Goal: Task Accomplishment & Management: Manage account settings

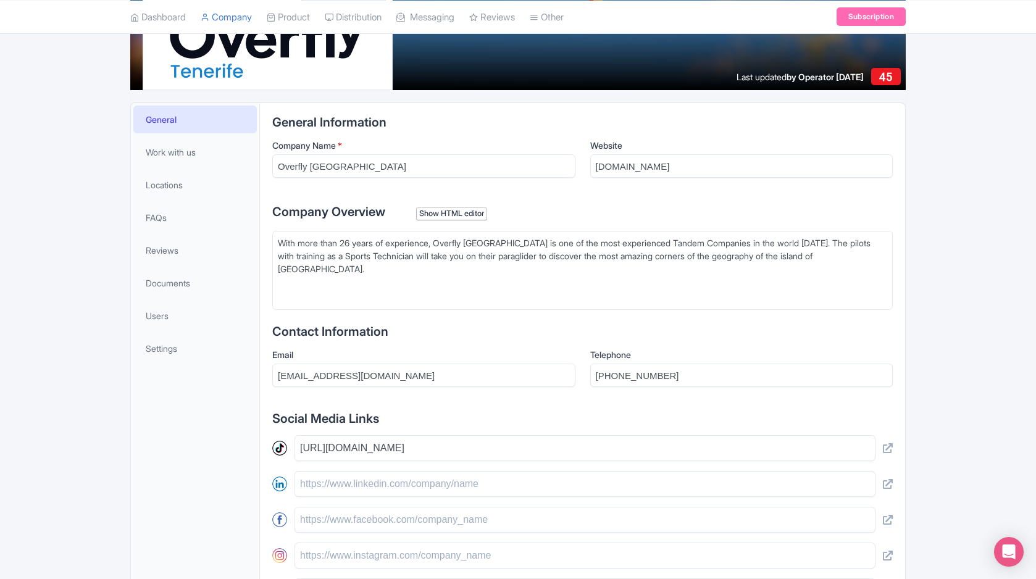
scroll to position [217, 0]
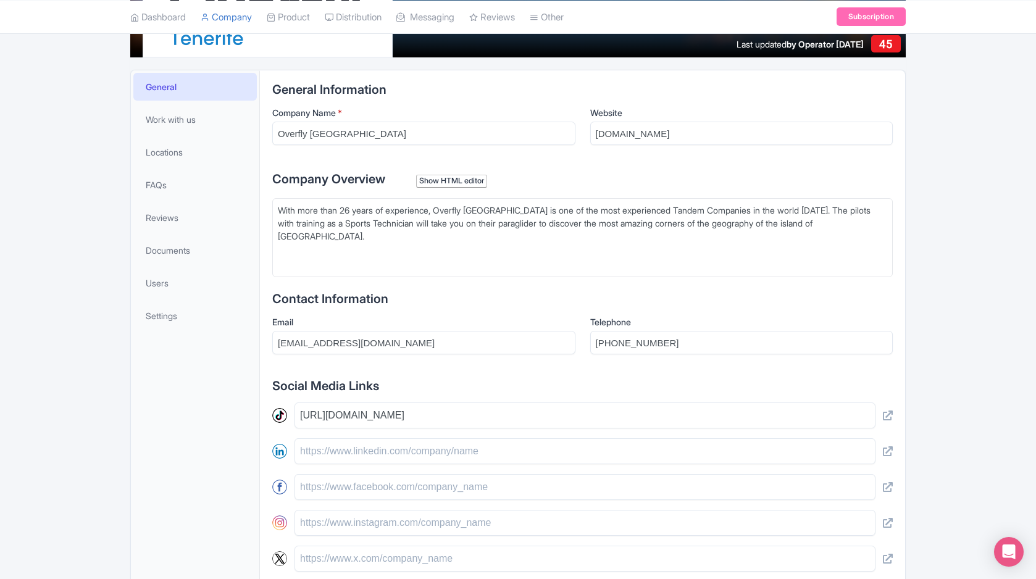
click at [873, 236] on div "With more than 26 years of experience, Overfly Tenerife is one of the most expe…" at bounding box center [583, 230] width 610 height 52
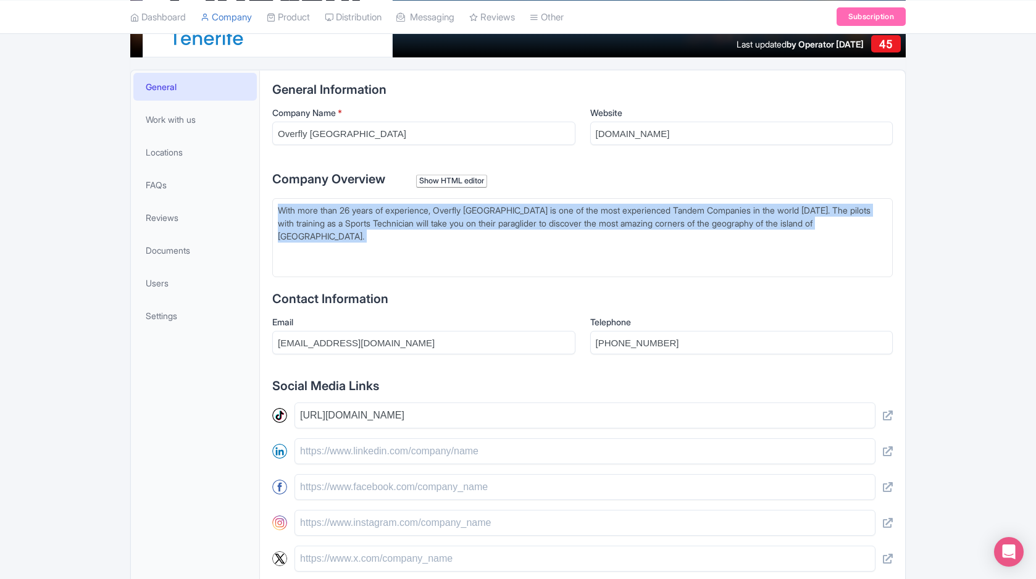
drag, startPoint x: 875, startPoint y: 231, endPoint x: 232, endPoint y: 201, distance: 643.0
click at [232, 201] on div "General Work with us Locations FAQs Reviews Documents Users Settings General In…" at bounding box center [518, 410] width 776 height 680
paste trix-editor "Overfly Tenerife is a leading tandem paragliding operator based in Costa Adeje …"
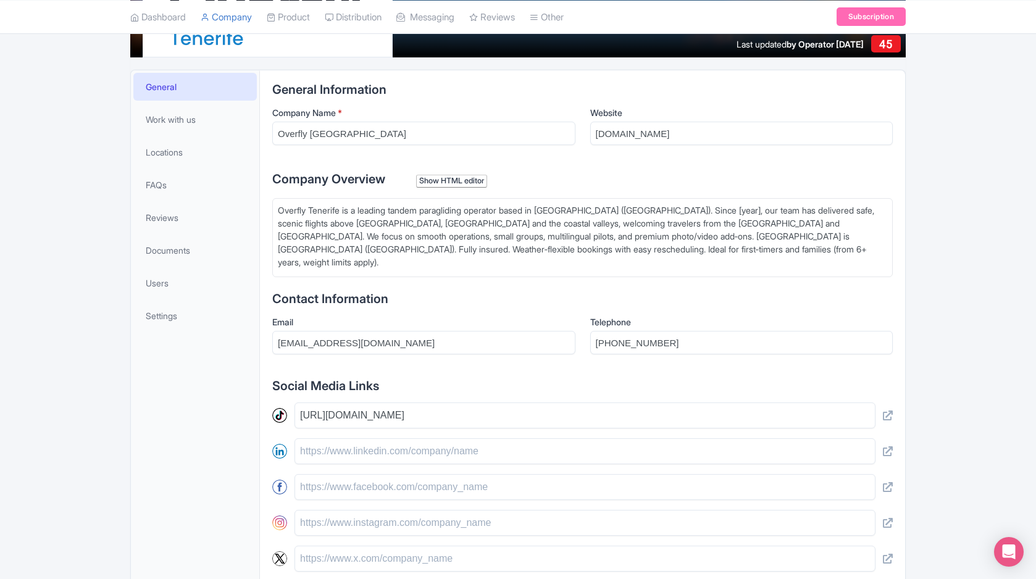
click at [723, 209] on div "Overfly Tenerife is a leading tandem paragliding operator based in Costa Adeje …" at bounding box center [583, 236] width 610 height 65
type trix-editor "<div>Overfly Tenerife is a leading tandem paragliding operator based in Costa A…"
click at [776, 262] on trix-editor "Overfly Tenerife is a leading tandem paragliding operator based in Costa Adeje …" at bounding box center [582, 237] width 621 height 79
click at [513, 300] on h2 "Contact Information" at bounding box center [582, 299] width 621 height 14
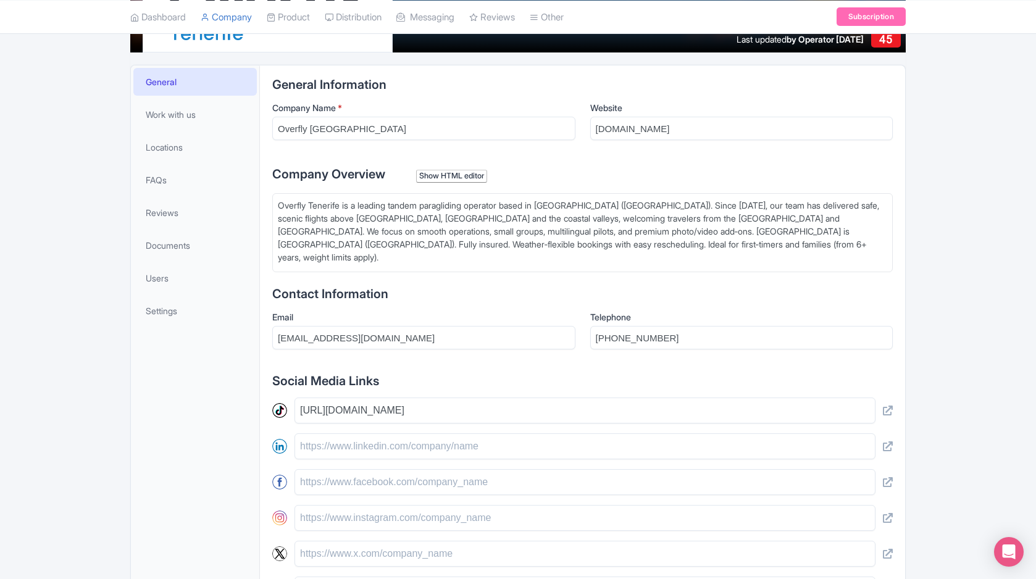
scroll to position [245, 0]
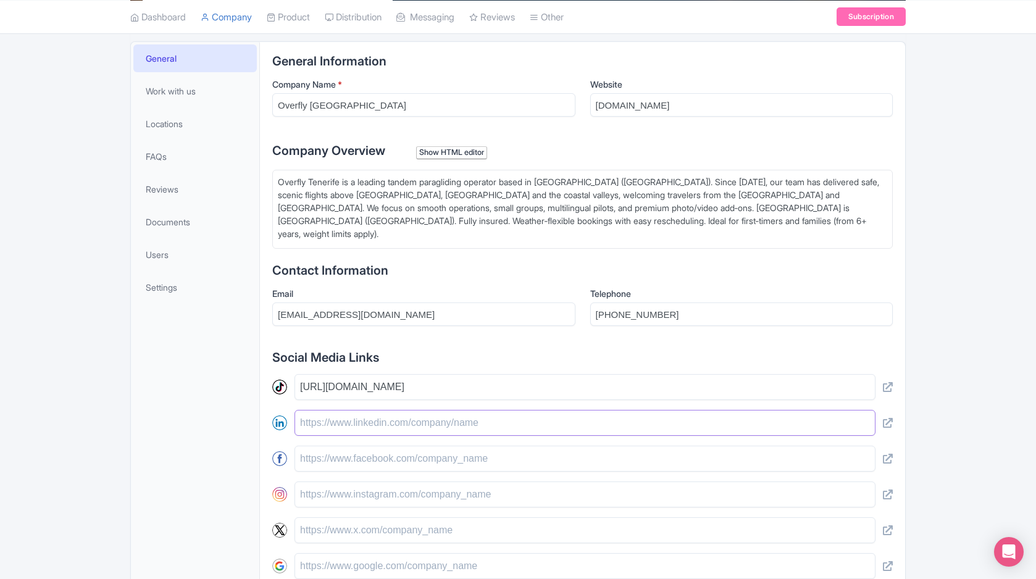
click at [494, 427] on input "text" at bounding box center [585, 423] width 581 height 26
click at [493, 453] on input "text" at bounding box center [585, 459] width 581 height 26
paste input "https://www.facebook.com/overflytenerife"
type input "https://www.facebook.com/overflytenerife"
click at [222, 471] on div "General Work with us Locations FAQs Reviews Documents Users Settings" at bounding box center [195, 381] width 129 height 679
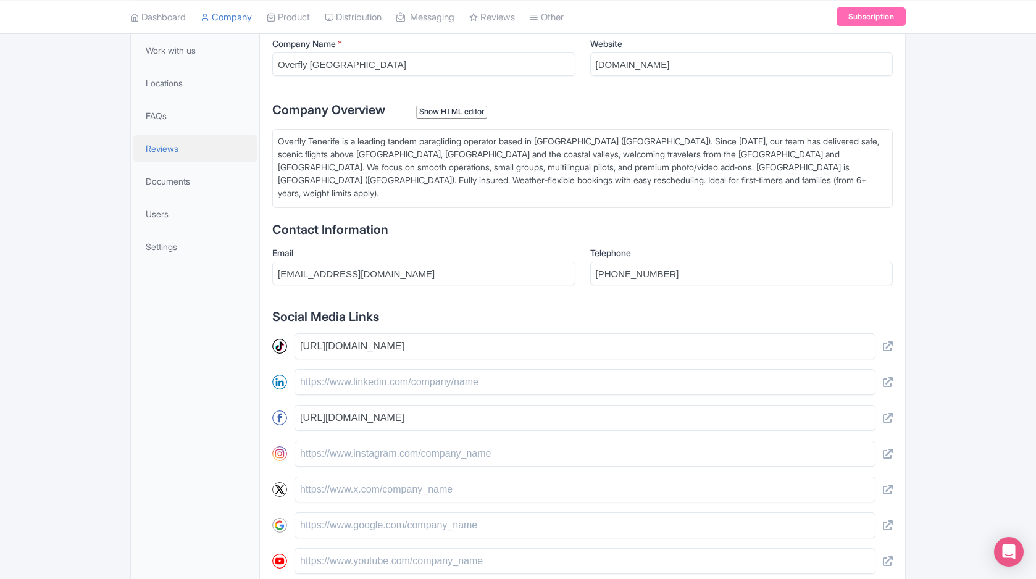
scroll to position [337, 0]
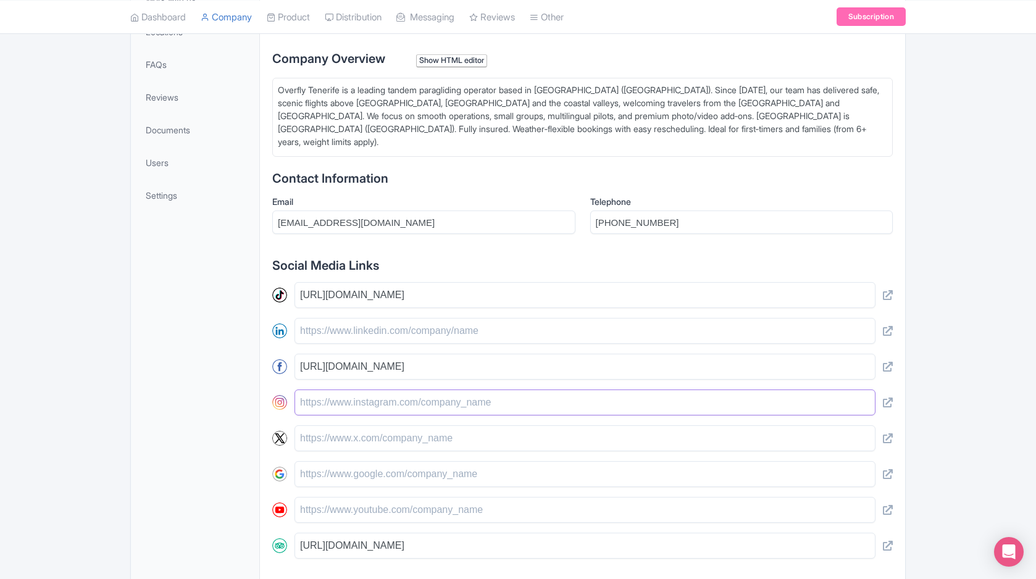
click at [443, 404] on input "text" at bounding box center [585, 403] width 581 height 26
paste input "https://www.instagram.com/overflytenerife/"
type input "https://www.instagram.com/overflytenerife/"
click at [168, 410] on div "General Work with us Locations FAQs Reviews Documents Users Settings" at bounding box center [195, 289] width 129 height 679
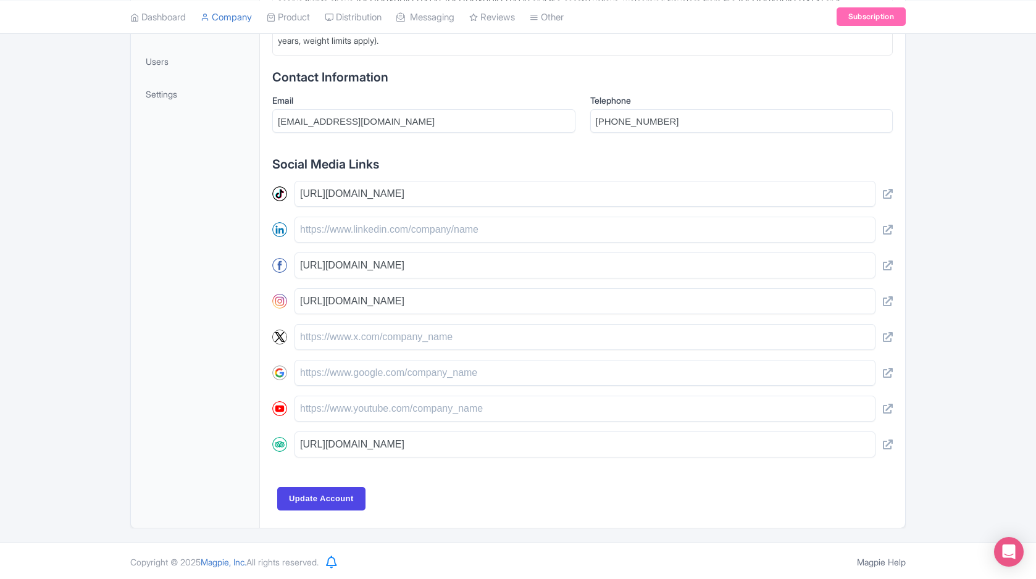
scroll to position [440, 0]
click at [420, 401] on input "text" at bounding box center [585, 407] width 581 height 26
paste input "https://www.youtube.com/channel/UCB69iJ-Ie8YW8c1WJ2_g18A"
type input "https://www.youtube.com/channel/UCB69iJ-Ie8YW8c1WJ2_g18A"
click at [178, 398] on div "General Work with us Locations FAQs Reviews Documents Users Settings" at bounding box center [195, 186] width 129 height 679
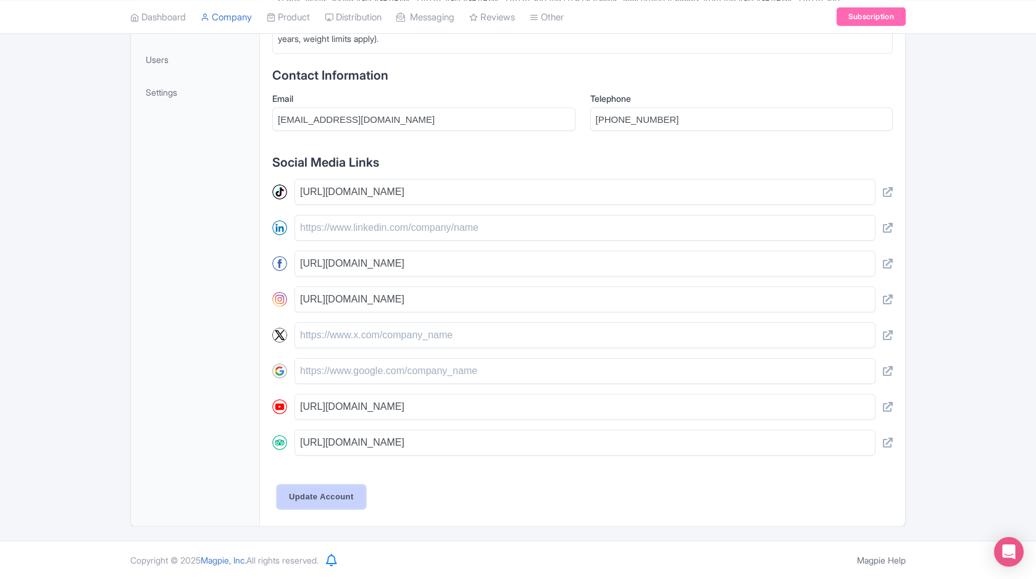
click at [319, 491] on input "Update Account" at bounding box center [321, 496] width 88 height 23
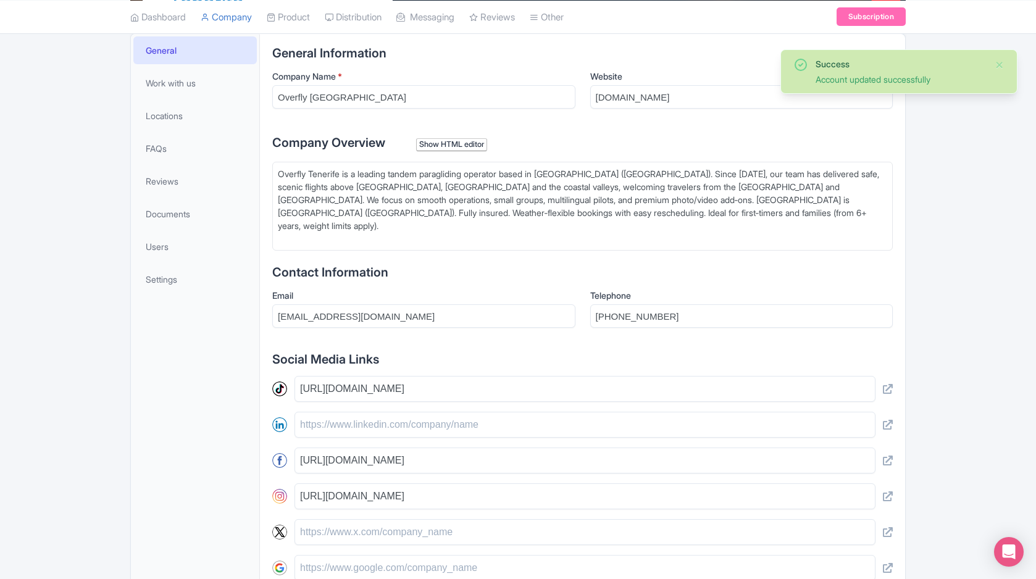
scroll to position [67, 0]
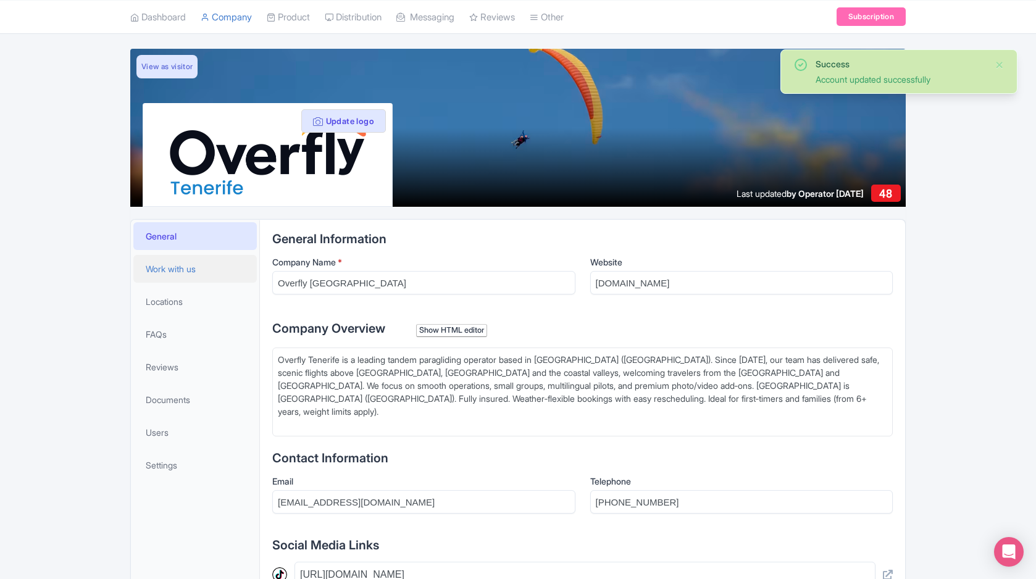
click at [190, 266] on span "Work with us" at bounding box center [171, 268] width 50 height 13
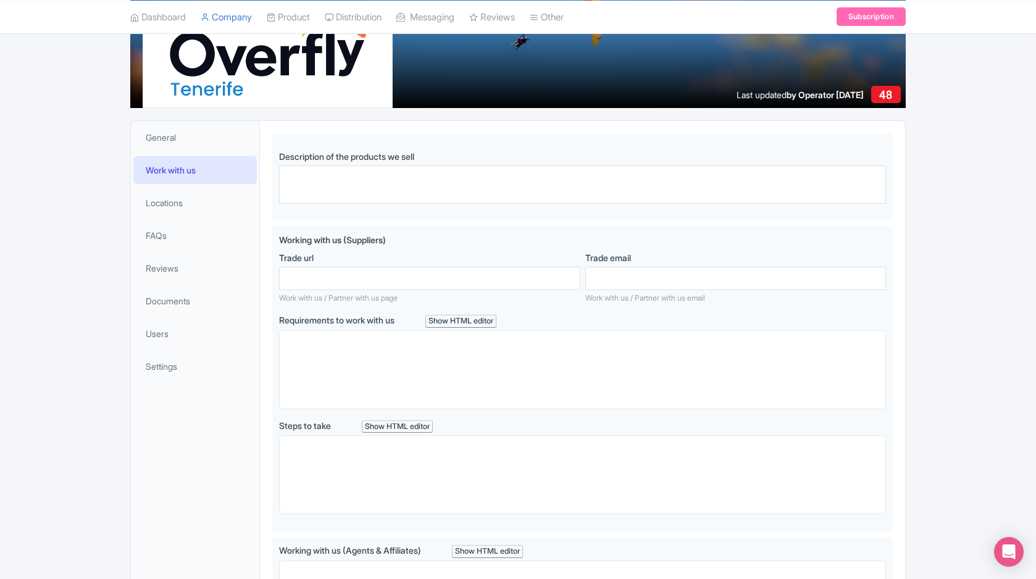
scroll to position [167, 0]
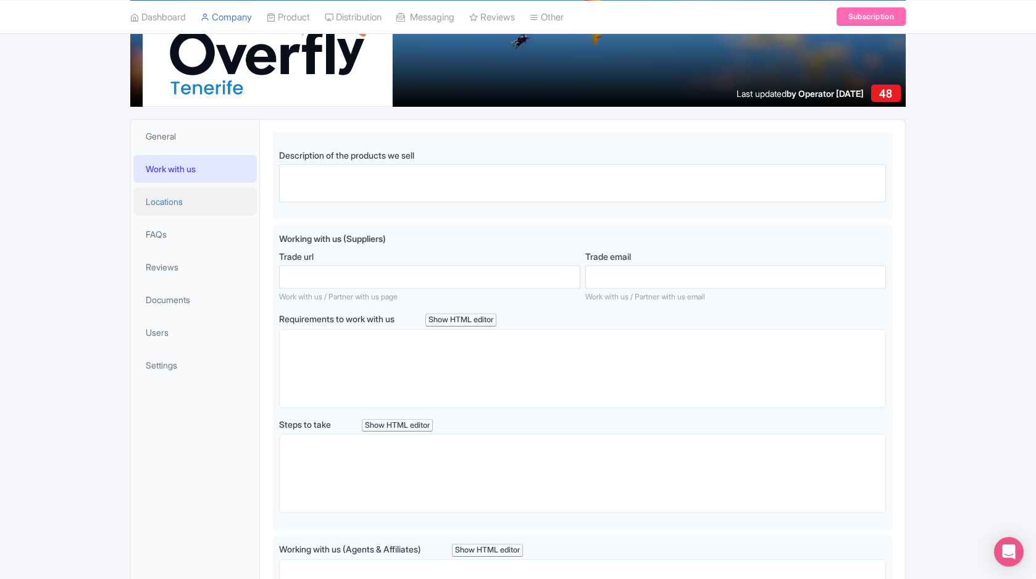
click at [178, 205] on span "Locations" at bounding box center [164, 201] width 37 height 13
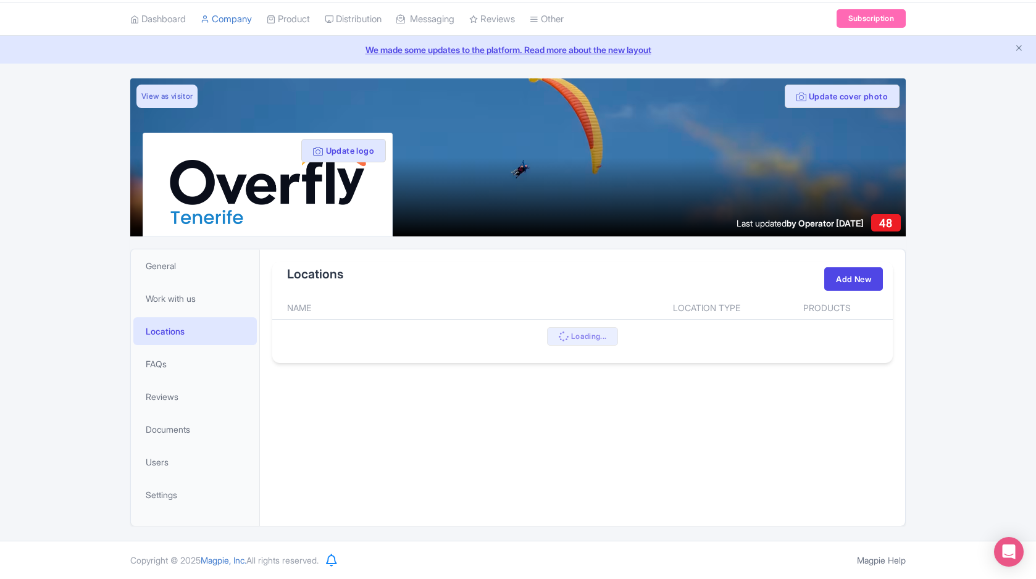
scroll to position [38, 0]
click at [180, 364] on link "FAQs" at bounding box center [195, 364] width 124 height 28
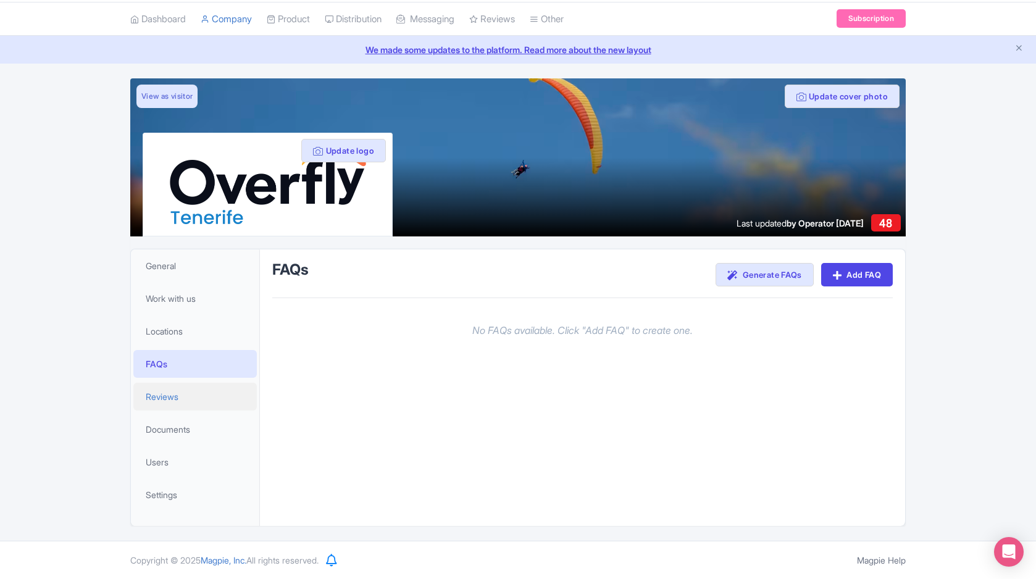
click at [183, 401] on link "Reviews" at bounding box center [195, 397] width 124 height 28
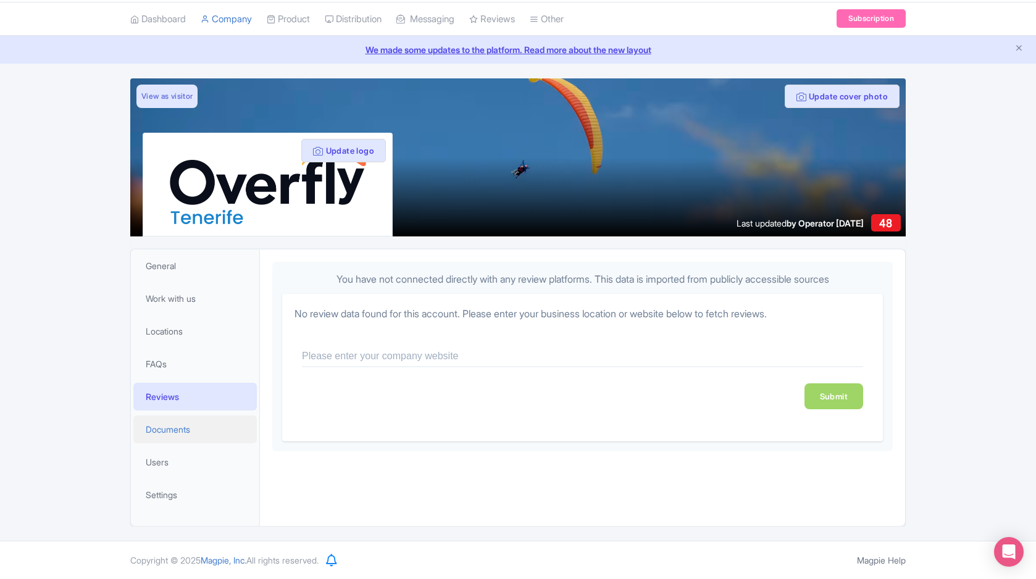
click at [193, 426] on link "Documents" at bounding box center [195, 430] width 124 height 28
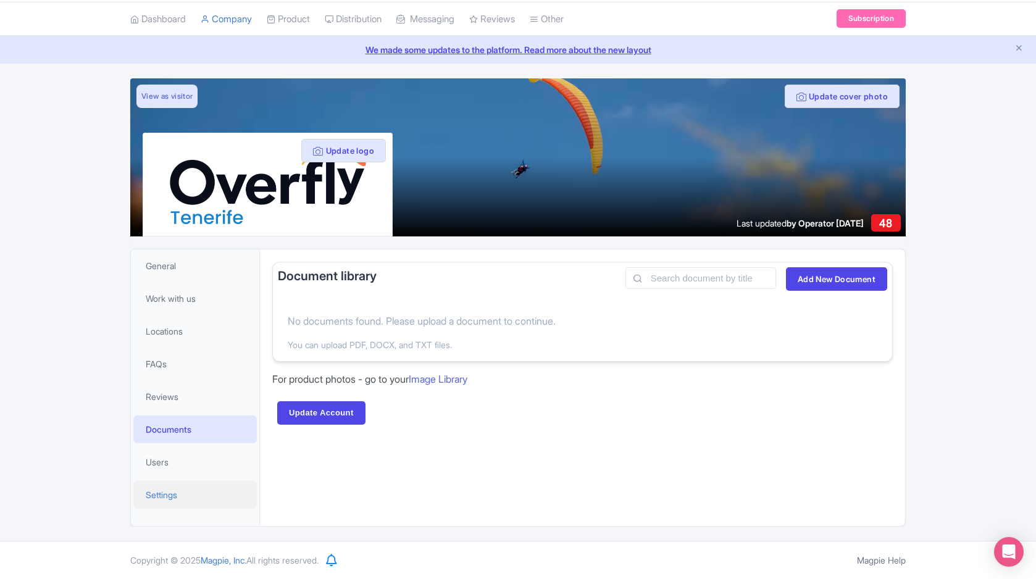
click at [184, 495] on link "Settings" at bounding box center [195, 495] width 124 height 28
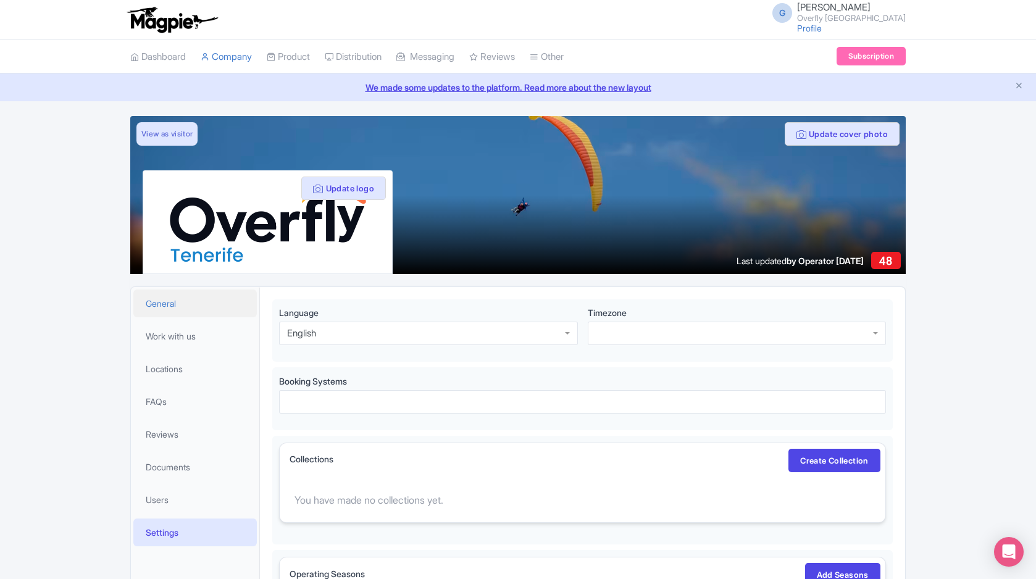
click at [196, 307] on link "General" at bounding box center [195, 304] width 124 height 28
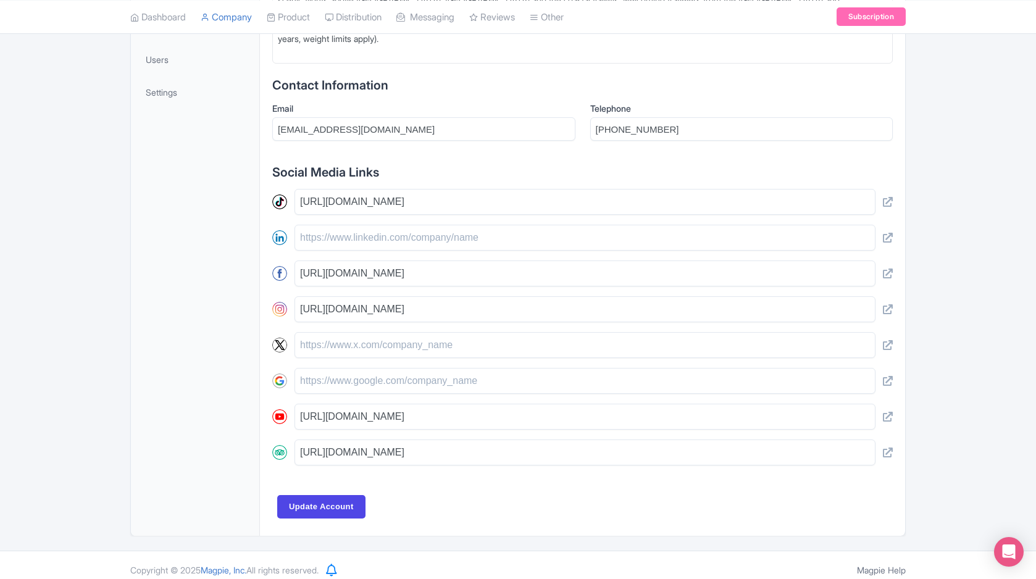
scroll to position [182, 0]
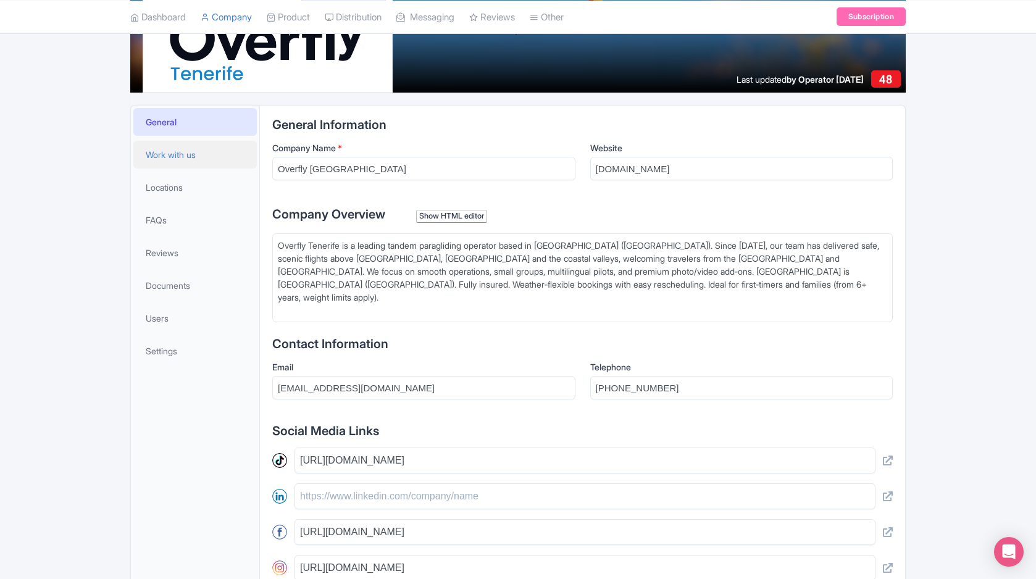
click at [196, 160] on span "Work with us" at bounding box center [171, 154] width 50 height 13
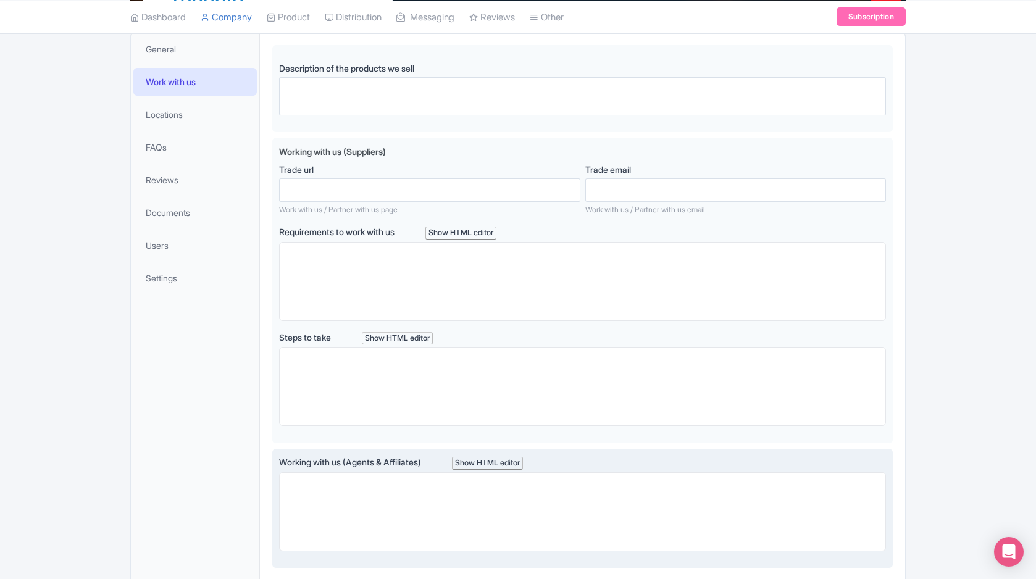
scroll to position [22, 0]
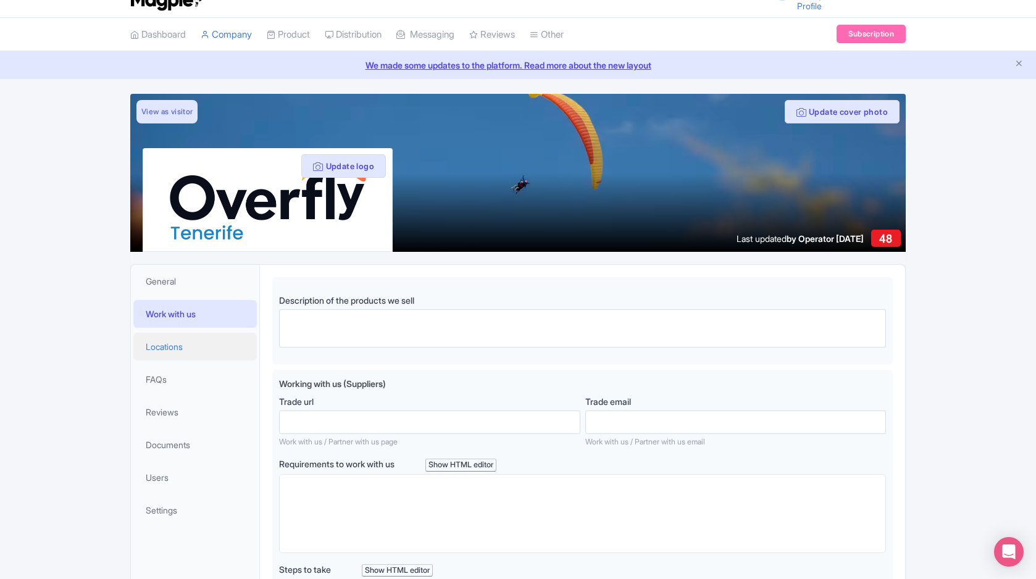
click at [188, 348] on link "Locations" at bounding box center [195, 347] width 124 height 28
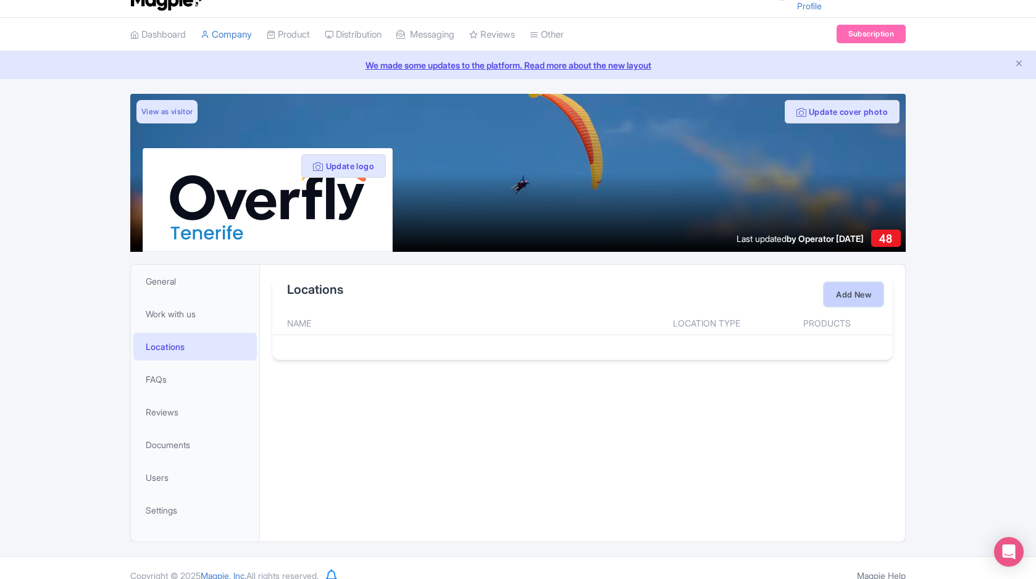
click at [858, 295] on link "Add New" at bounding box center [853, 294] width 59 height 23
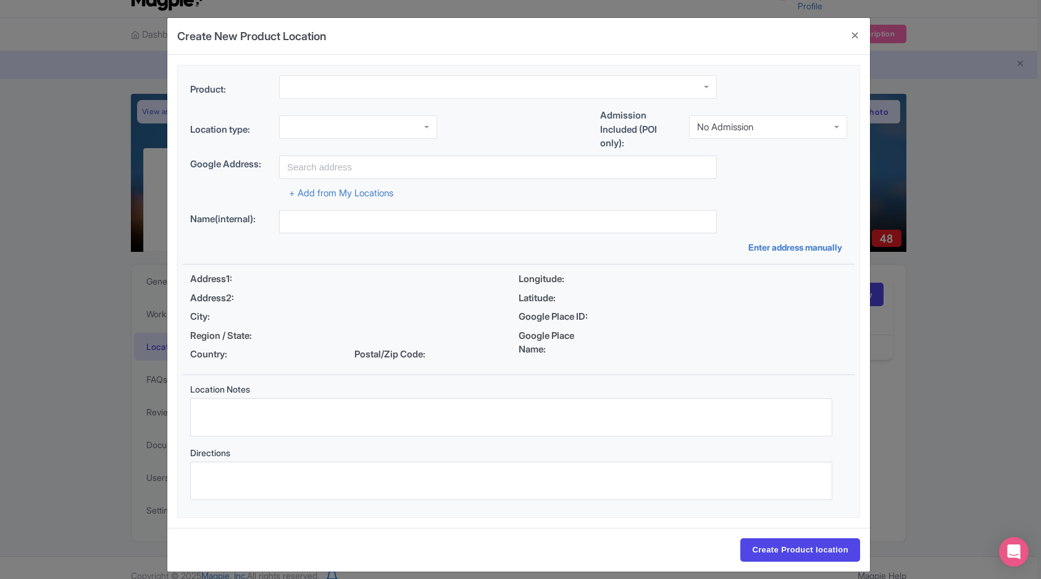
click at [704, 87] on div at bounding box center [498, 86] width 438 height 23
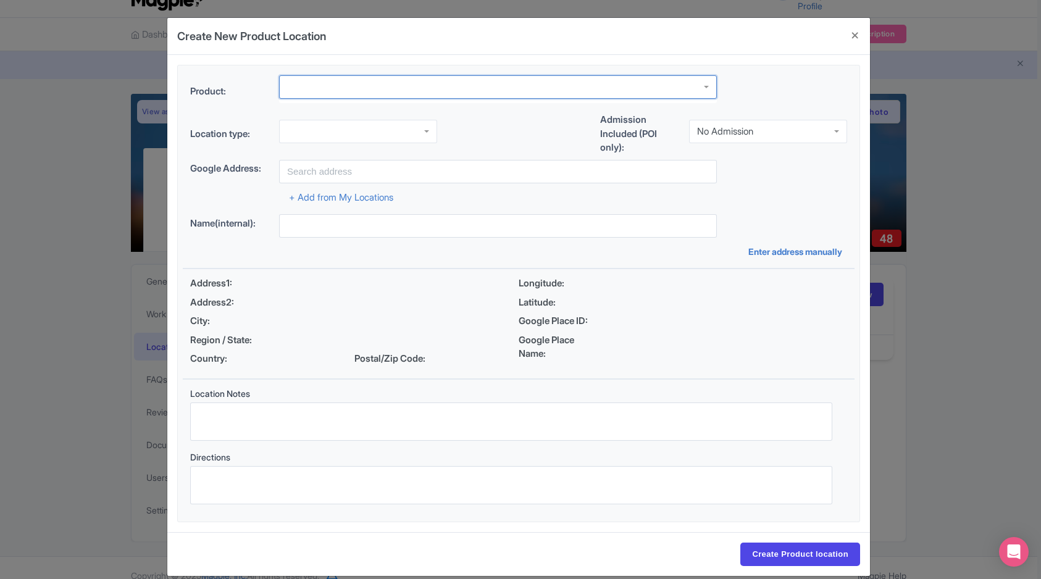
click at [774, 86] on div "Product:" at bounding box center [519, 94] width 672 height 38
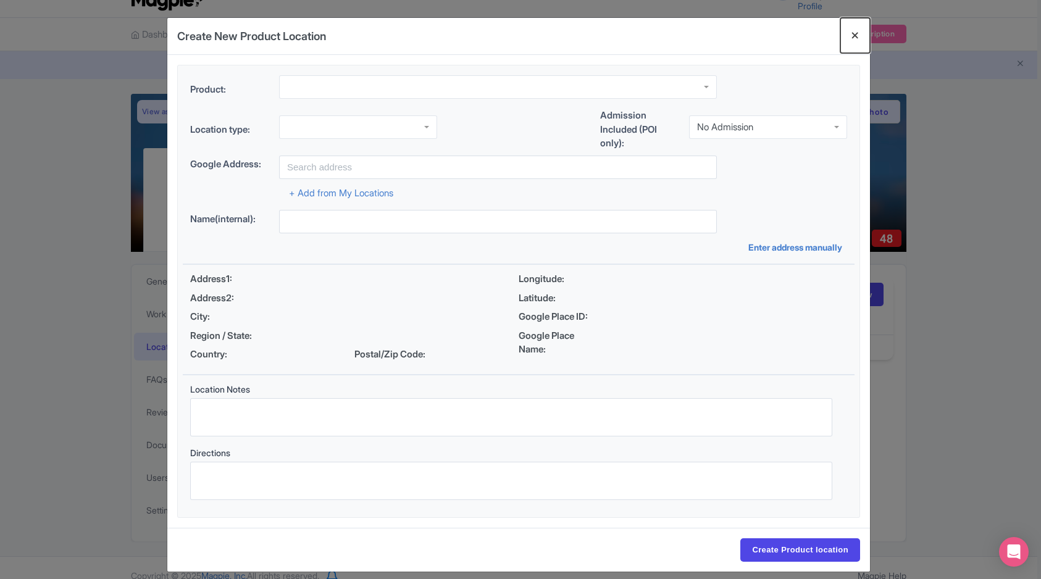
click at [852, 36] on button "Close" at bounding box center [856, 35] width 30 height 35
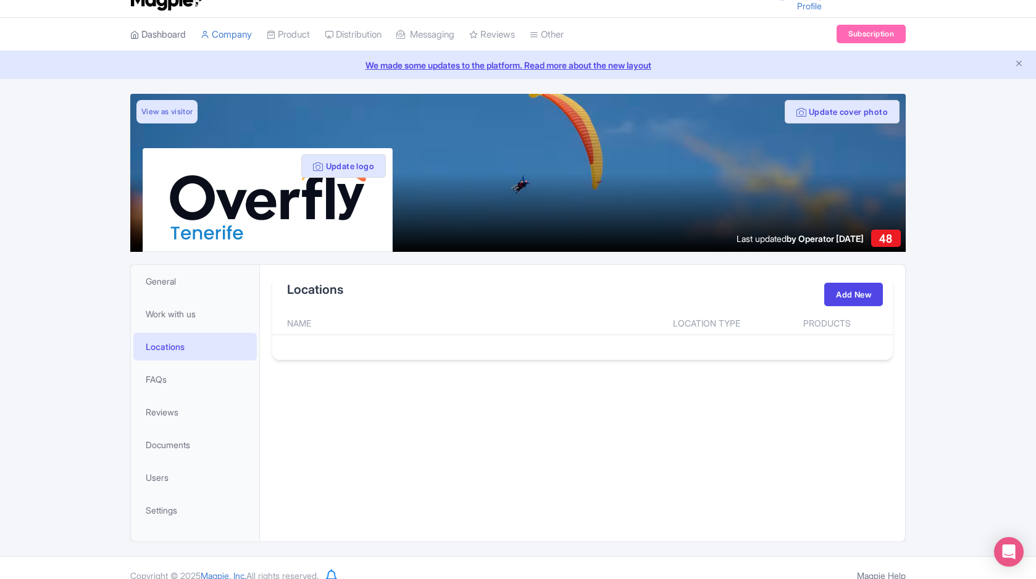
click at [178, 28] on link "Dashboard" at bounding box center [158, 35] width 56 height 34
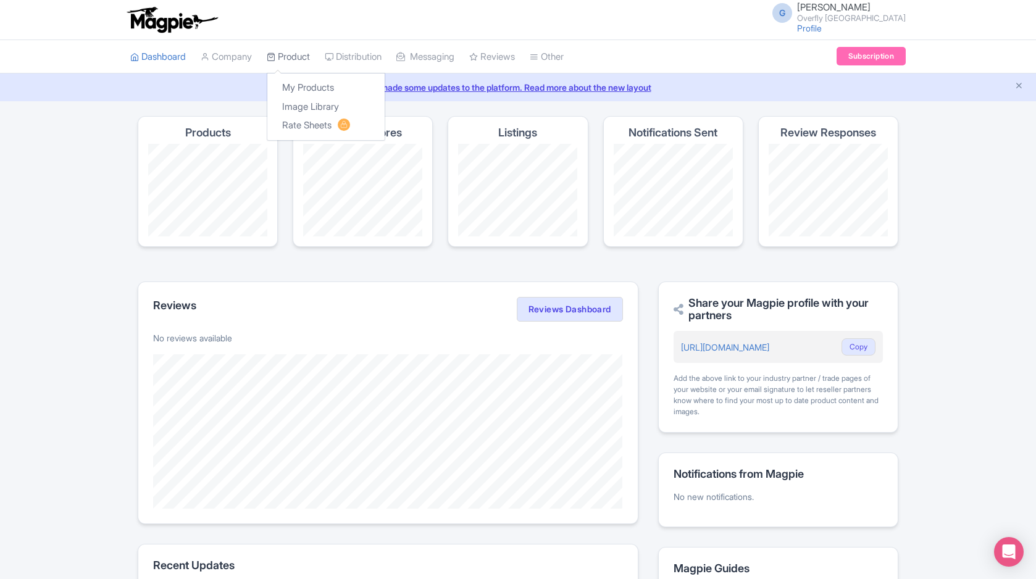
click at [304, 57] on link "Product" at bounding box center [288, 57] width 43 height 34
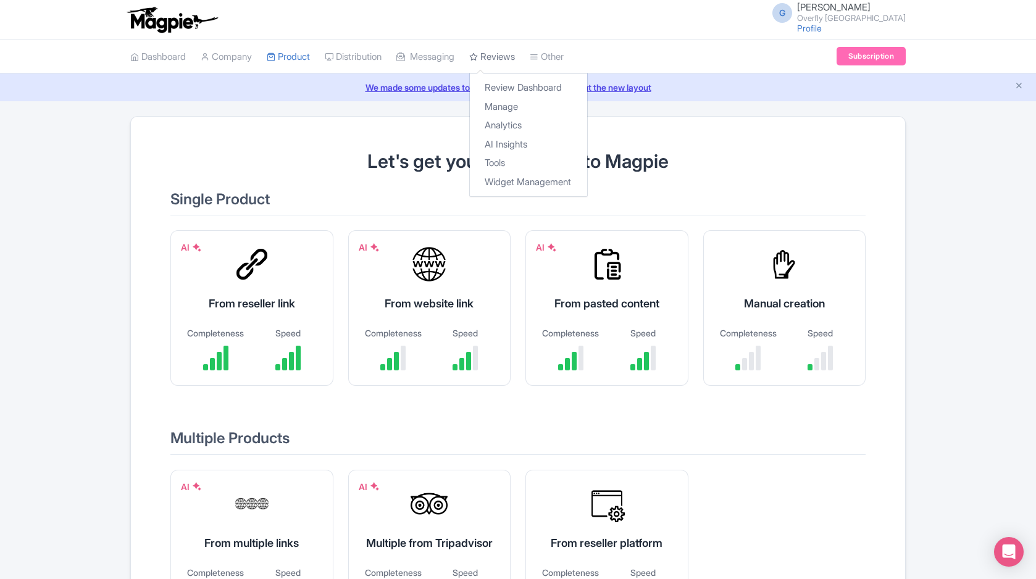
click at [511, 60] on link "Reviews" at bounding box center [492, 57] width 46 height 34
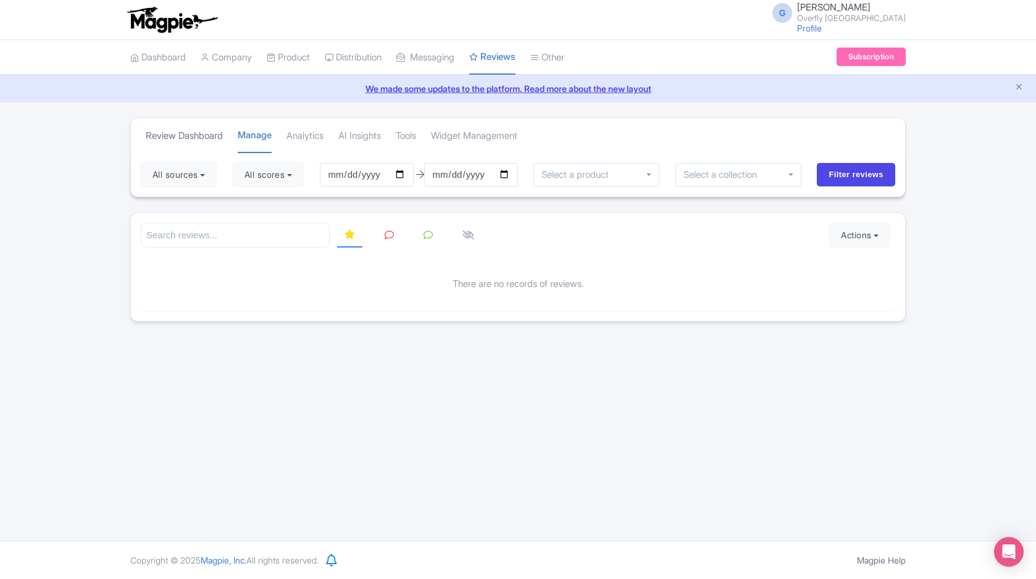
click at [199, 136] on link "Review Dashboard" at bounding box center [184, 136] width 77 height 34
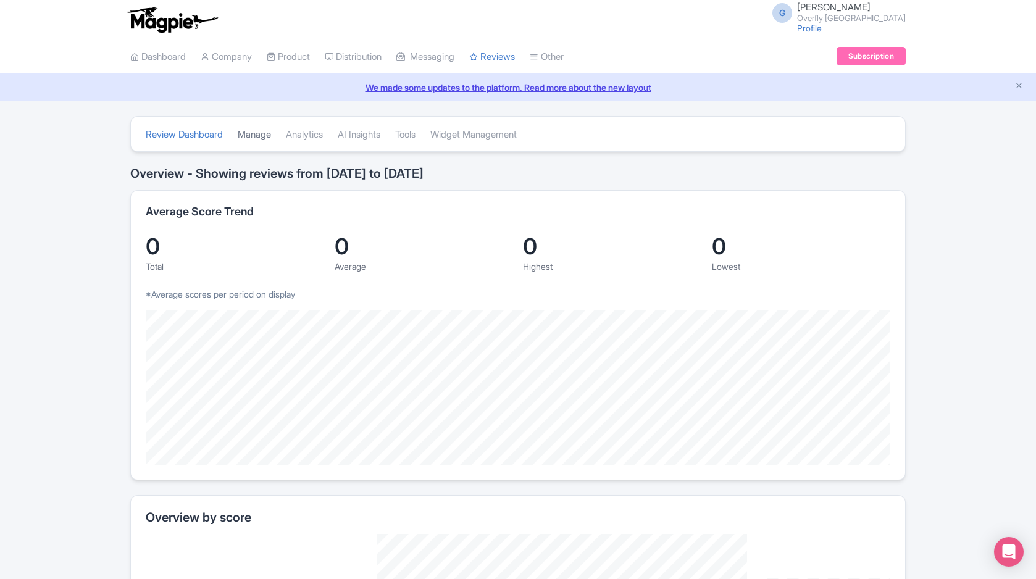
click at [271, 138] on link "Manage" at bounding box center [254, 135] width 33 height 34
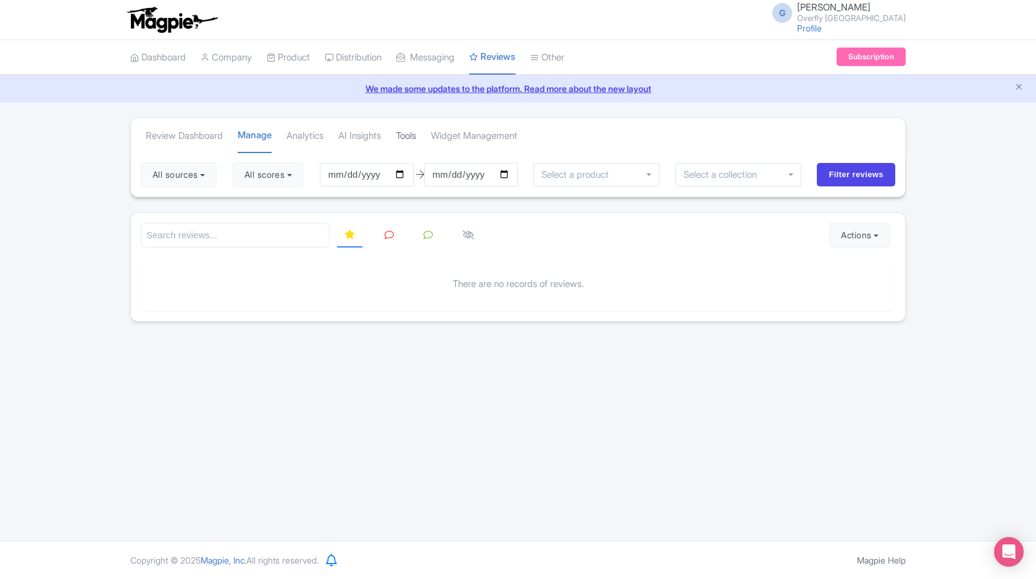
click at [411, 138] on link "Tools" at bounding box center [406, 136] width 20 height 34
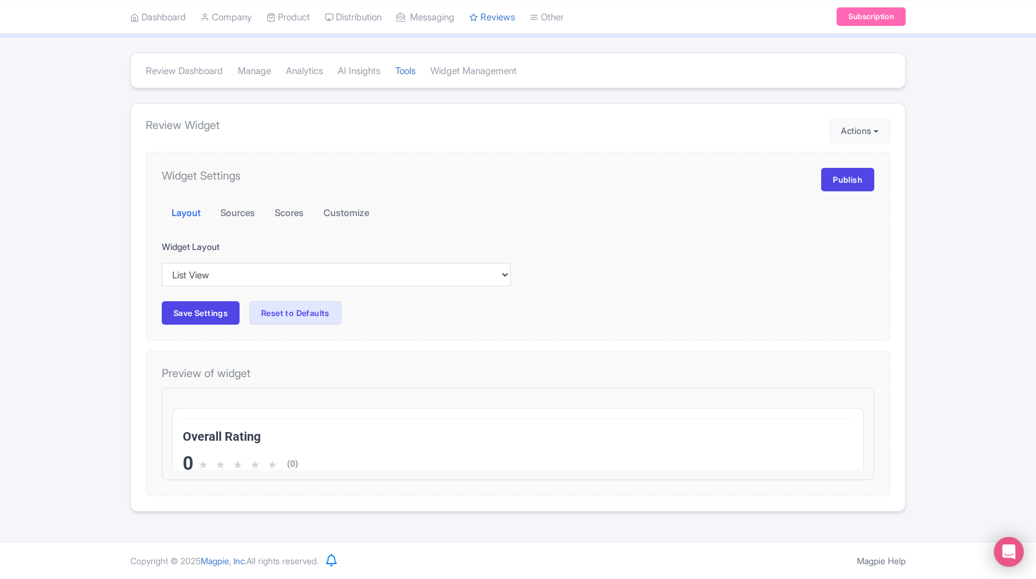
scroll to position [64, 0]
click at [502, 271] on select "Inline View Floating View List View Carousel View" at bounding box center [336, 274] width 349 height 23
click at [162, 263] on select "Inline View Floating View List View Carousel View" at bounding box center [336, 274] width 349 height 23
click at [237, 217] on button "Sources" at bounding box center [238, 213] width 54 height 24
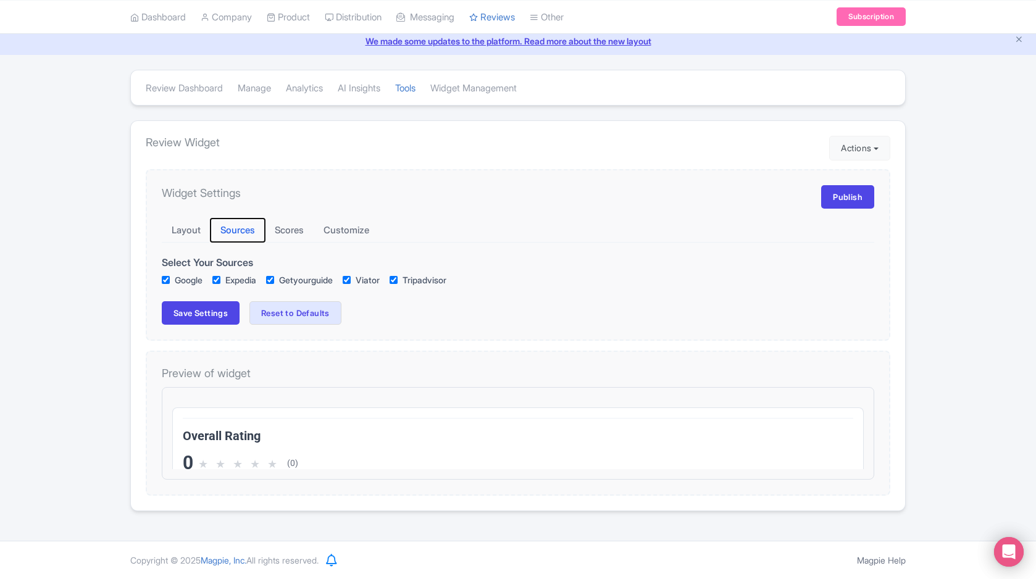
scroll to position [46, 0]
click at [320, 312] on button "Reset to Defaults" at bounding box center [296, 312] width 92 height 23
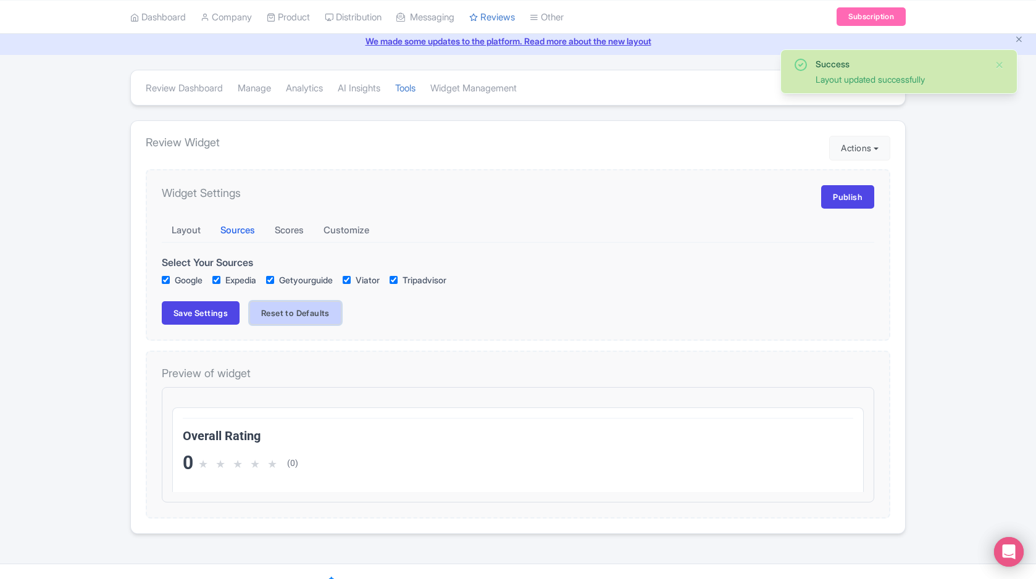
checkbox input "true"
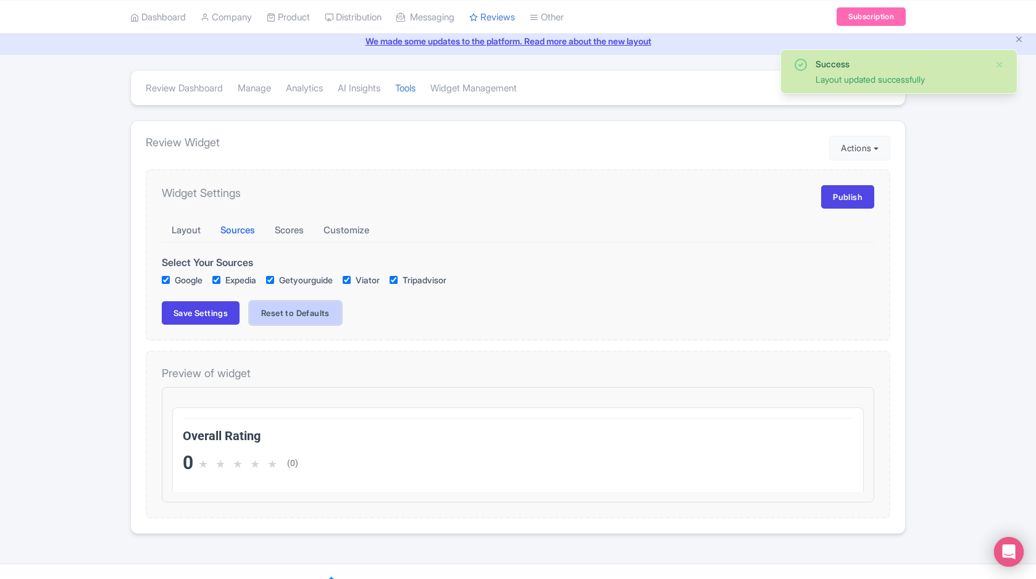
checkbox input "true"
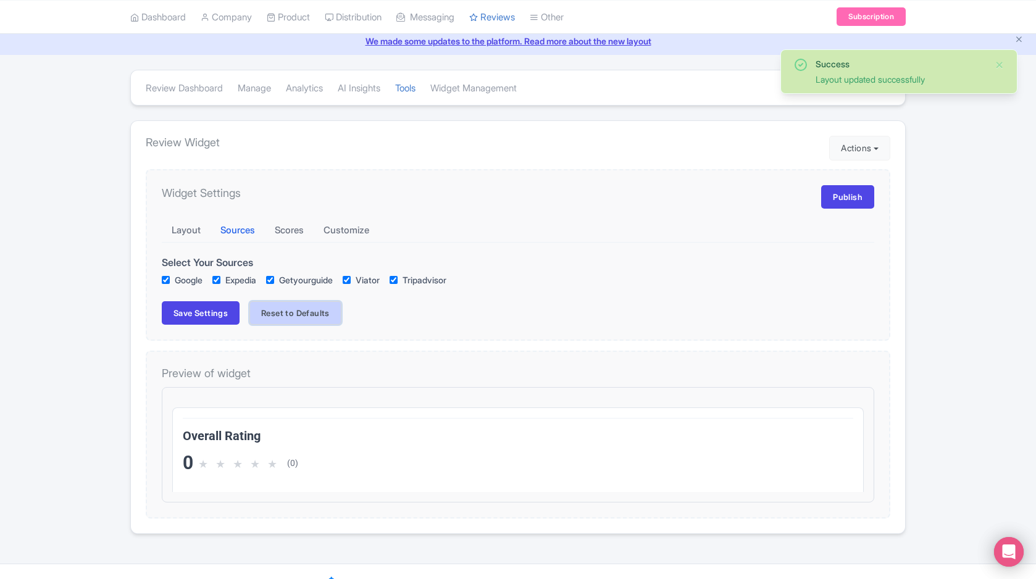
scroll to position [0, 0]
checkbox input "true"
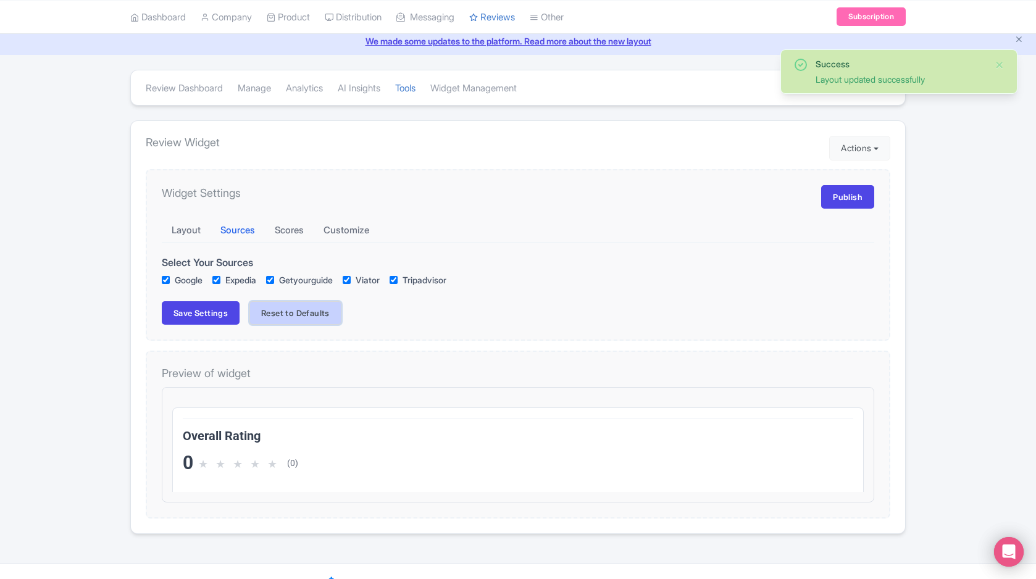
checkbox input "true"
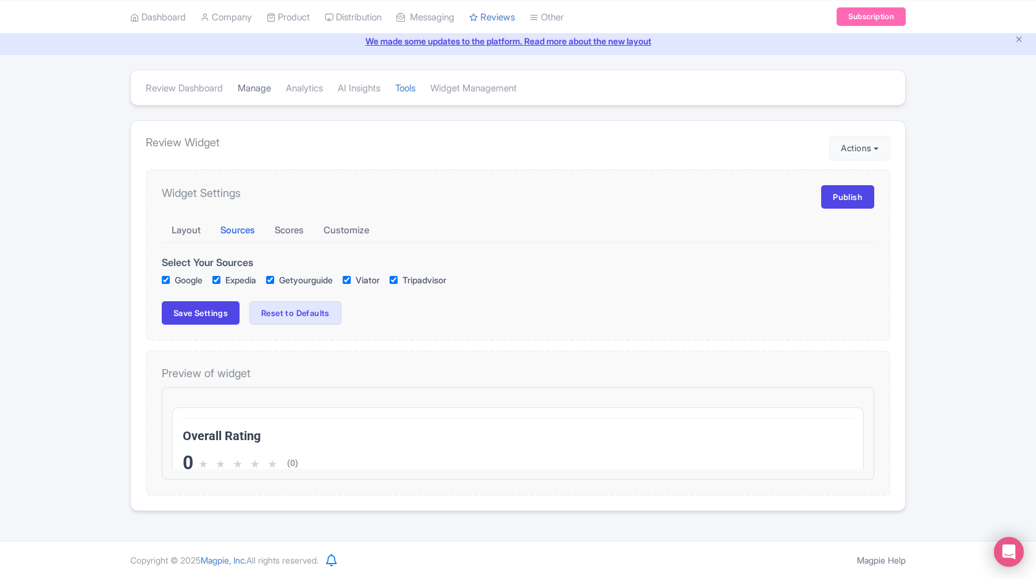
click at [249, 94] on link "Manage" at bounding box center [254, 89] width 33 height 34
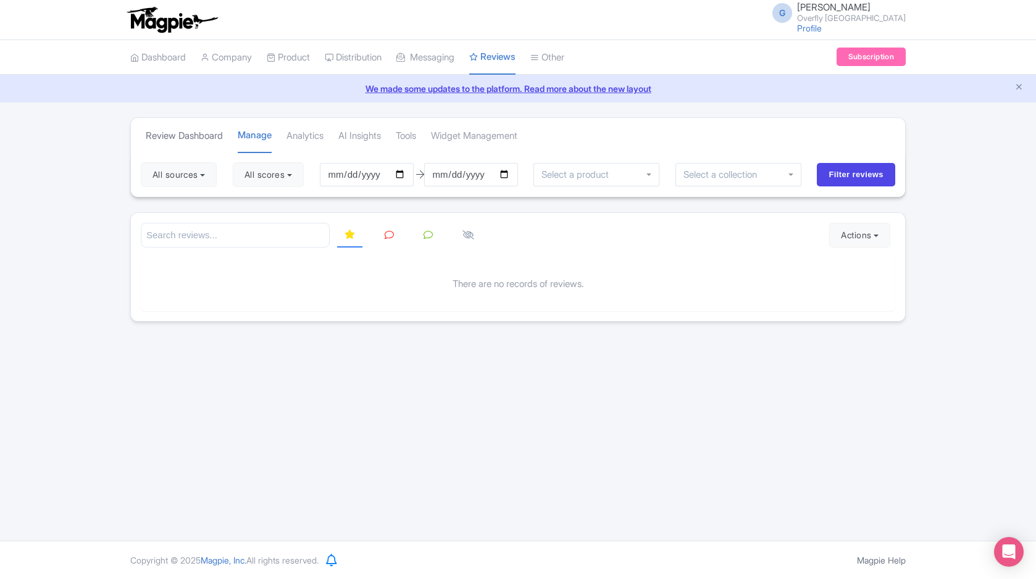
click at [222, 139] on link "Review Dashboard" at bounding box center [184, 136] width 77 height 34
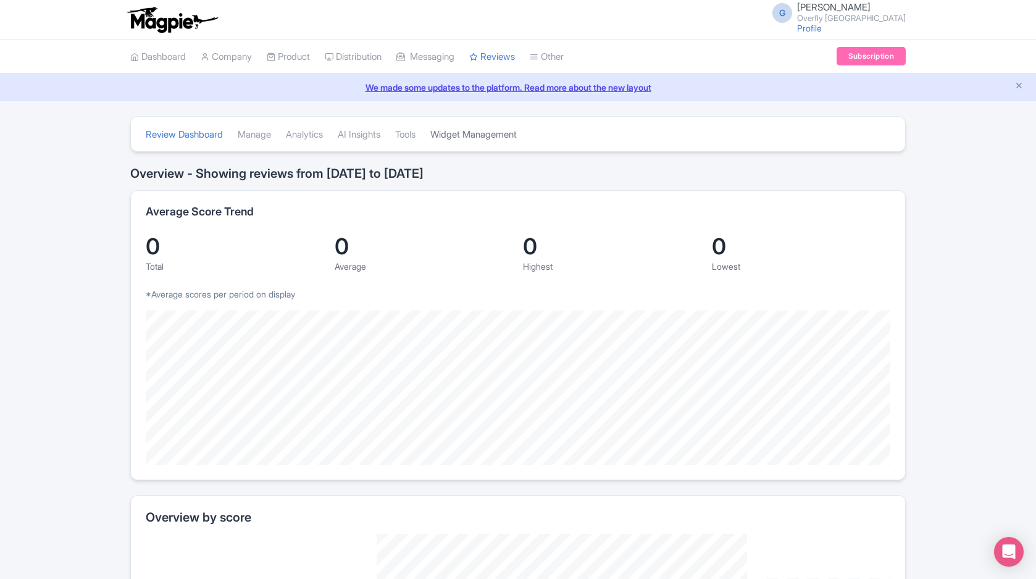
click at [461, 142] on link "Widget Management" at bounding box center [473, 135] width 86 height 34
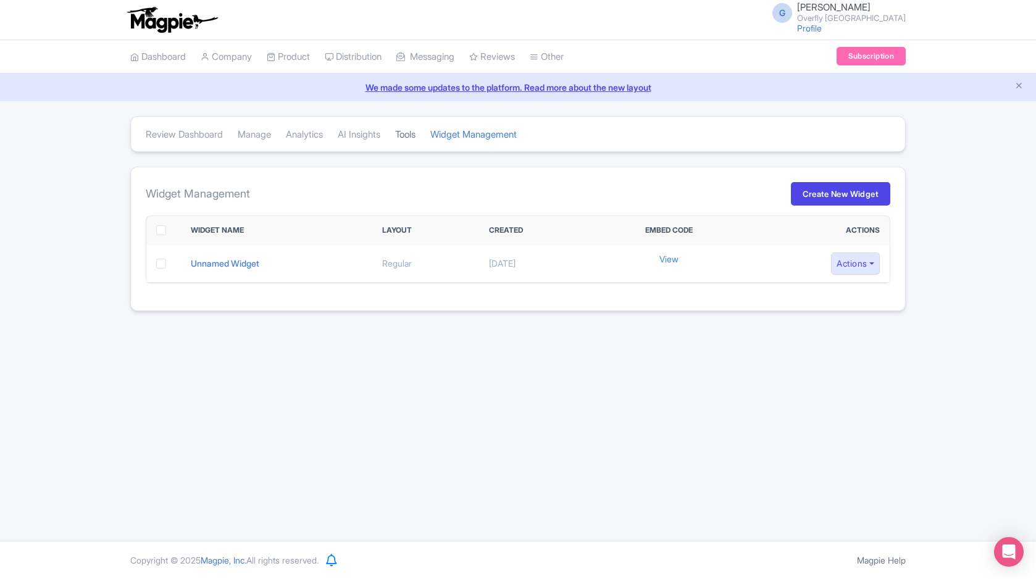
click at [416, 136] on link "Tools" at bounding box center [405, 135] width 20 height 34
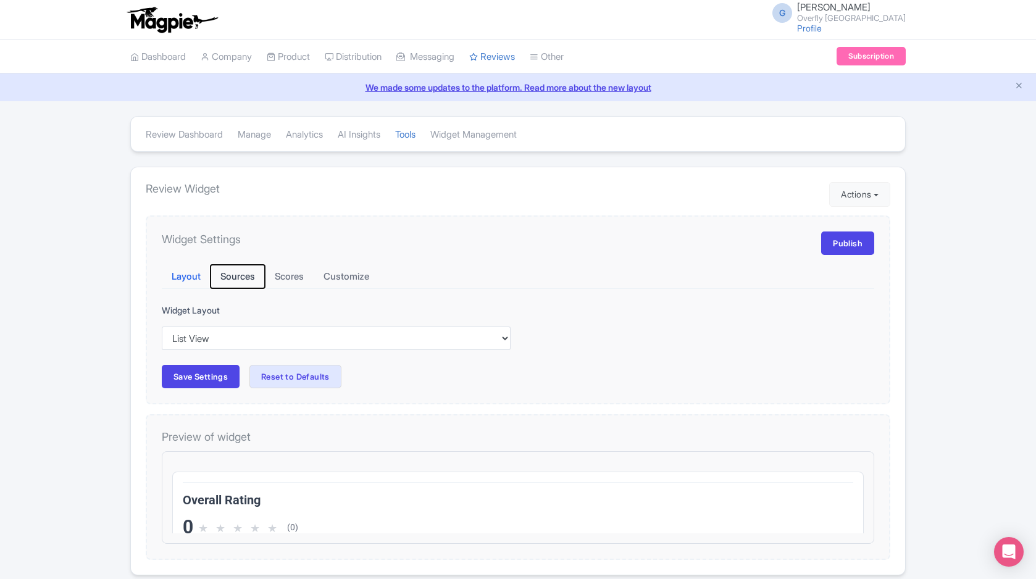
click at [232, 278] on button "Sources" at bounding box center [238, 277] width 54 height 24
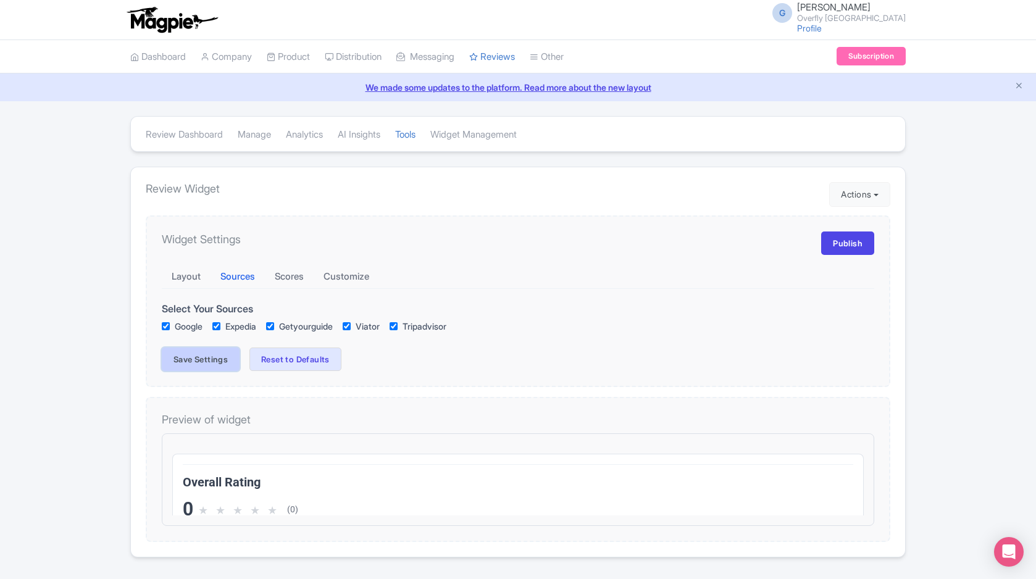
click at [220, 358] on button "Save Settings" at bounding box center [201, 359] width 78 height 23
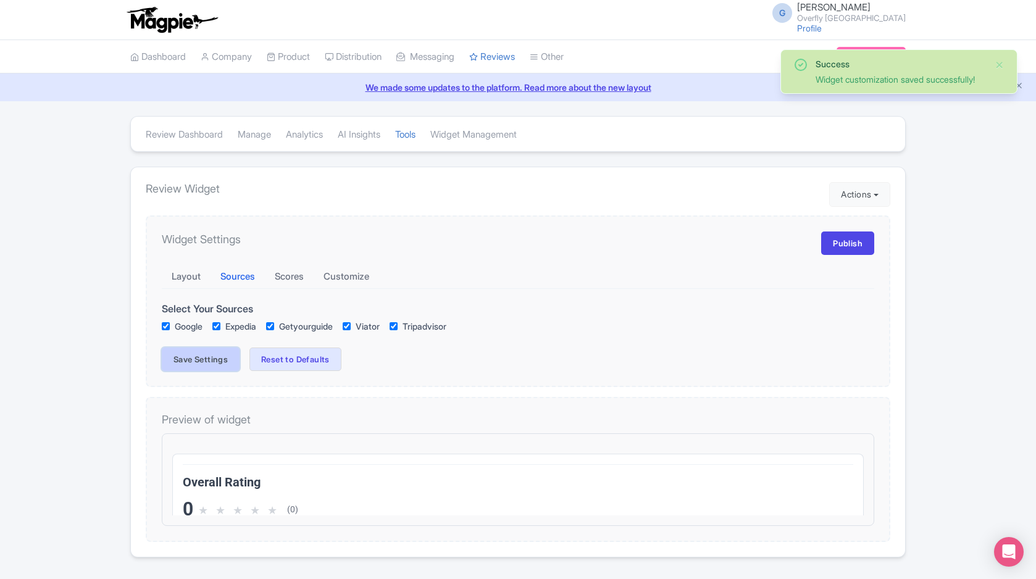
checkbox input "true"
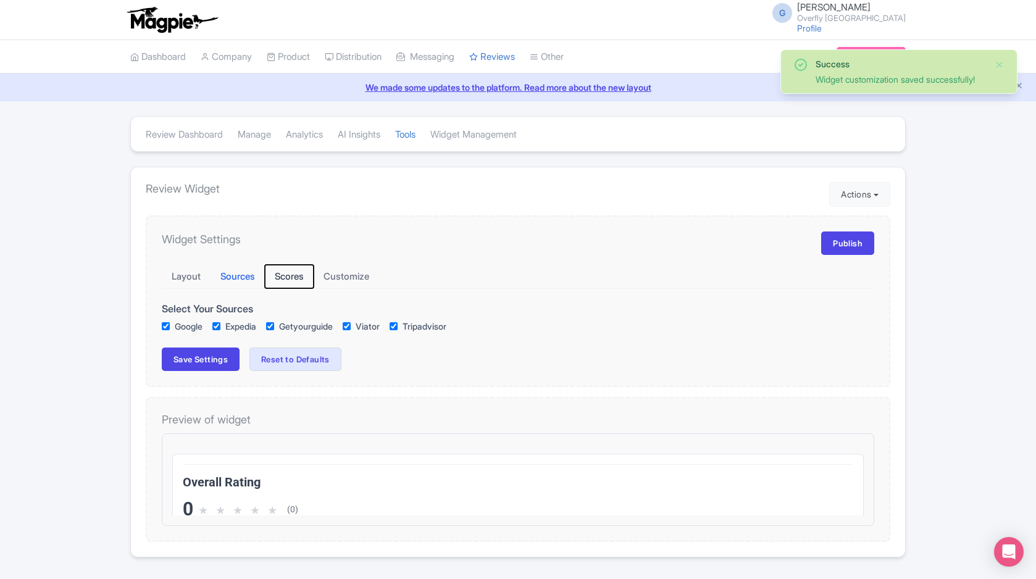
click at [304, 279] on button "Scores" at bounding box center [289, 277] width 49 height 24
click at [335, 275] on button "Customize" at bounding box center [346, 277] width 65 height 24
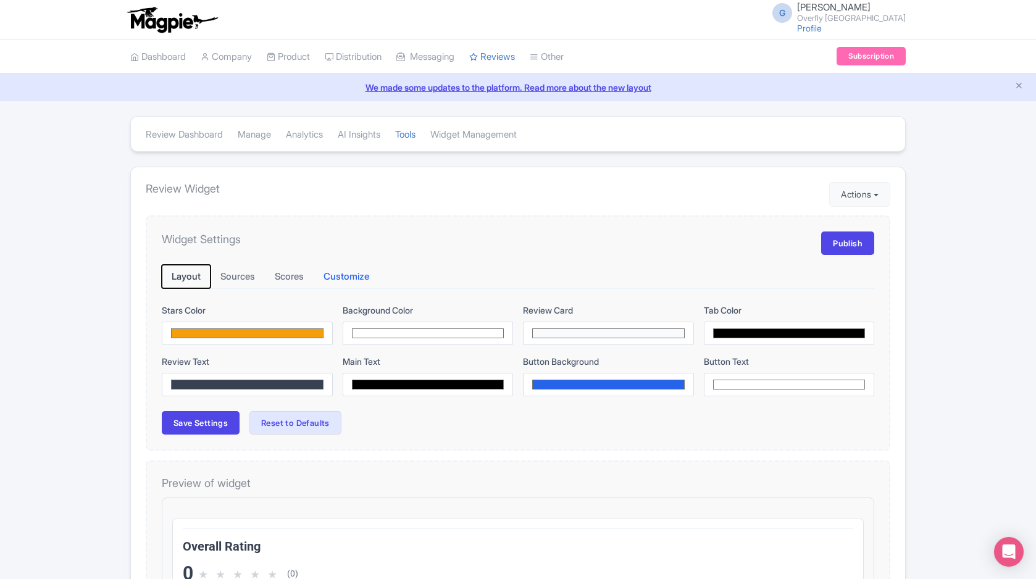
click at [195, 280] on button "Layout" at bounding box center [186, 277] width 49 height 24
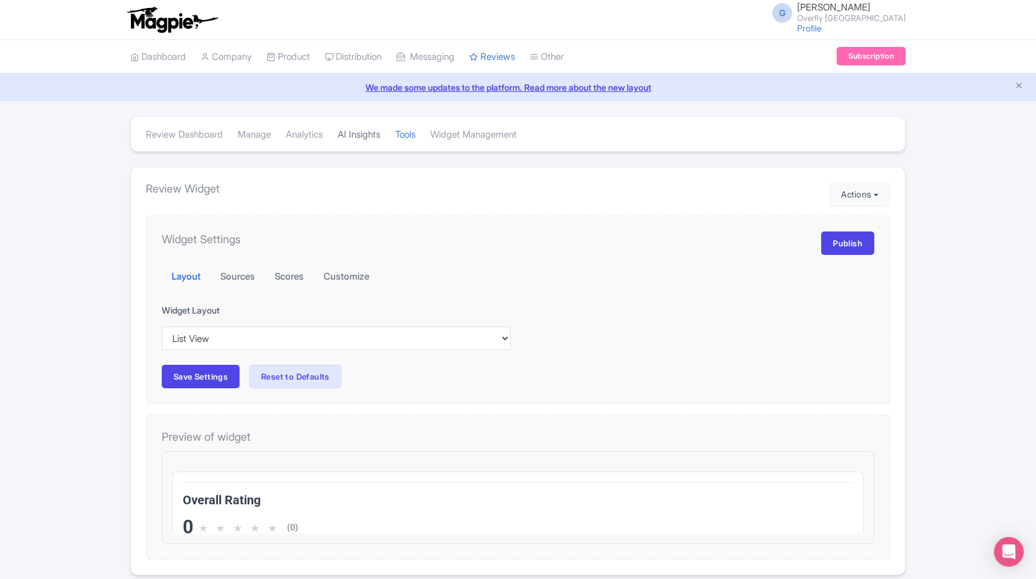
click at [380, 139] on link "AI Insights" at bounding box center [359, 135] width 43 height 34
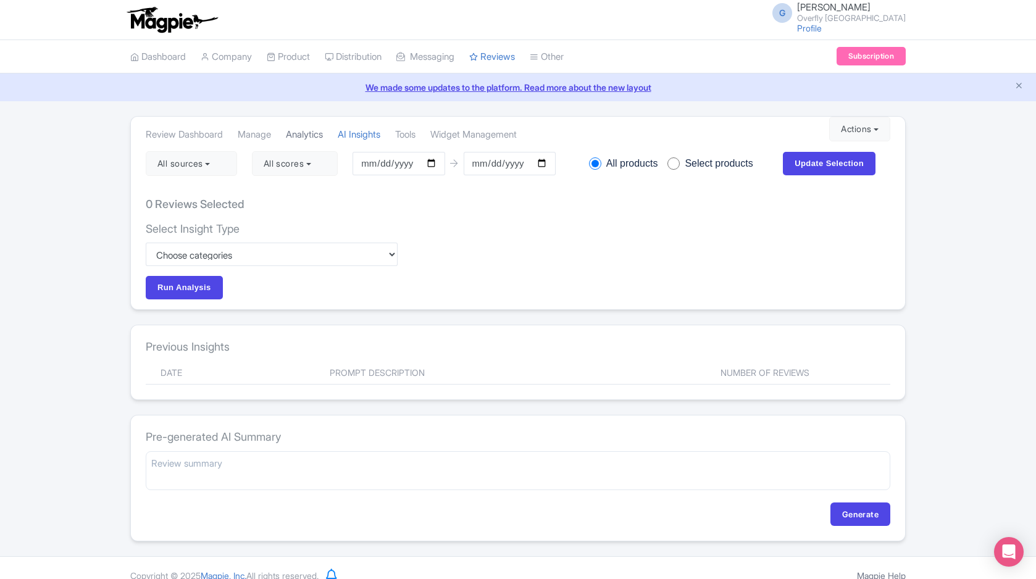
click at [320, 134] on link "Analytics" at bounding box center [304, 135] width 37 height 34
click at [308, 131] on link "Analytics" at bounding box center [304, 135] width 37 height 34
click at [260, 138] on link "Manage" at bounding box center [254, 135] width 33 height 34
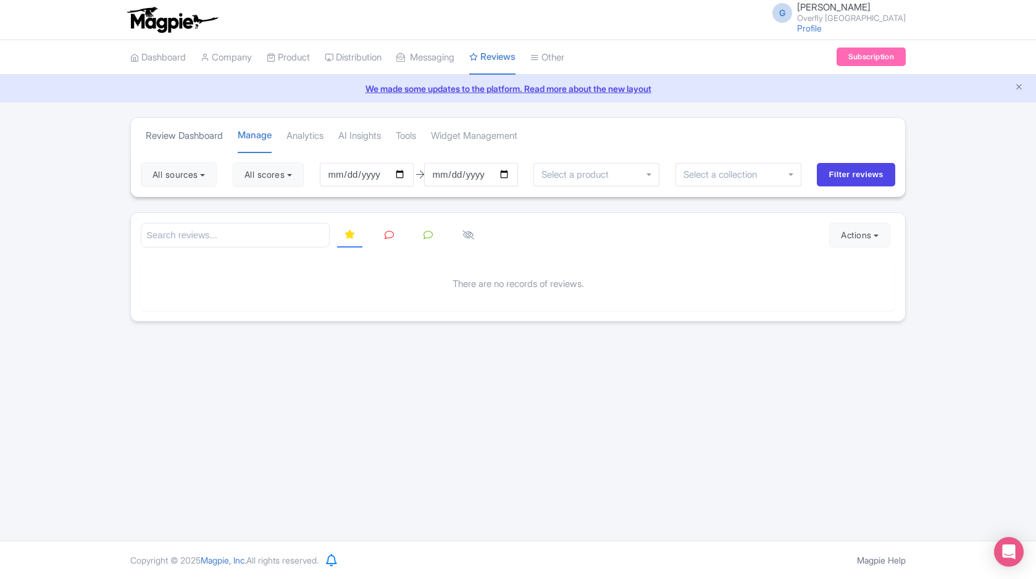
click at [191, 135] on link "Review Dashboard" at bounding box center [184, 136] width 77 height 34
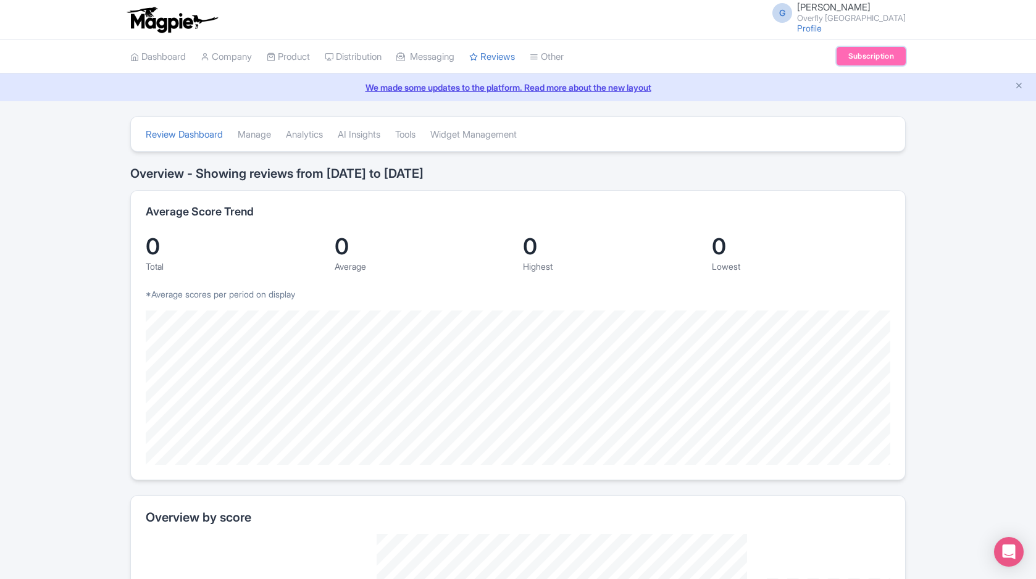
click at [871, 57] on link "Subscription" at bounding box center [871, 56] width 69 height 19
click at [600, 108] on link "Connections" at bounding box center [598, 107] width 135 height 19
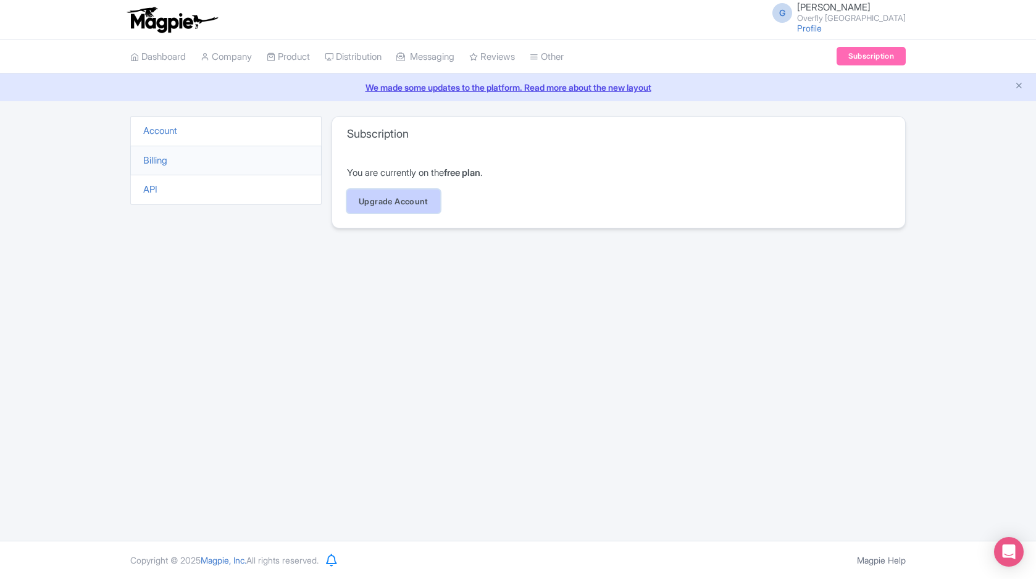
click at [415, 195] on link "Upgrade Account" at bounding box center [393, 201] width 93 height 23
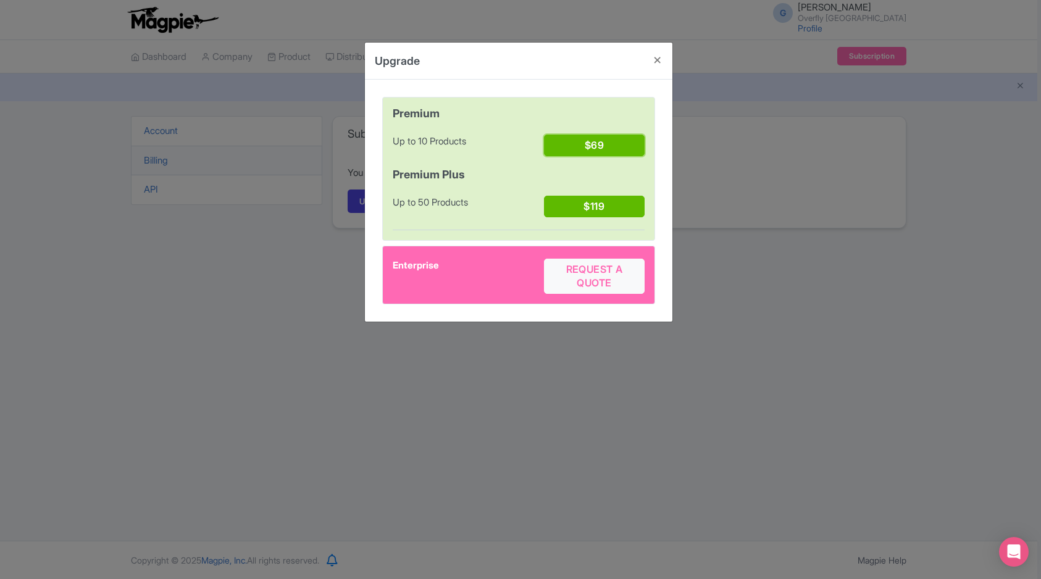
click at [592, 150] on button "$69" at bounding box center [594, 146] width 101 height 22
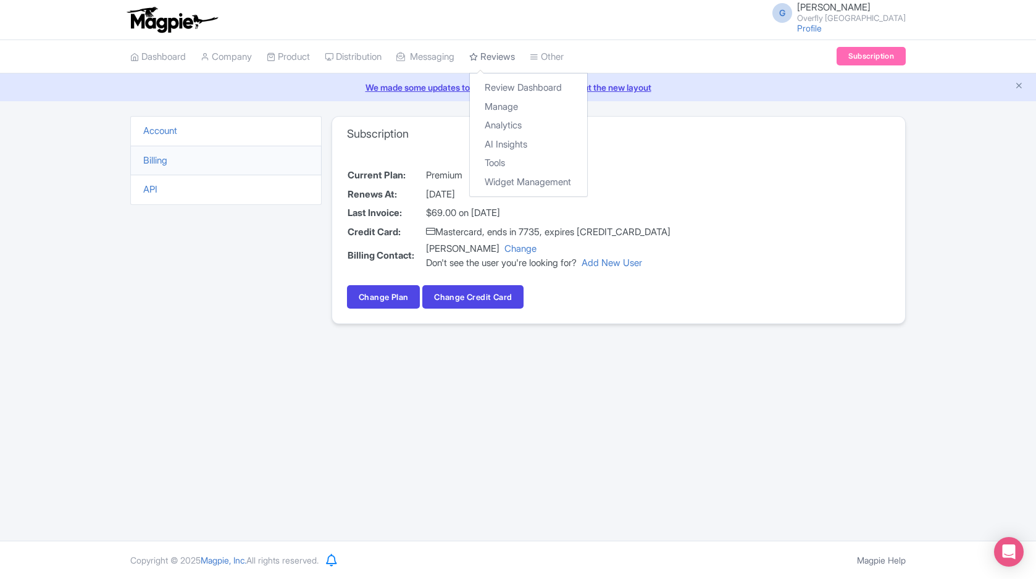
click at [503, 59] on link "Reviews" at bounding box center [492, 57] width 46 height 34
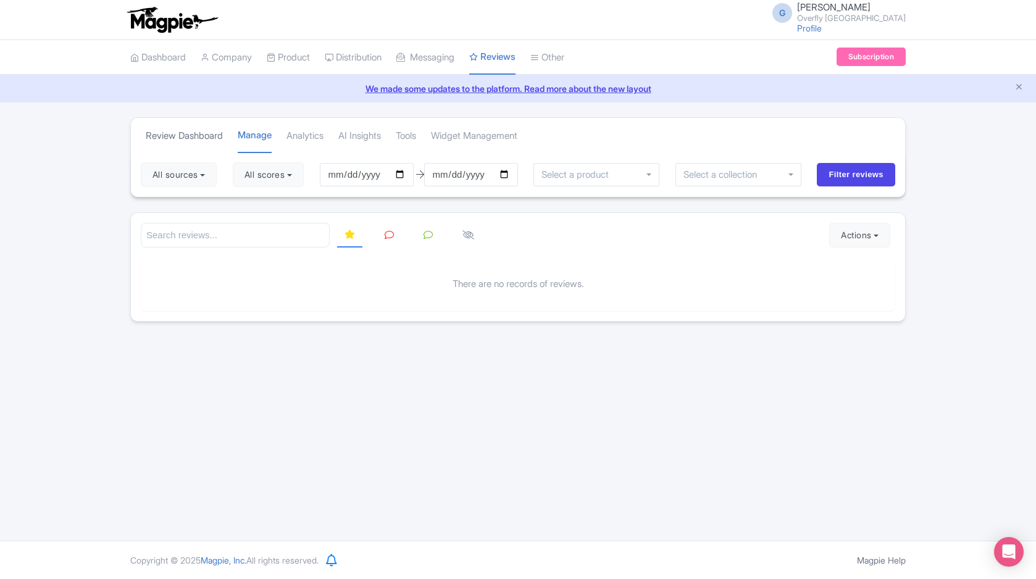
click at [206, 136] on link "Review Dashboard" at bounding box center [184, 136] width 77 height 34
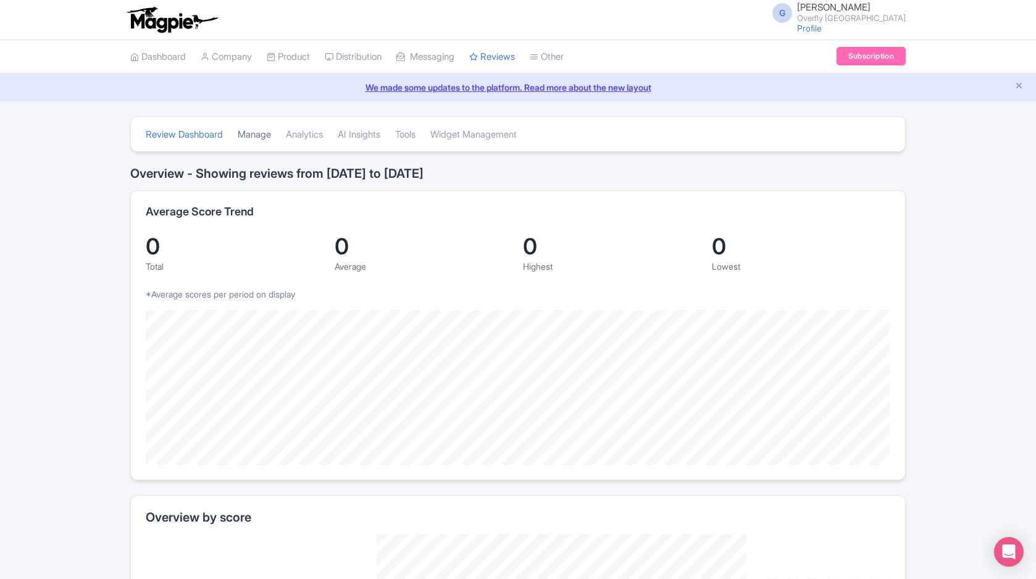
click at [266, 140] on link "Manage" at bounding box center [254, 135] width 33 height 34
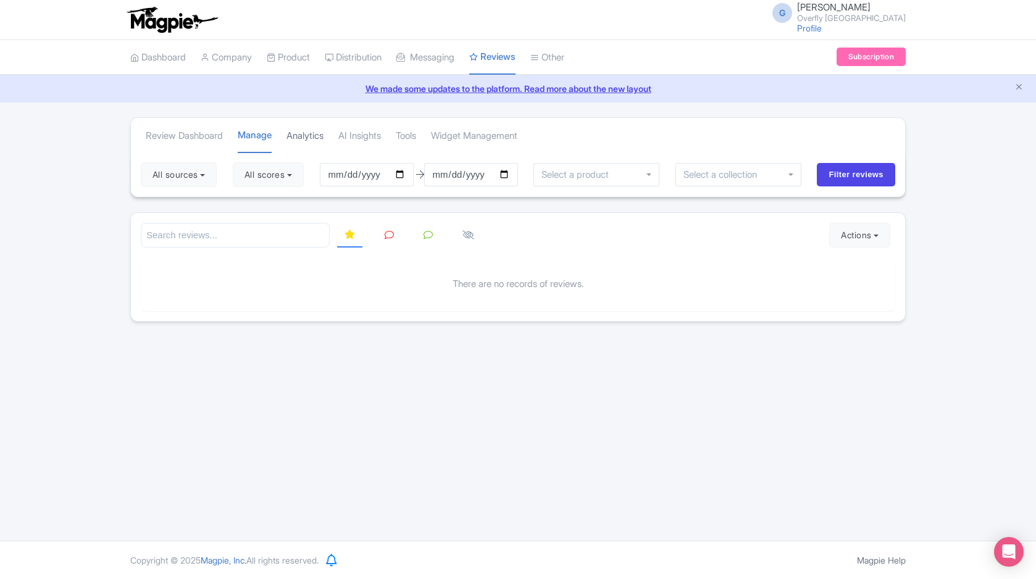
click at [308, 141] on link "Analytics" at bounding box center [305, 136] width 37 height 34
click at [595, 105] on link "Connections" at bounding box center [598, 107] width 135 height 19
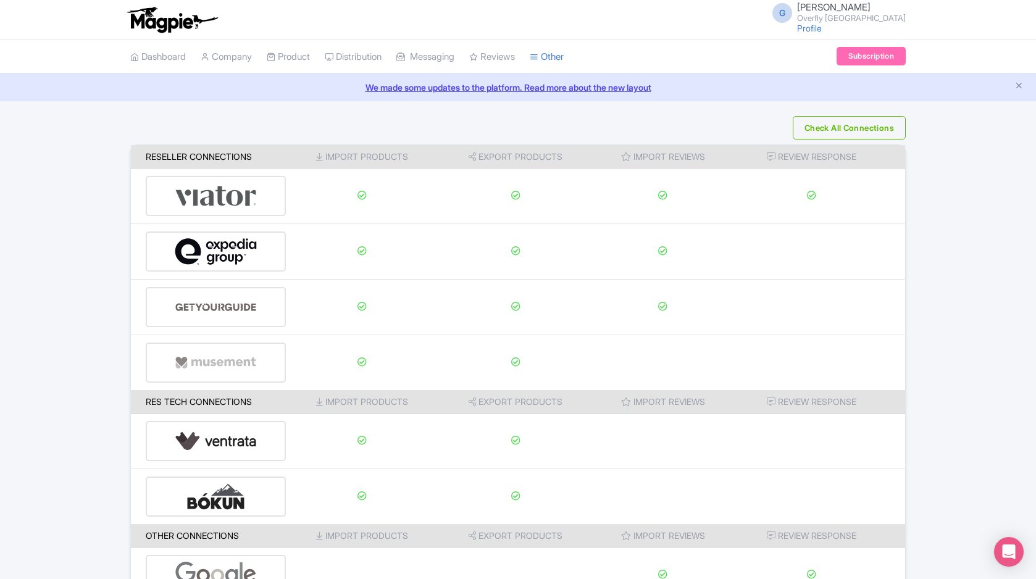
click at [621, 156] on icon at bounding box center [626, 157] width 10 height 9
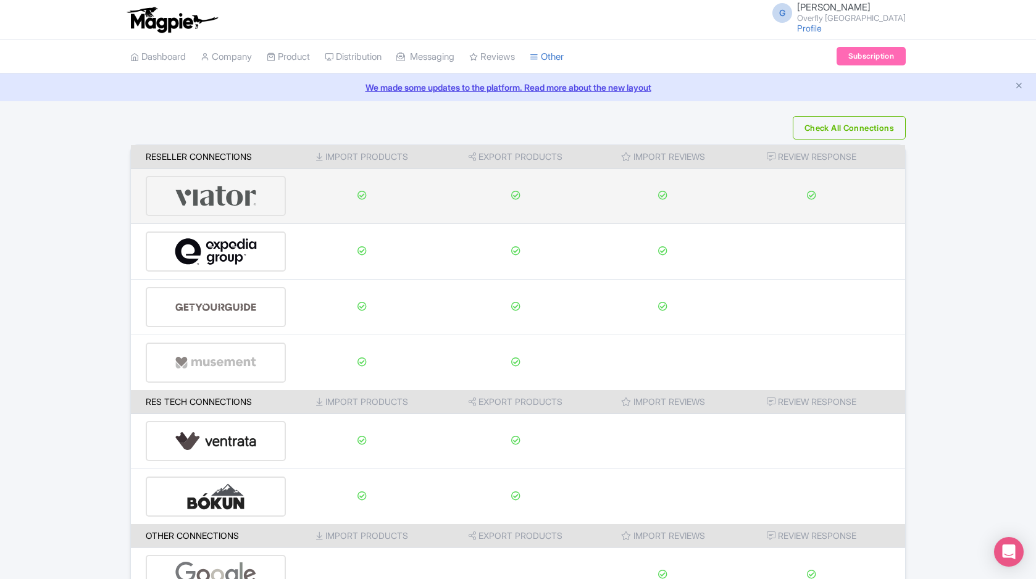
click at [238, 189] on img at bounding box center [216, 196] width 83 height 38
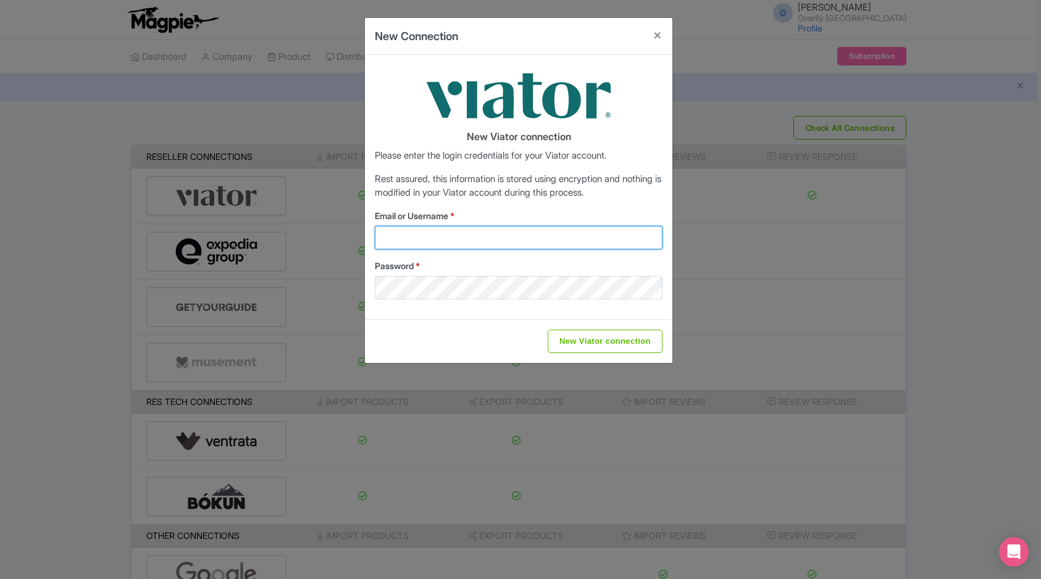
click at [441, 240] on input "Email or Username *" at bounding box center [519, 237] width 288 height 23
click at [442, 241] on input "Email or Username *" at bounding box center [519, 237] width 288 height 23
type input "info@overflytenerife.com"
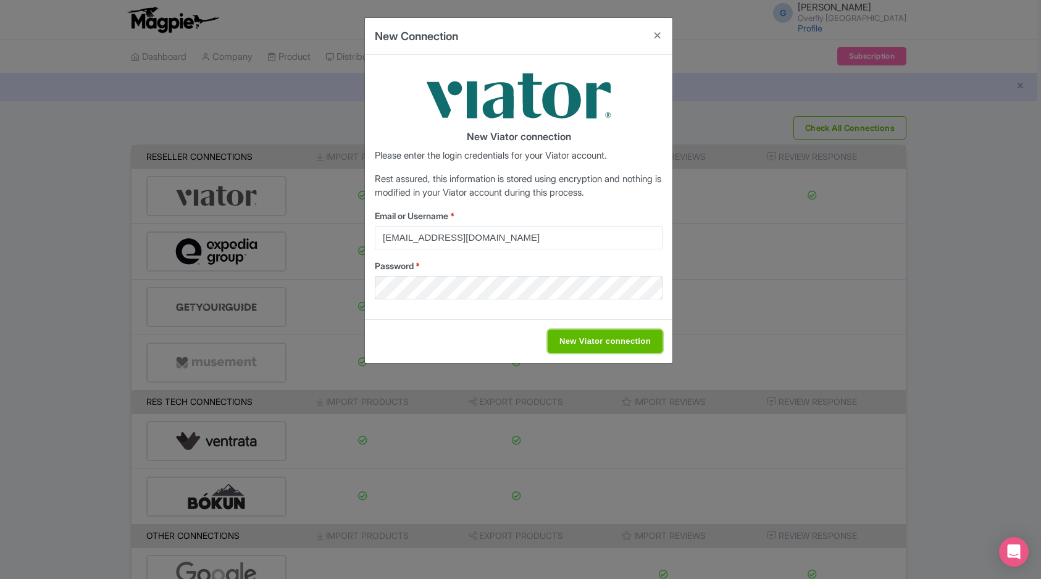
click at [596, 343] on input "New Viator connection" at bounding box center [605, 341] width 115 height 23
type input "Saving..."
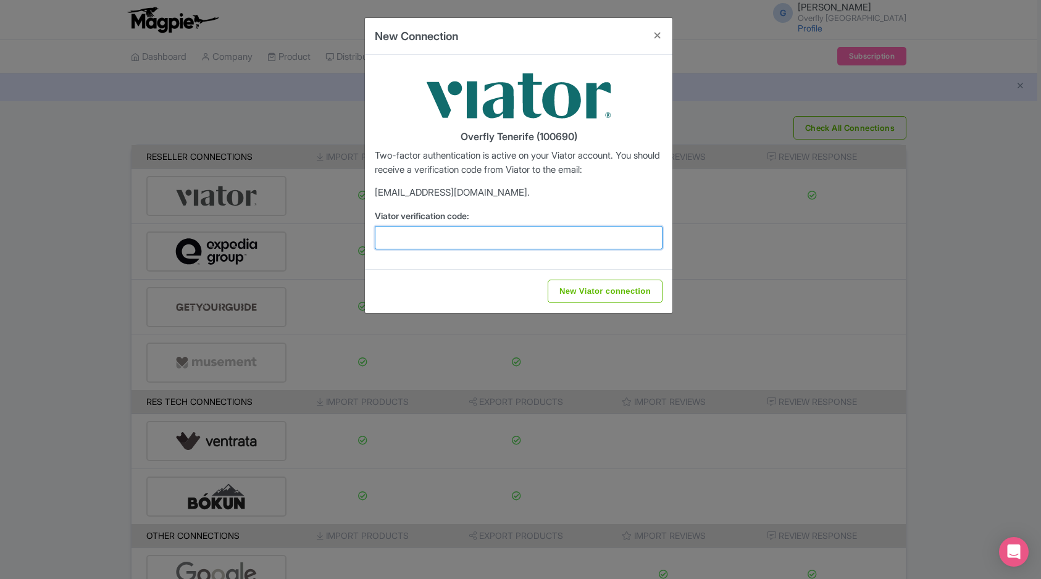
click at [505, 240] on input "Viator verification code:" at bounding box center [519, 237] width 288 height 23
type input "188098"
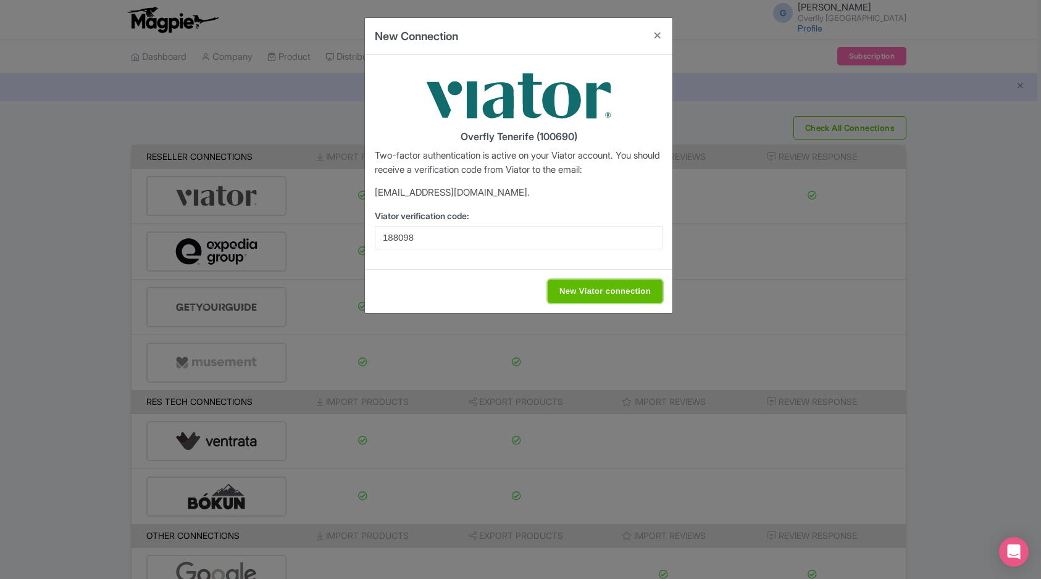
click at [621, 290] on input "New Viator connection" at bounding box center [605, 291] width 115 height 23
type input "Saving..."
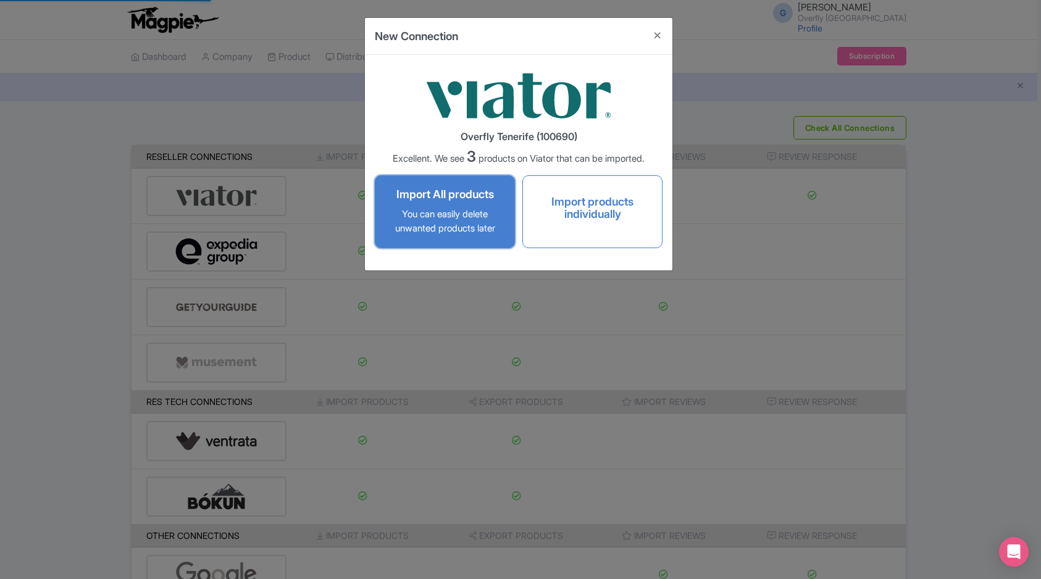
click at [455, 211] on p "You can easily delete unwanted products later" at bounding box center [445, 222] width 114 height 28
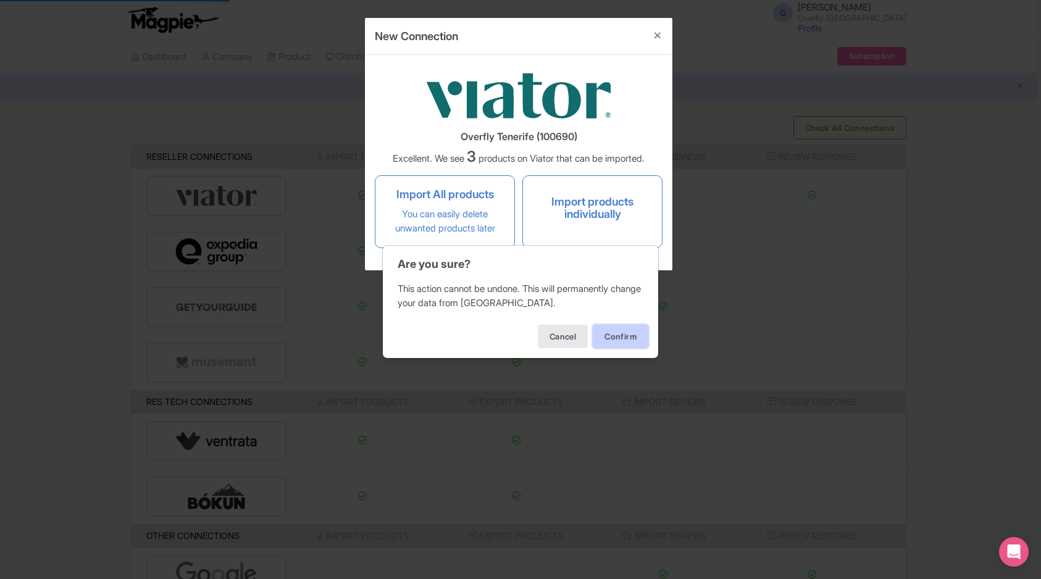
click at [622, 330] on button "Confirm" at bounding box center [621, 336] width 56 height 23
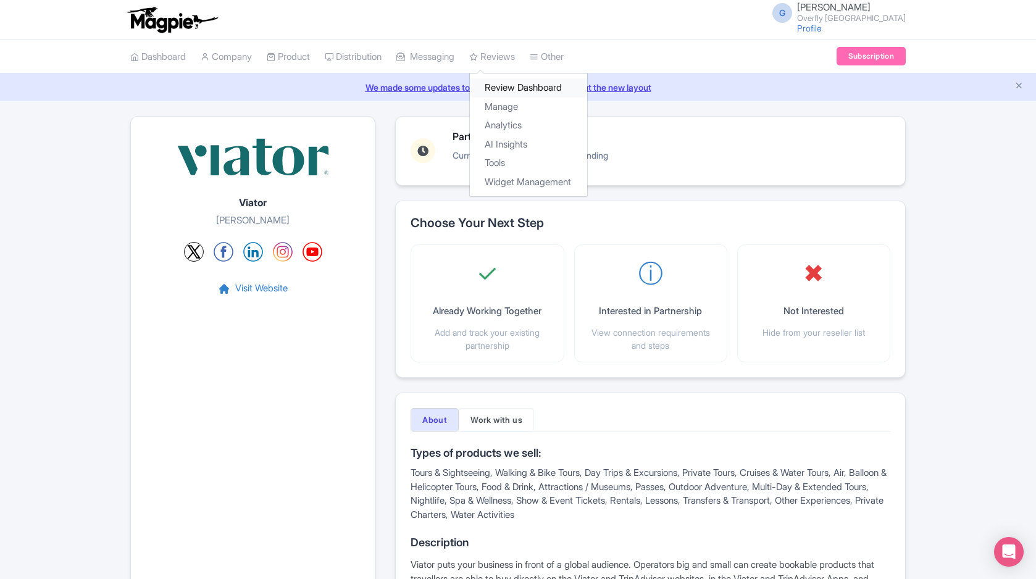
click at [523, 82] on link "Review Dashboard" at bounding box center [528, 87] width 117 height 19
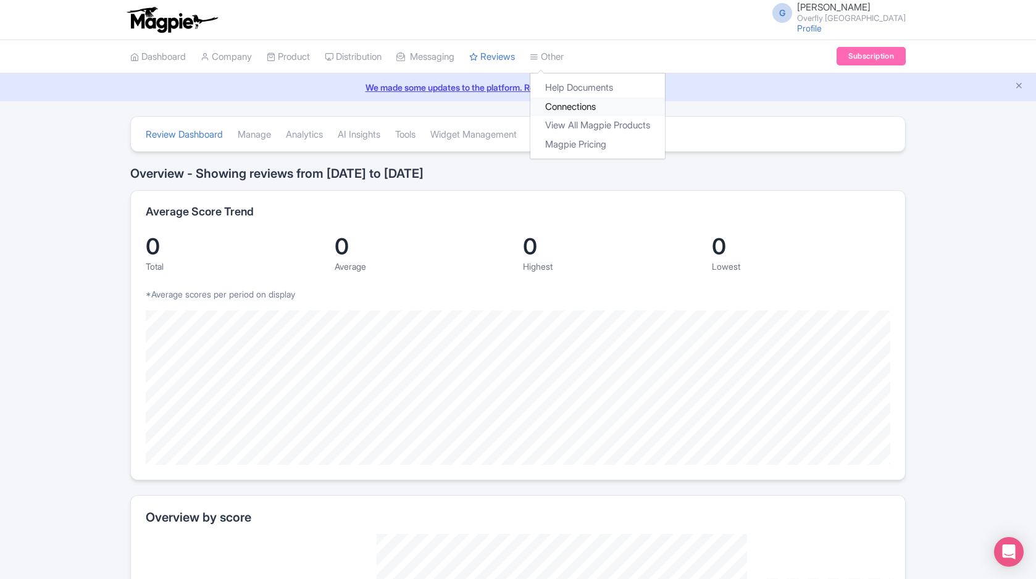
click at [579, 103] on link "Connections" at bounding box center [598, 107] width 135 height 19
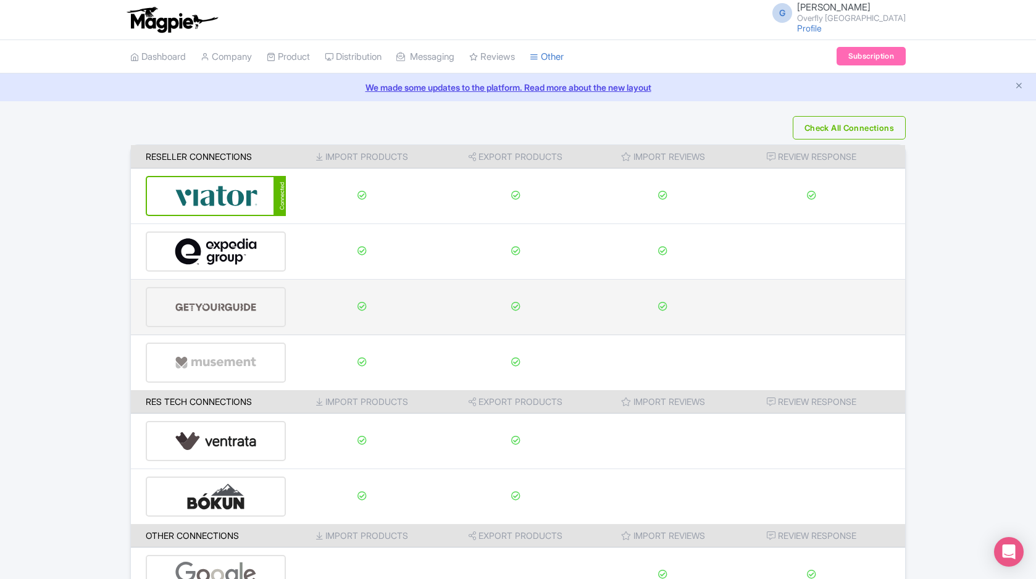
click at [259, 306] on div at bounding box center [216, 307] width 140 height 40
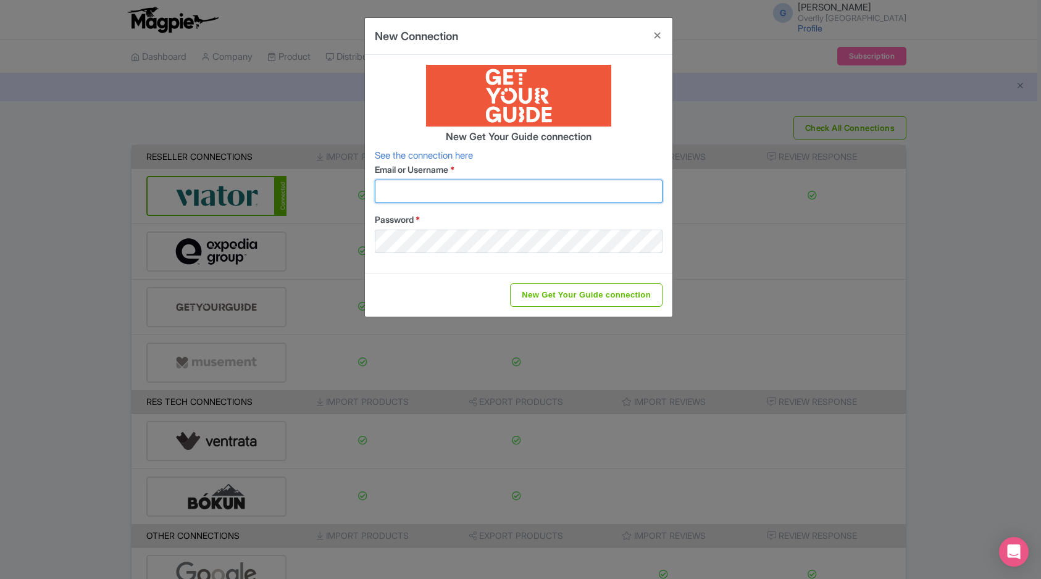
click at [437, 191] on input "Email or Username *" at bounding box center [519, 191] width 288 height 23
type input "[EMAIL_ADDRESS][DOMAIN_NAME]"
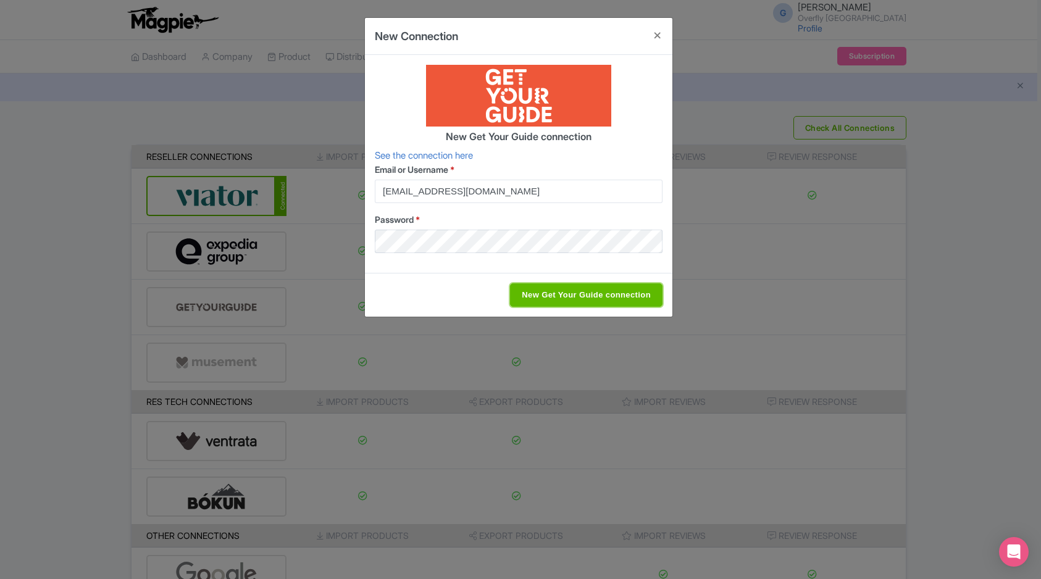
click at [566, 290] on input "New Get Your Guide connection" at bounding box center [586, 294] width 153 height 23
type input "Saving..."
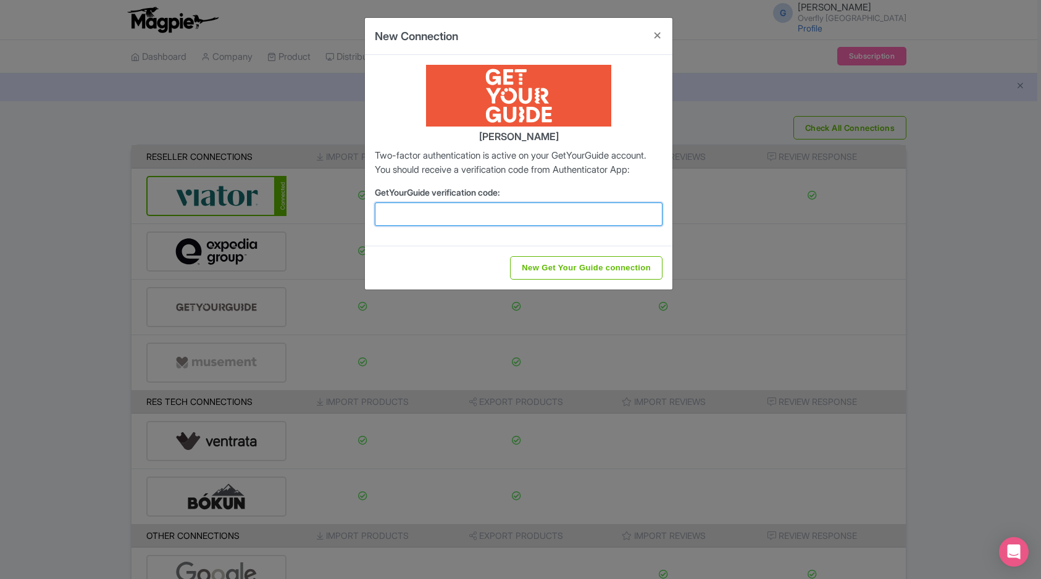
click at [473, 225] on input "GetYourGuide verification code:" at bounding box center [519, 214] width 288 height 23
type input "748137"
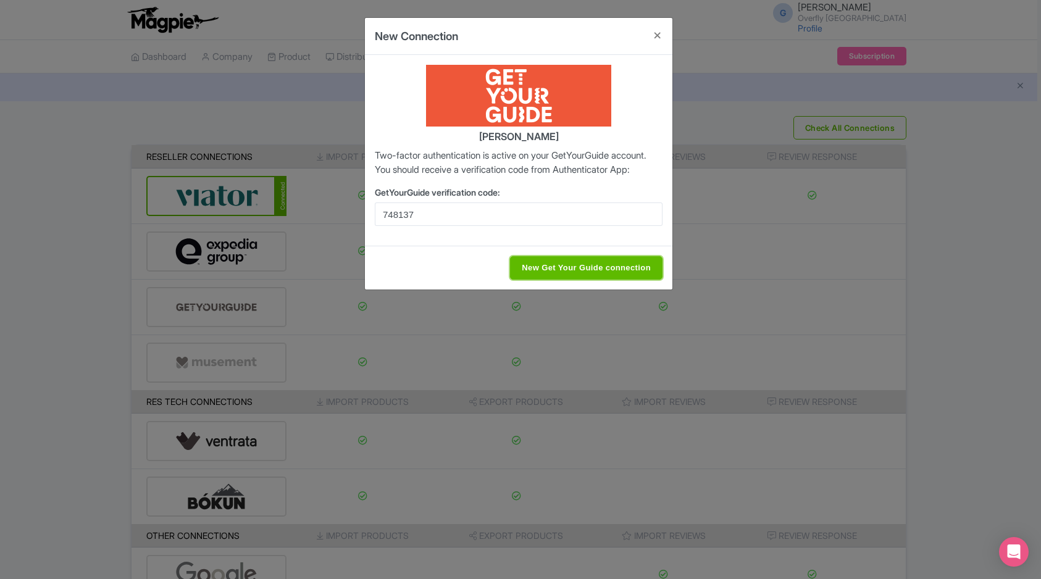
click at [567, 279] on input "New Get Your Guide connection" at bounding box center [586, 267] width 153 height 23
type input "Saving..."
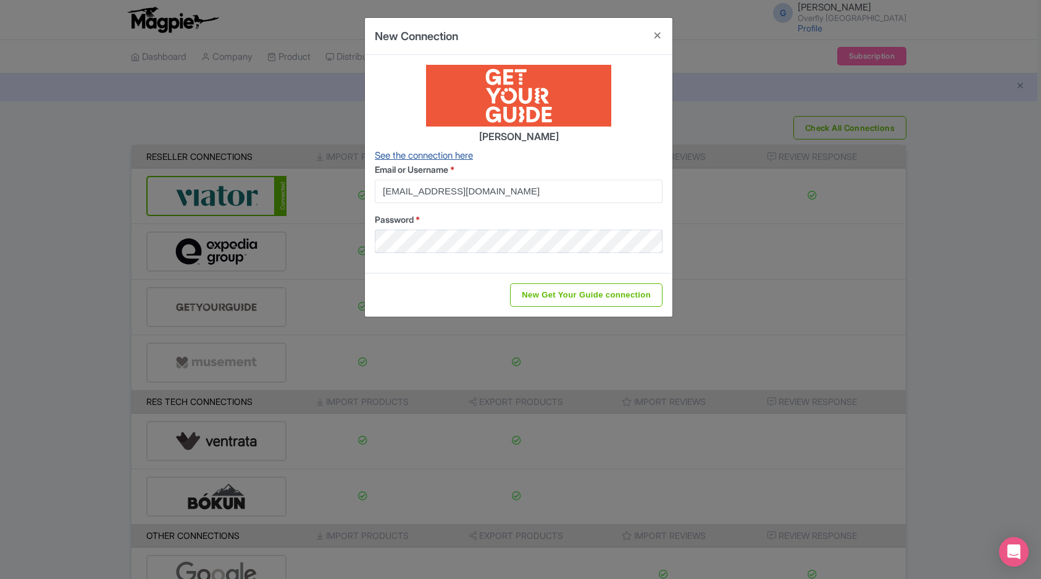
click at [456, 156] on link "See the connection here" at bounding box center [424, 155] width 98 height 12
drag, startPoint x: 653, startPoint y: 34, endPoint x: 666, endPoint y: 42, distance: 15.3
click at [653, 34] on button "Close" at bounding box center [658, 35] width 30 height 35
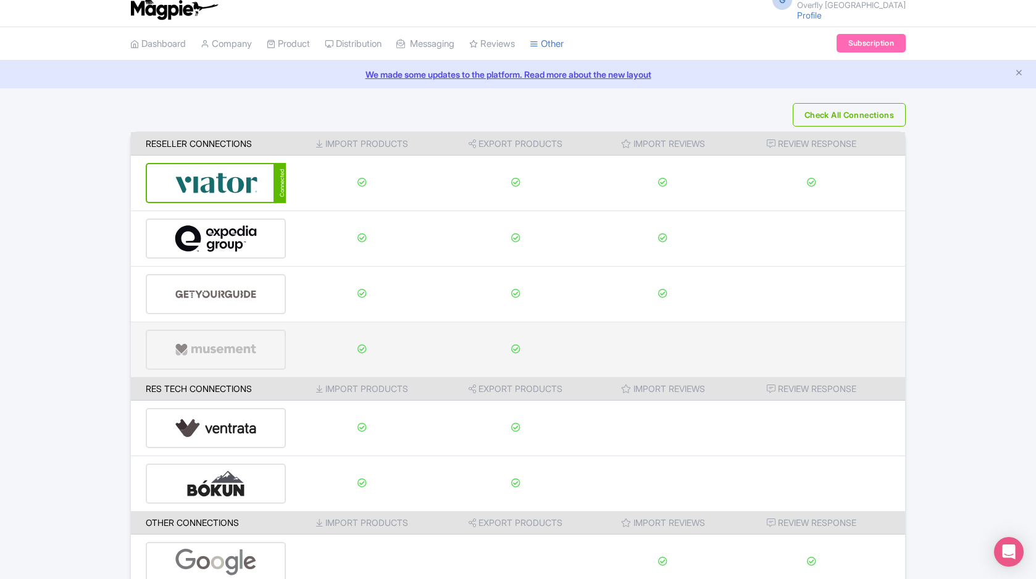
scroll to position [77, 0]
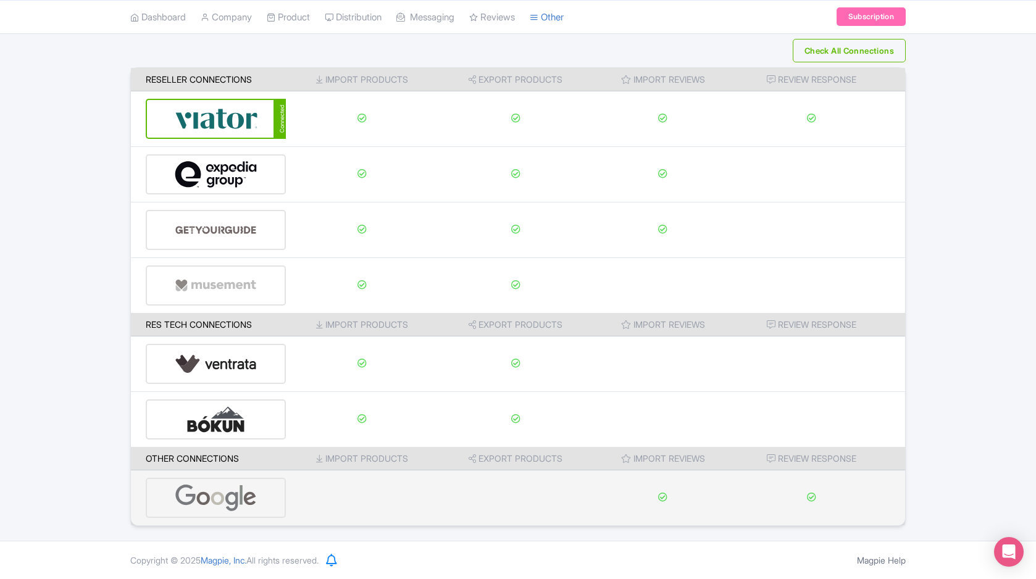
click at [257, 496] on div at bounding box center [216, 498] width 140 height 40
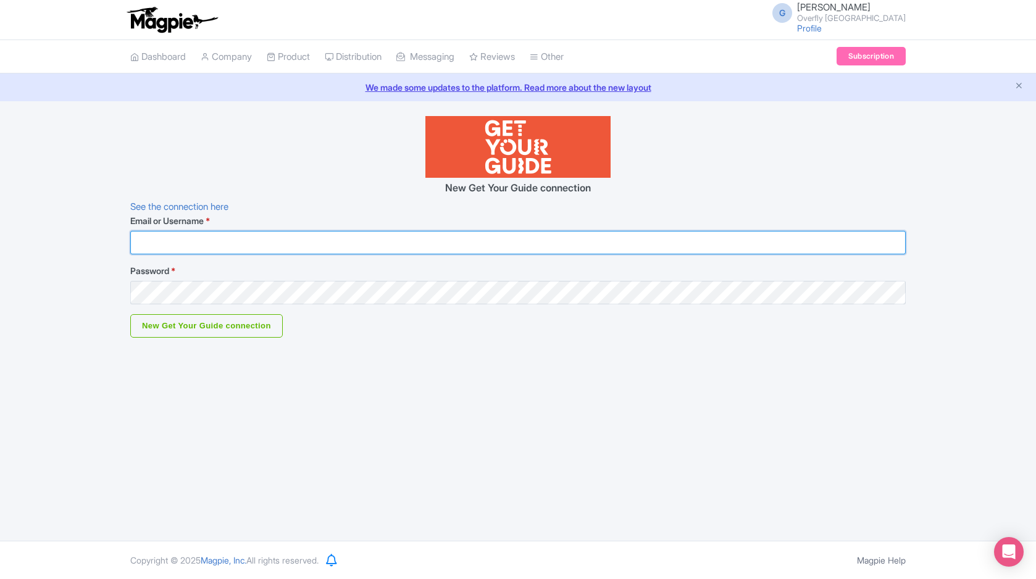
click at [452, 234] on input "Email or Username *" at bounding box center [518, 242] width 776 height 23
type input "[EMAIL_ADDRESS][DOMAIN_NAME]"
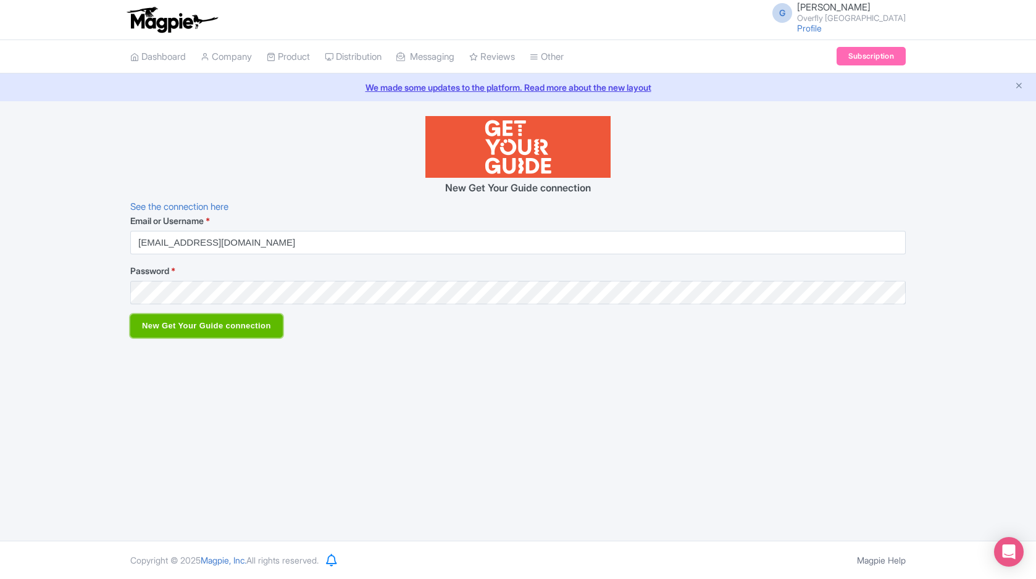
click at [261, 324] on input "New Get Your Guide connection" at bounding box center [206, 325] width 153 height 23
type input "Saving..."
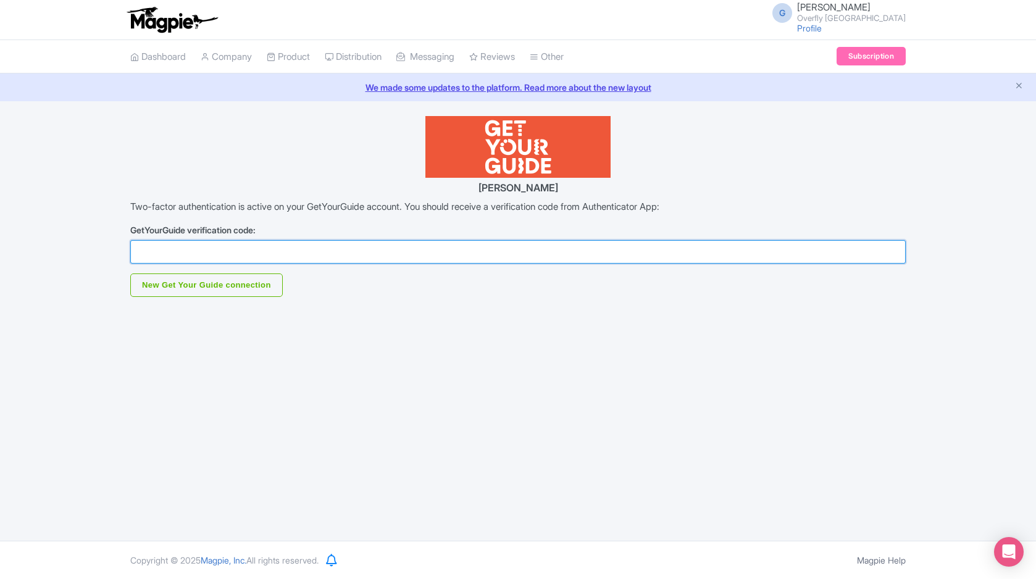
click at [319, 254] on input "GetYourGuide verification code:" at bounding box center [518, 251] width 776 height 23
type input "428058"
click at [130, 274] on input "New Get Your Guide connection" at bounding box center [206, 285] width 153 height 23
type input "Saving..."
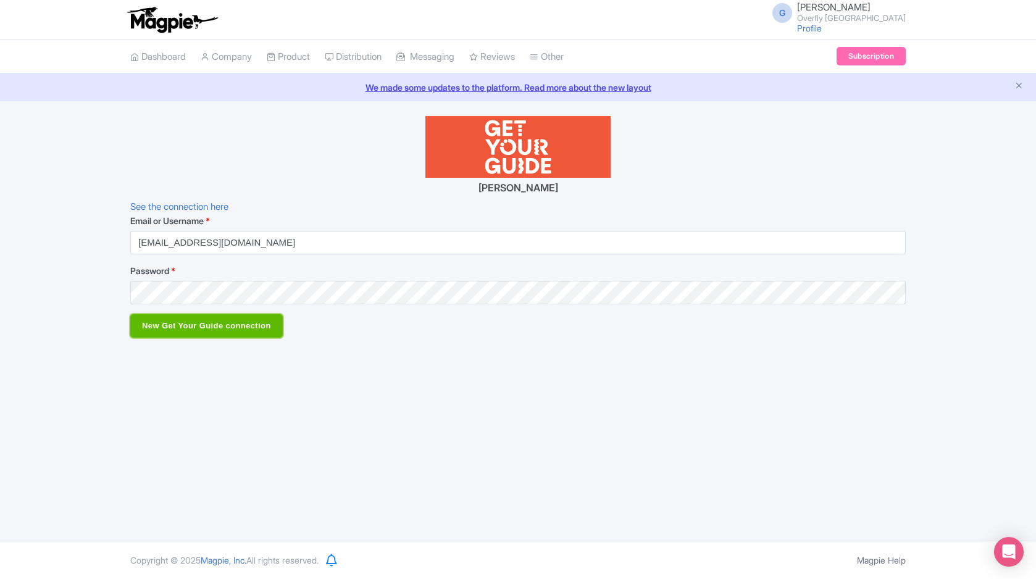
click at [258, 329] on input "New Get Your Guide connection" at bounding box center [206, 325] width 153 height 23
type input "Saving..."
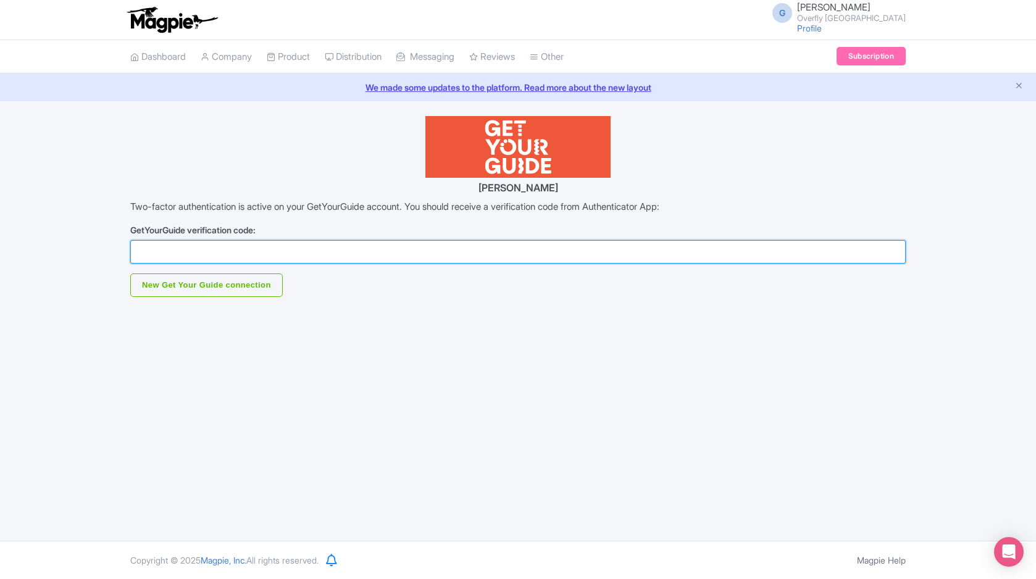
click at [241, 259] on input "GetYourGuide verification code:" at bounding box center [518, 251] width 776 height 23
type input "622446"
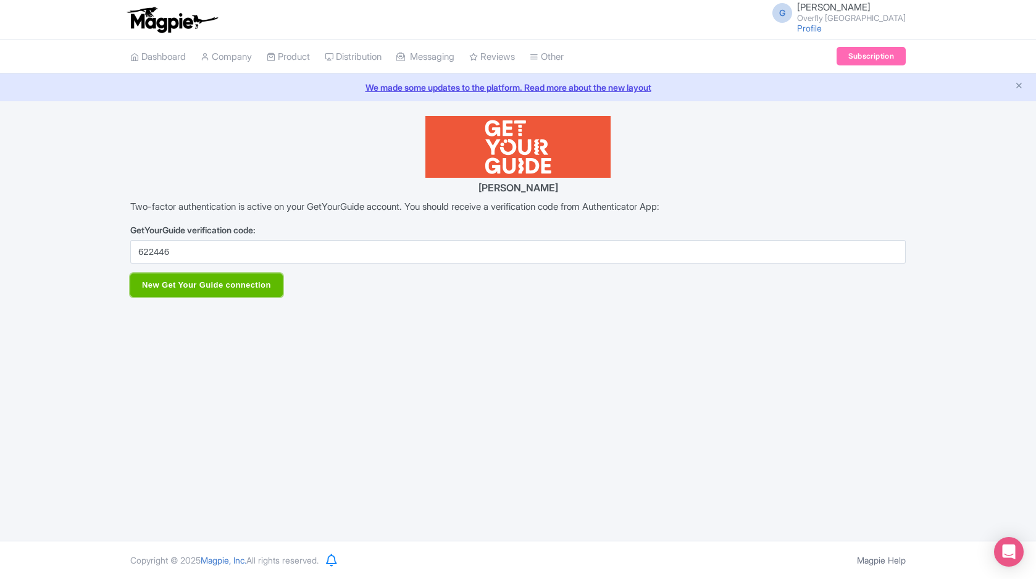
click at [243, 289] on input "New Get Your Guide connection" at bounding box center [206, 285] width 153 height 23
type input "Saving..."
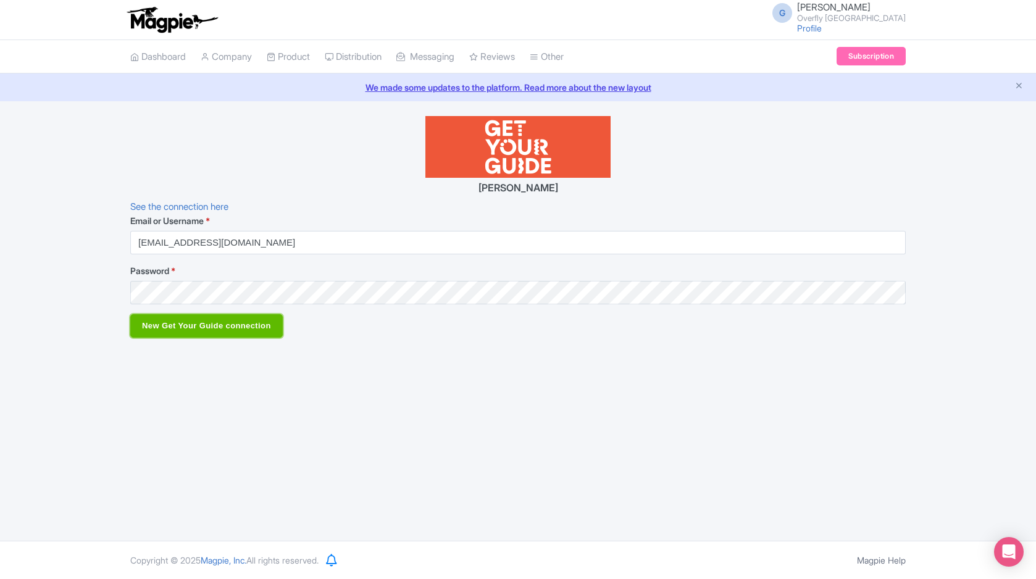
click at [254, 322] on input "New Get Your Guide connection" at bounding box center [206, 325] width 153 height 23
type input "Saving..."
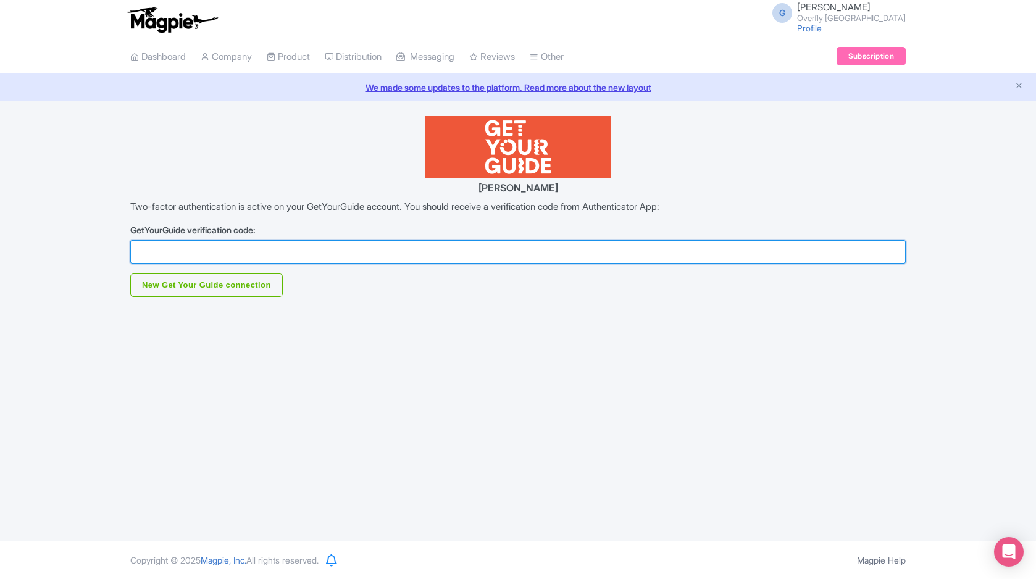
click at [248, 254] on input "GetYourGuide verification code:" at bounding box center [518, 251] width 776 height 23
type input "259268"
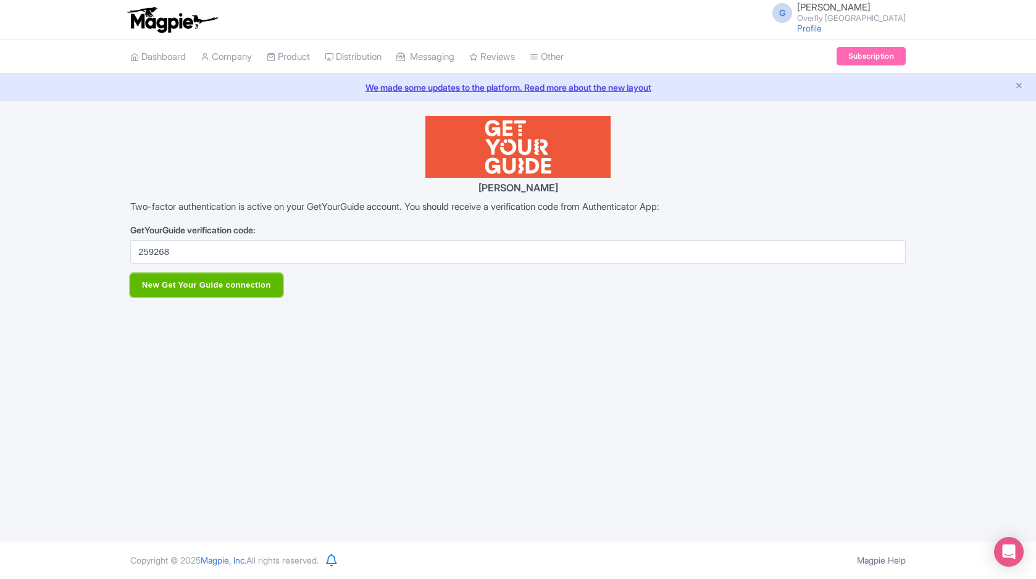
click at [270, 293] on input "New Get Your Guide connection" at bounding box center [206, 285] width 153 height 23
type input "Saving..."
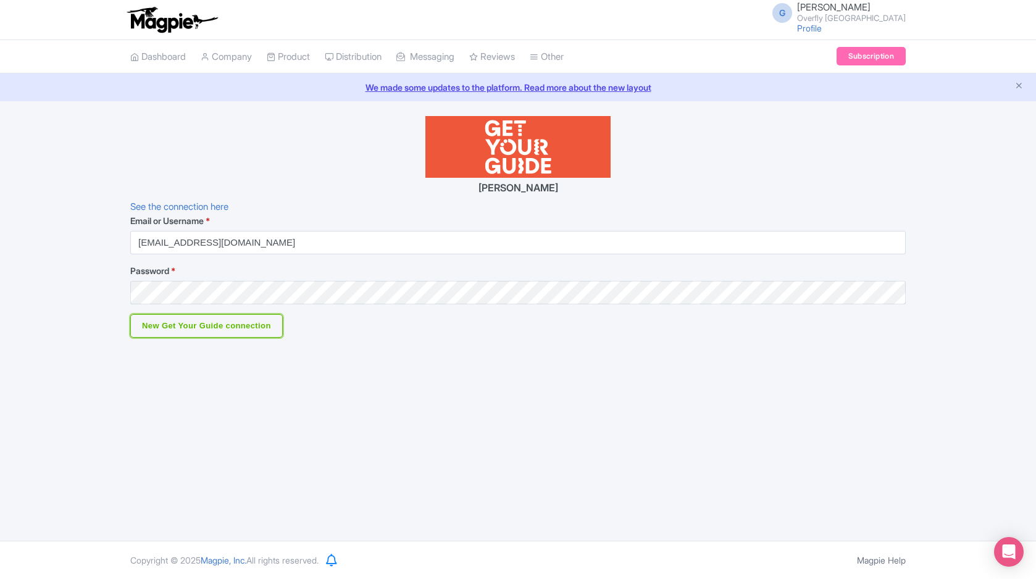
click at [240, 325] on input "New Get Your Guide connection" at bounding box center [206, 325] width 153 height 23
type input "Saving..."
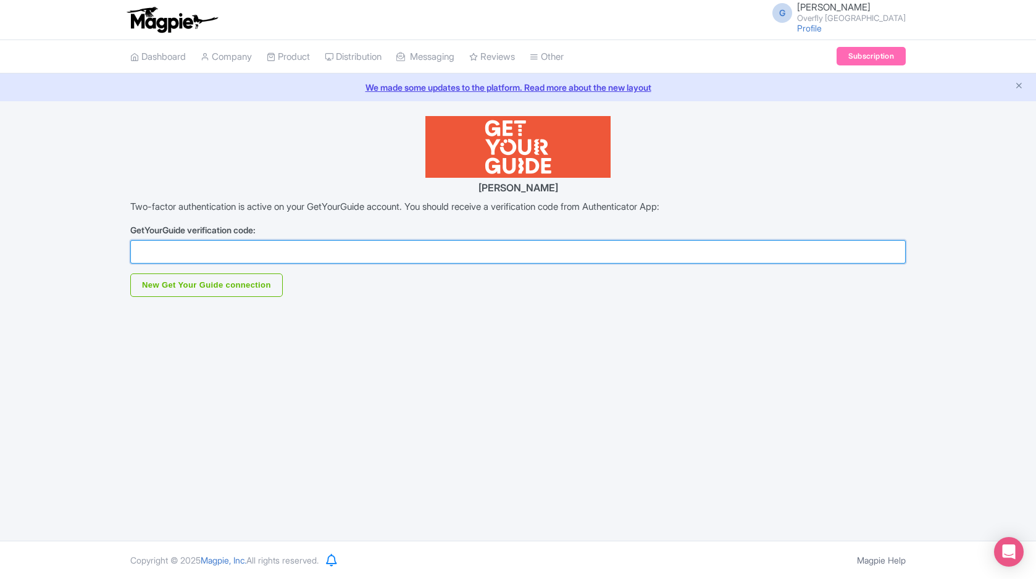
click at [235, 250] on input "GetYourGuide verification code:" at bounding box center [518, 251] width 776 height 23
type input "271162"
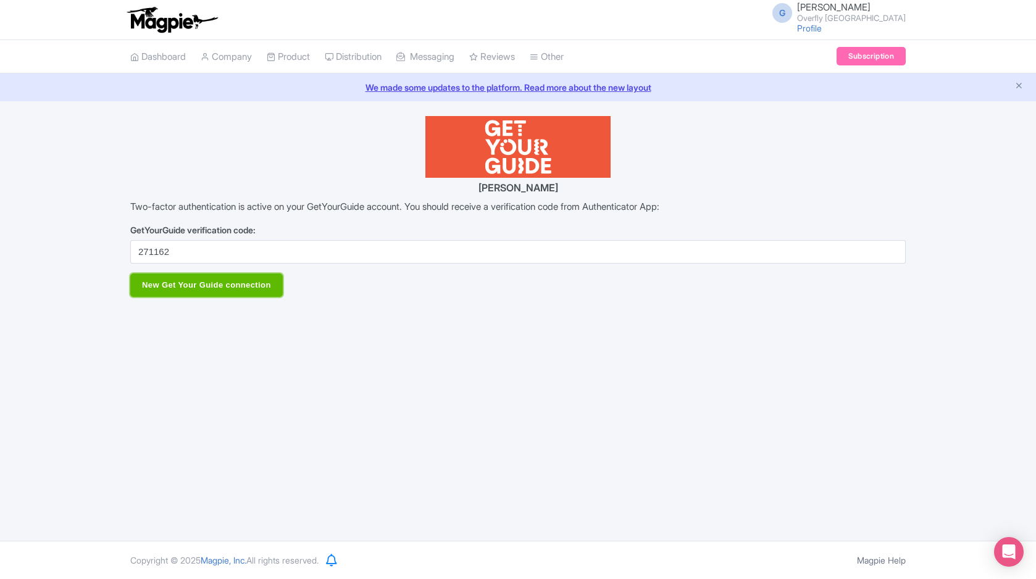
click at [206, 280] on input "New Get Your Guide connection" at bounding box center [206, 285] width 153 height 23
type input "Saving..."
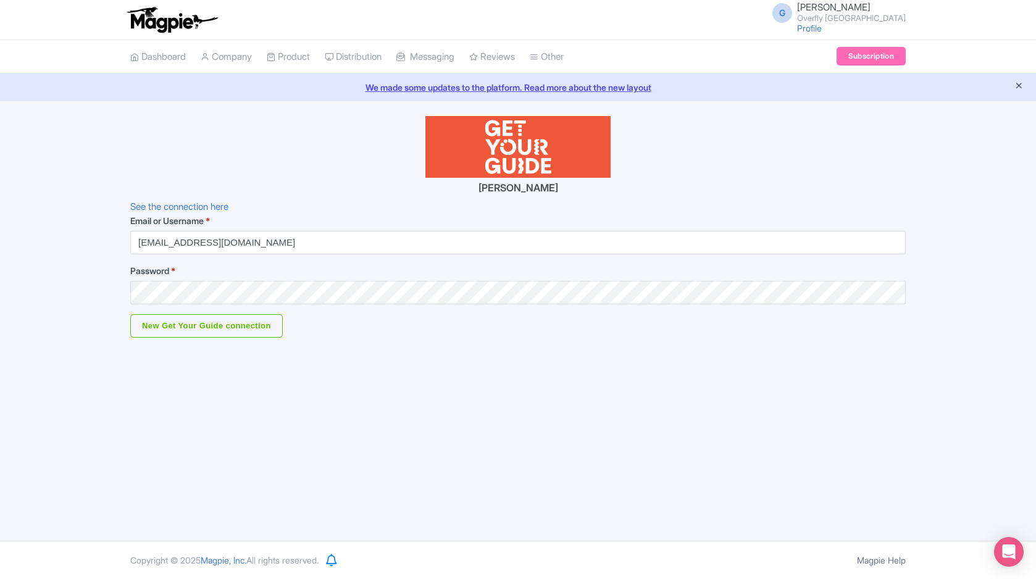
click at [1017, 88] on icon "Close announcement" at bounding box center [1019, 85] width 9 height 9
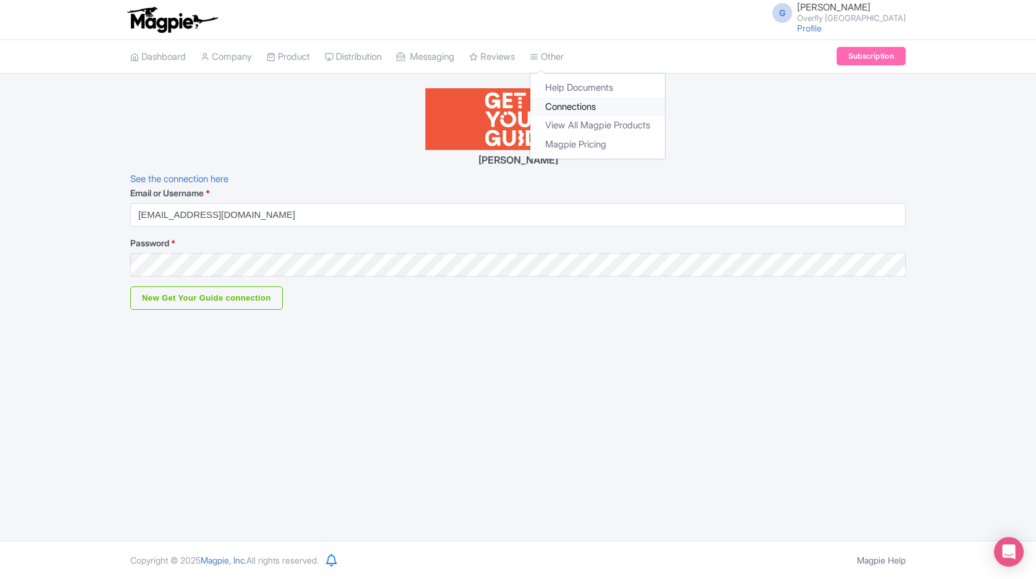
click at [577, 99] on link "Connections" at bounding box center [598, 107] width 135 height 19
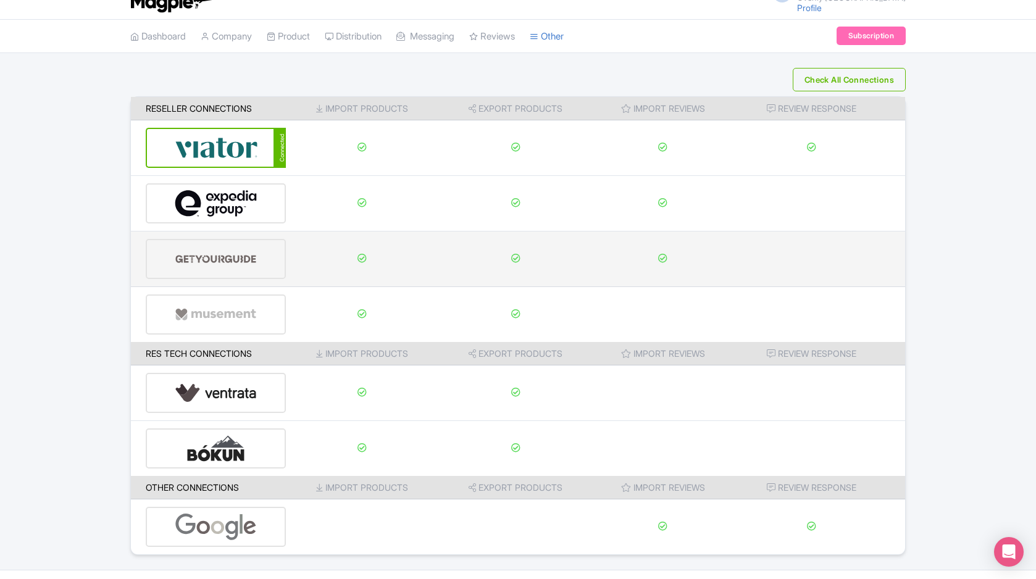
scroll to position [49, 0]
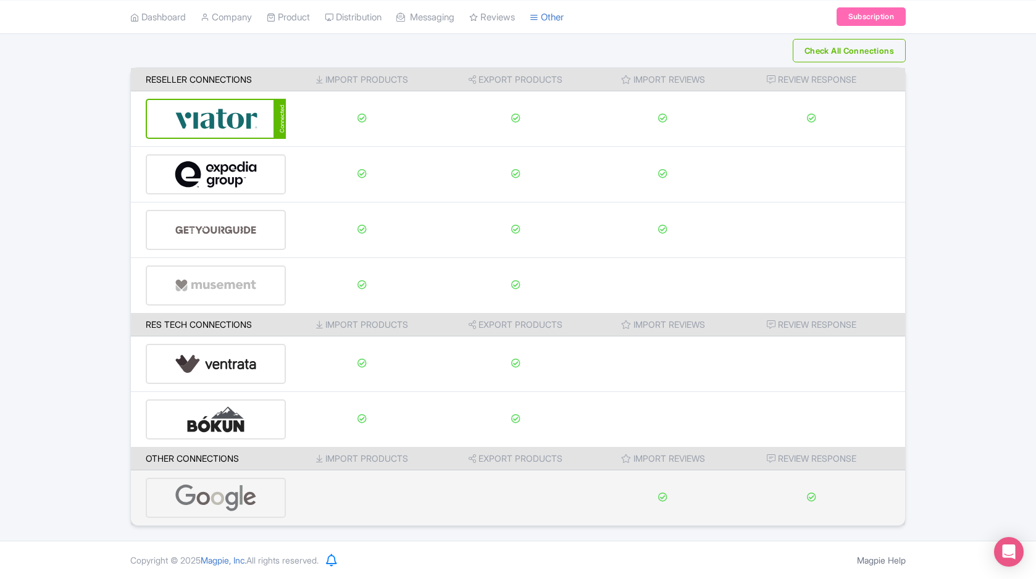
click at [249, 493] on img at bounding box center [216, 498] width 83 height 38
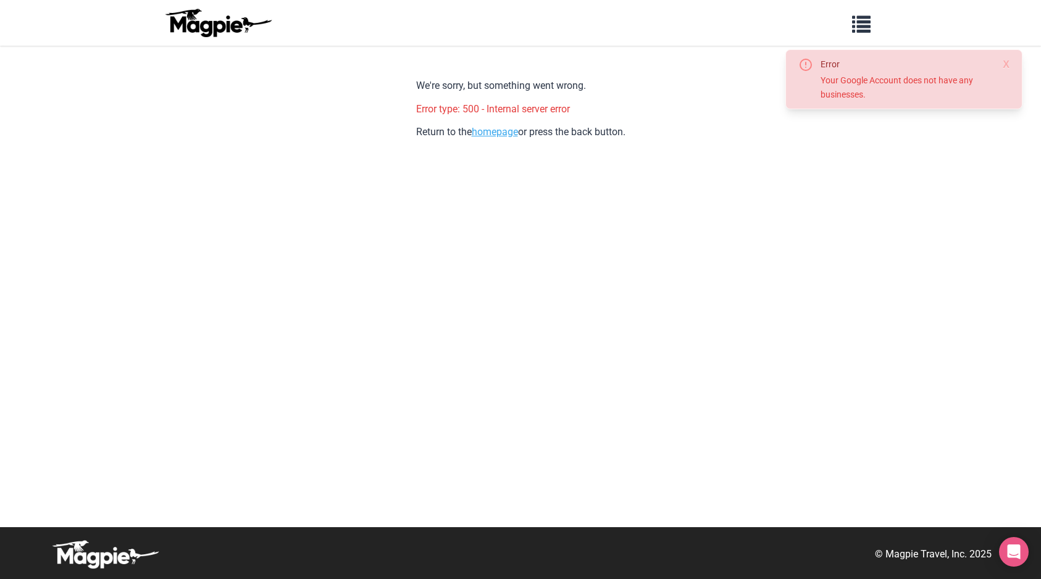
click at [502, 130] on link "homepage" at bounding box center [495, 132] width 46 height 12
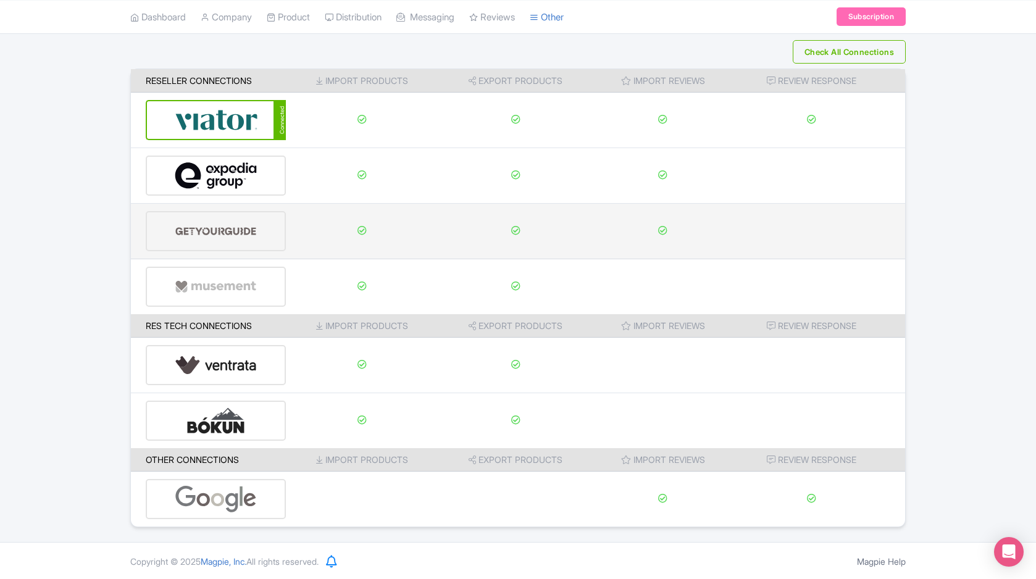
scroll to position [49, 0]
click at [220, 238] on img at bounding box center [216, 230] width 83 height 38
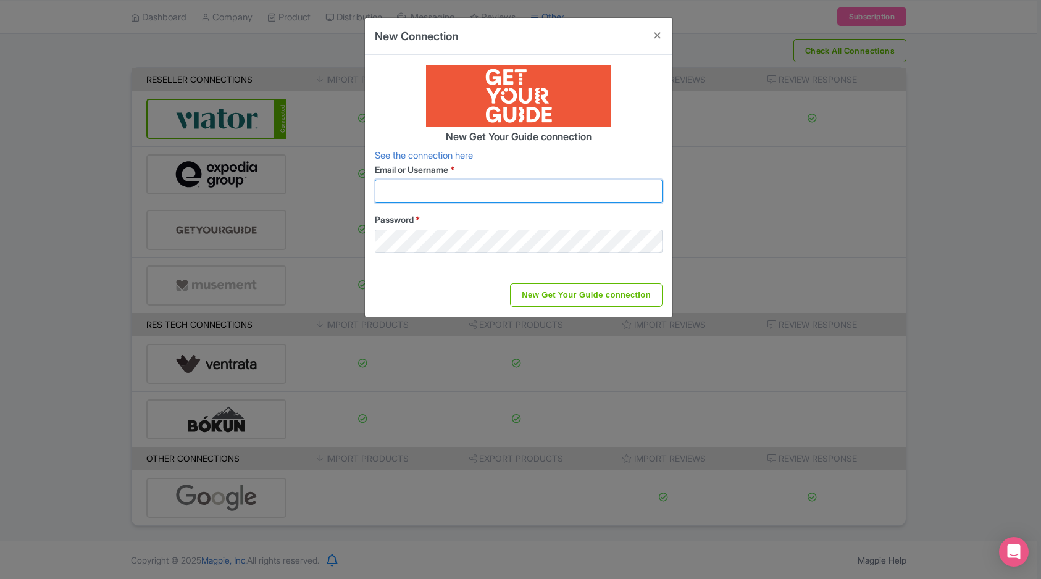
click at [551, 193] on input "Email or Username *" at bounding box center [519, 191] width 288 height 23
type input "info@overflytenerife.com"
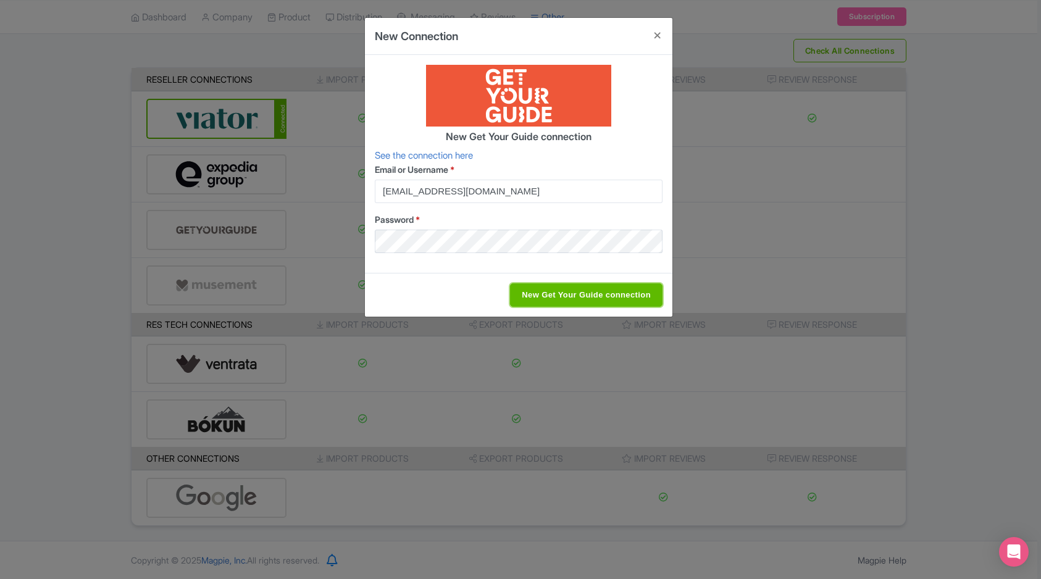
click at [552, 290] on input "New Get Your Guide connection" at bounding box center [586, 294] width 153 height 23
type input "Saving..."
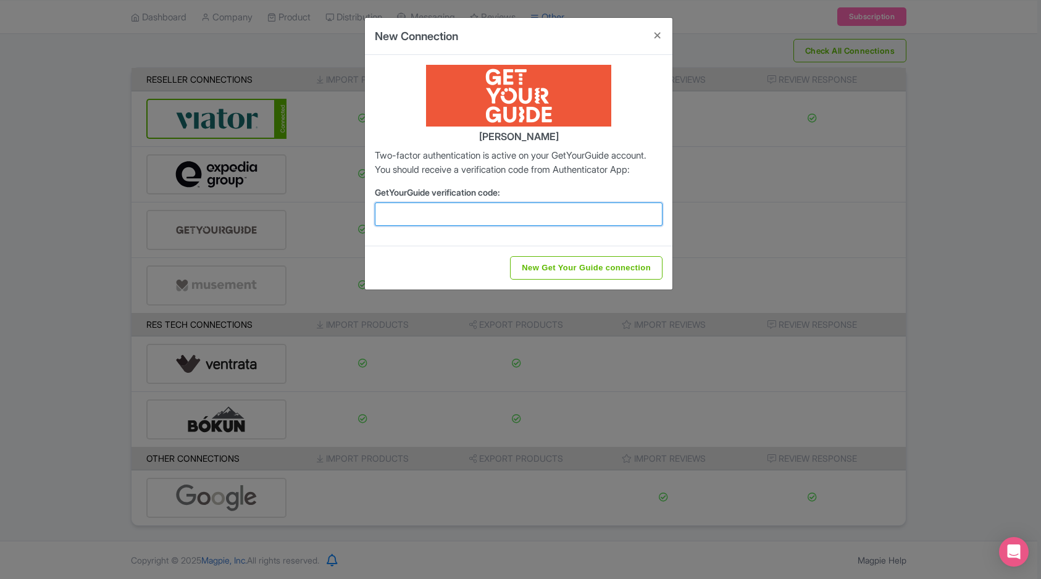
click at [514, 226] on input "GetYourGuide verification code:" at bounding box center [519, 214] width 288 height 23
type input "989956"
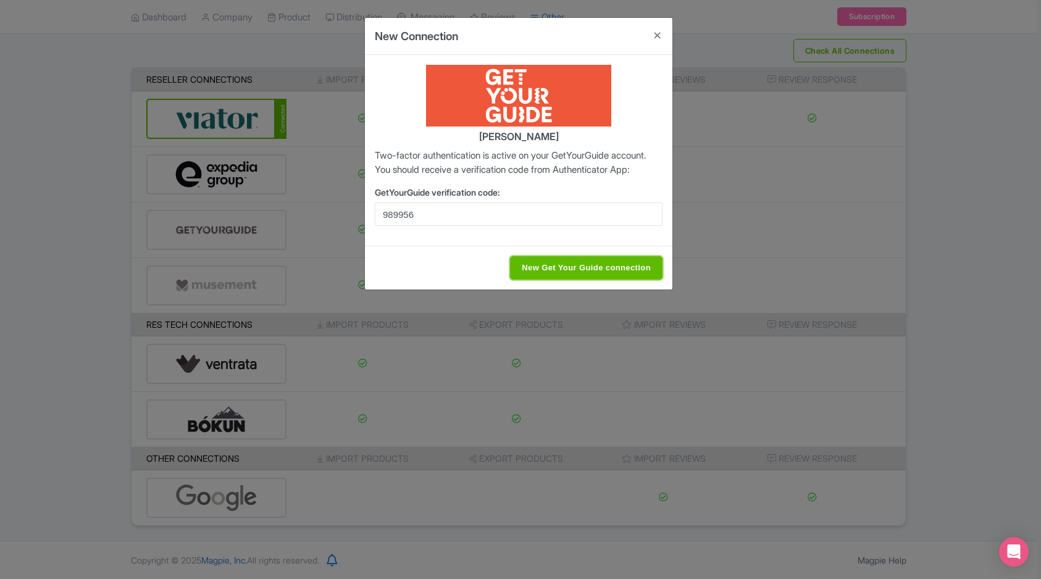
click at [586, 280] on input "New Get Your Guide connection" at bounding box center [586, 267] width 153 height 23
type input "Saving..."
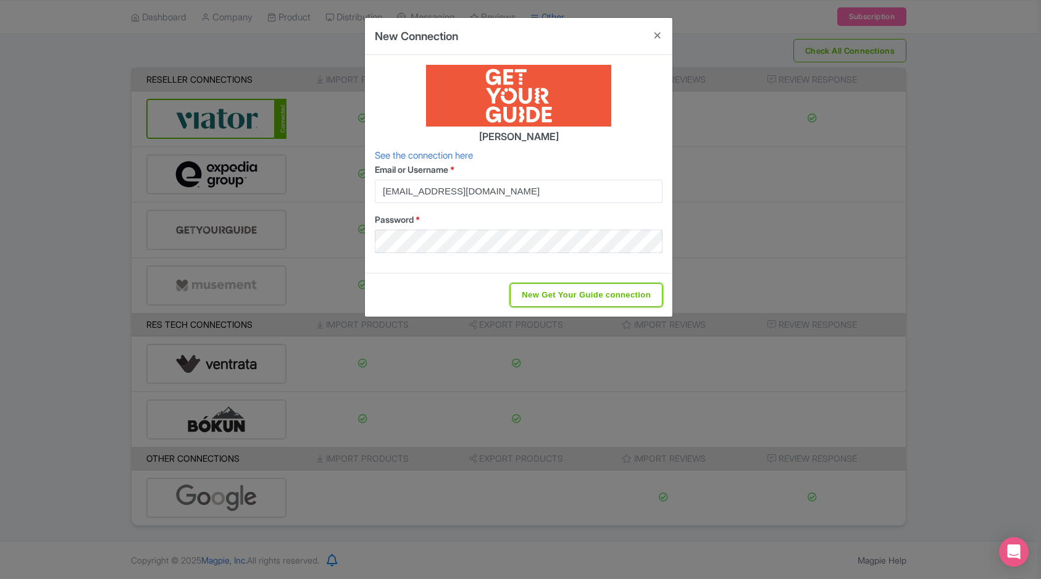
click at [586, 284] on input "New Get Your Guide connection" at bounding box center [586, 294] width 153 height 23
type input "Saving..."
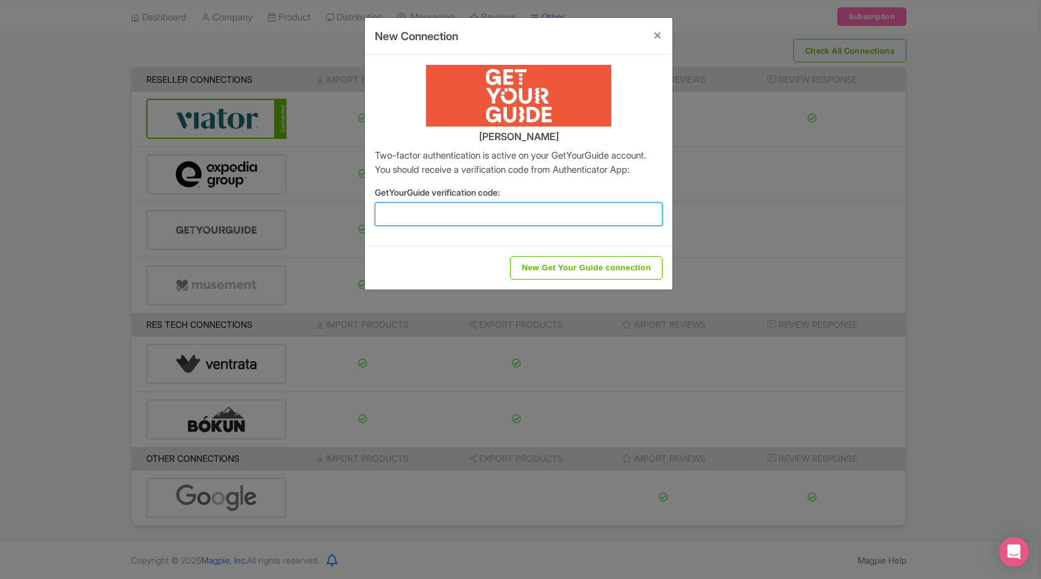
click at [487, 226] on input "GetYourGuide verification code:" at bounding box center [519, 214] width 288 height 23
type input "554133"
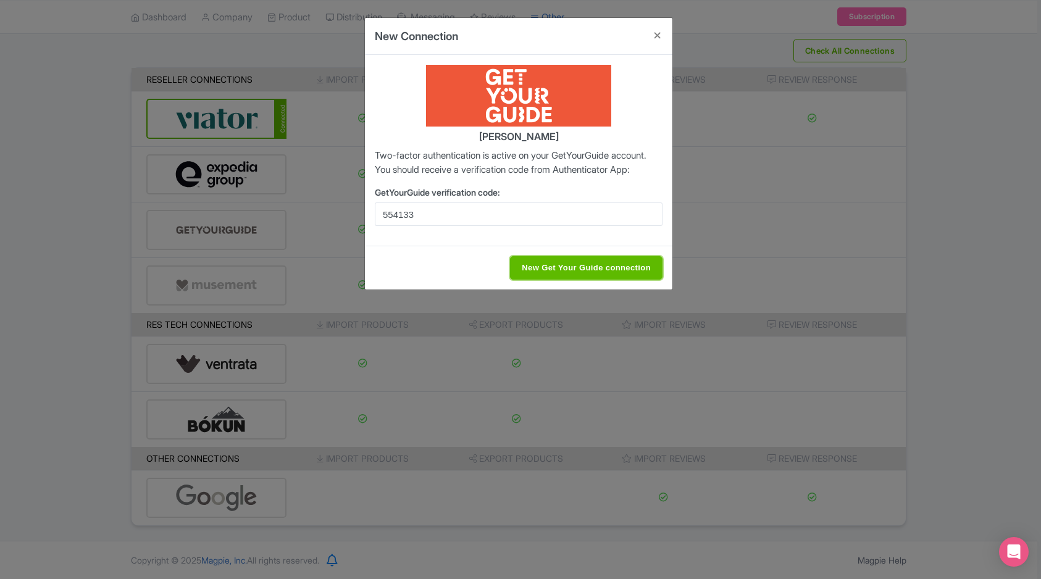
click at [569, 280] on input "New Get Your Guide connection" at bounding box center [586, 267] width 153 height 23
type input "Saving..."
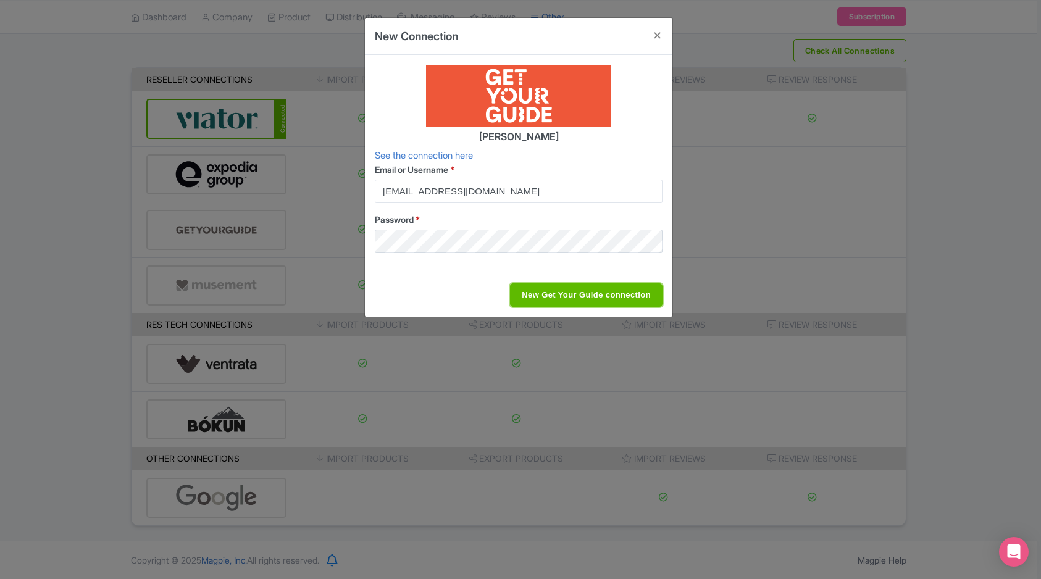
click at [615, 300] on input "New Get Your Guide connection" at bounding box center [586, 294] width 153 height 23
type input "Saving..."
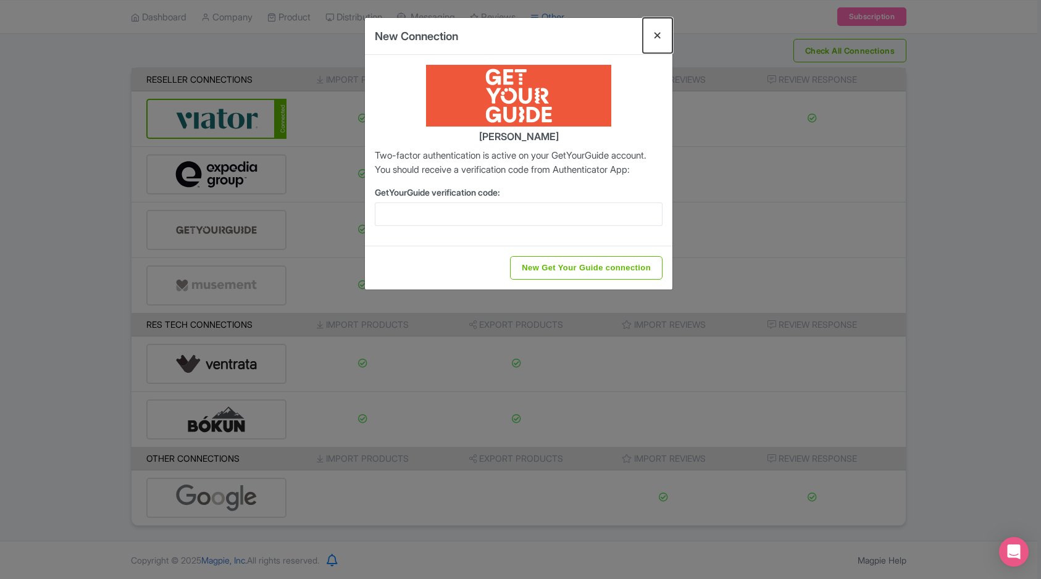
click at [660, 32] on button "Close" at bounding box center [658, 35] width 30 height 35
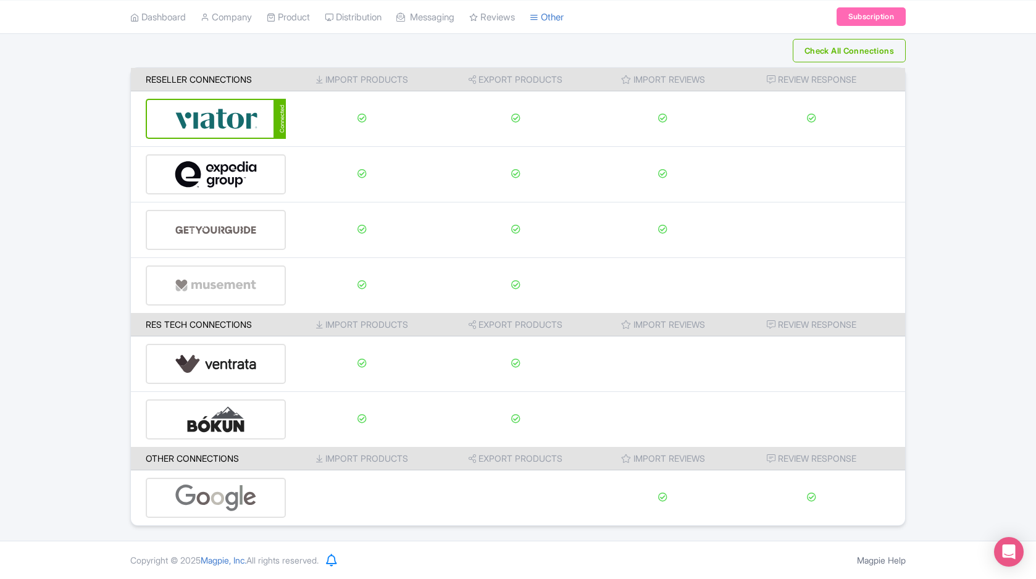
click at [824, 35] on div "G Gustavo Lezcano Moiraghi Overfly Tenerife Profile Users Settings Sign out Das…" at bounding box center [518, 246] width 1036 height 590
click at [826, 43] on button "Check All Connections" at bounding box center [849, 50] width 113 height 23
click at [515, 22] on link "Reviews" at bounding box center [492, 17] width 46 height 34
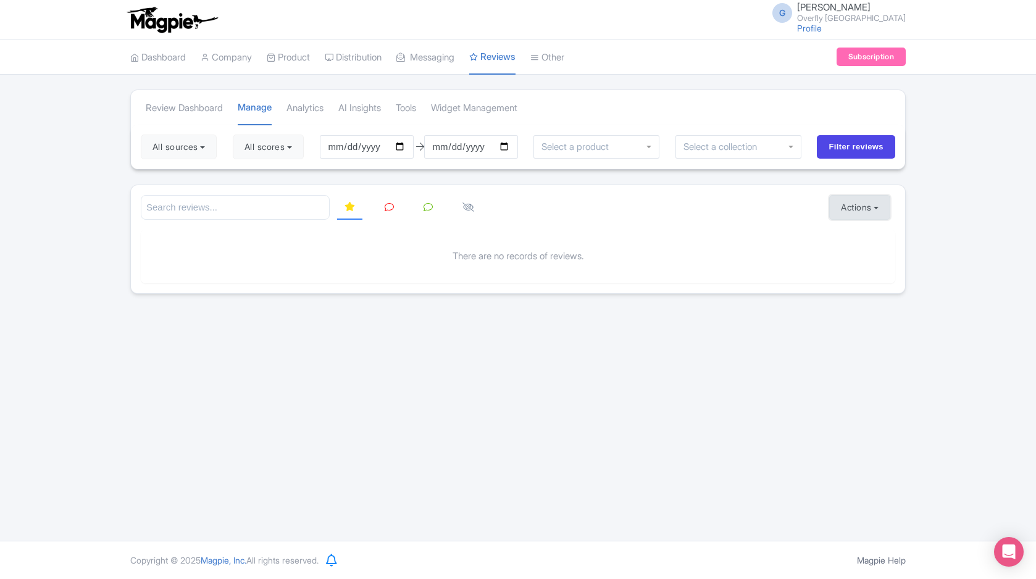
click at [842, 203] on button "Actions" at bounding box center [859, 207] width 61 height 25
click at [852, 232] on link "Import new reviews" at bounding box center [902, 239] width 145 height 24
click at [998, 65] on div "Dashboard Company Product My Products Image Library Rate Sheets Distribution Ma…" at bounding box center [518, 57] width 1036 height 35
click at [799, 30] on link "Profile" at bounding box center [809, 28] width 25 height 10
click at [531, 90] on link "Review Dashboard" at bounding box center [528, 89] width 117 height 19
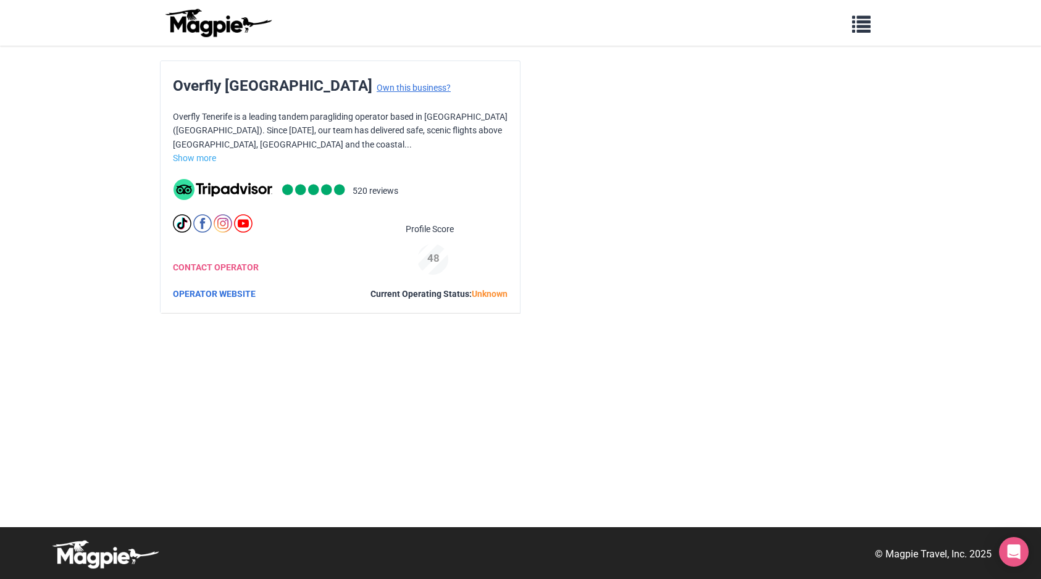
click at [377, 88] on link "Own this business?" at bounding box center [414, 88] width 74 height 10
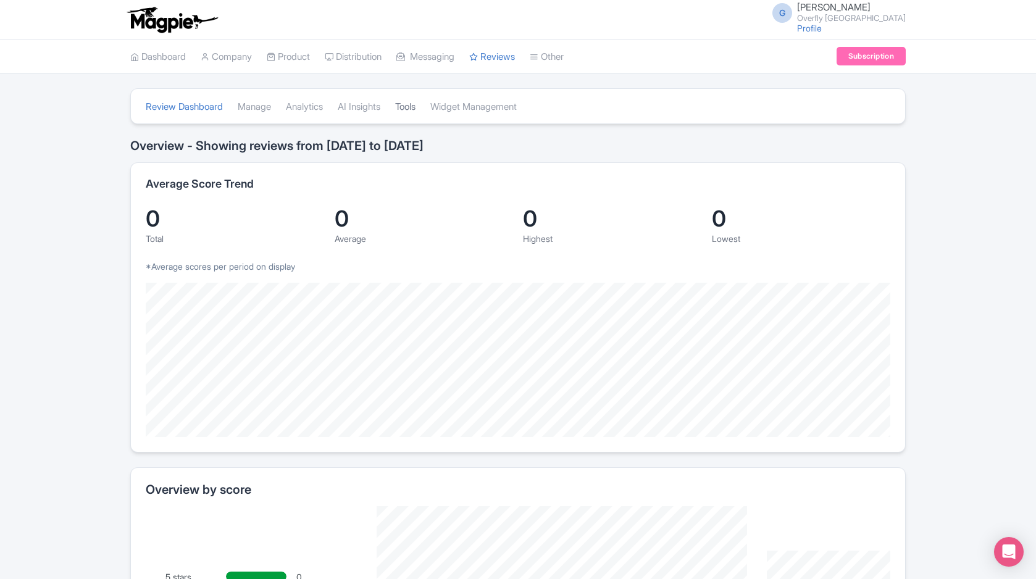
click at [413, 111] on link "Tools" at bounding box center [405, 107] width 20 height 34
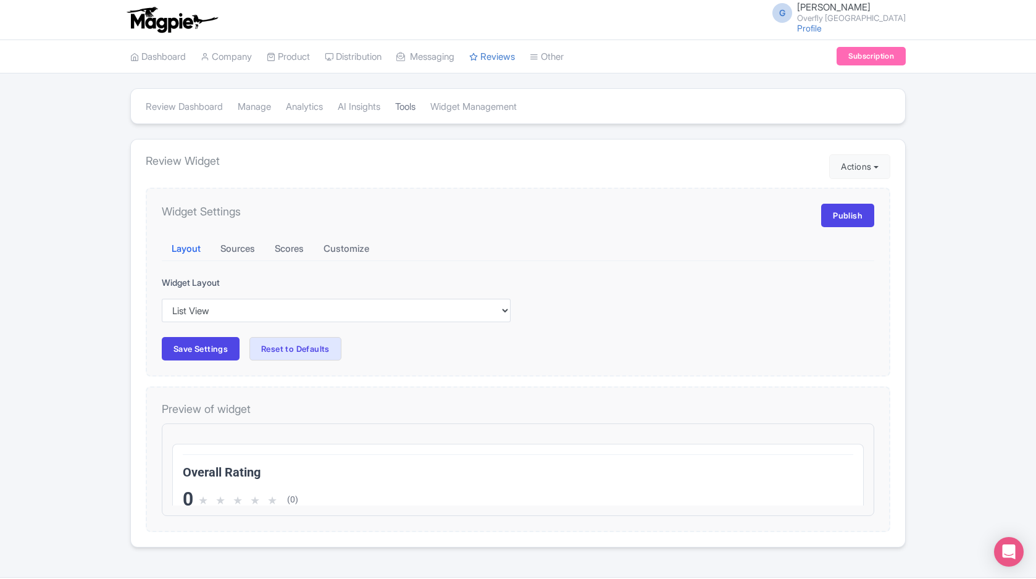
click at [416, 110] on link "Tools" at bounding box center [405, 107] width 20 height 34
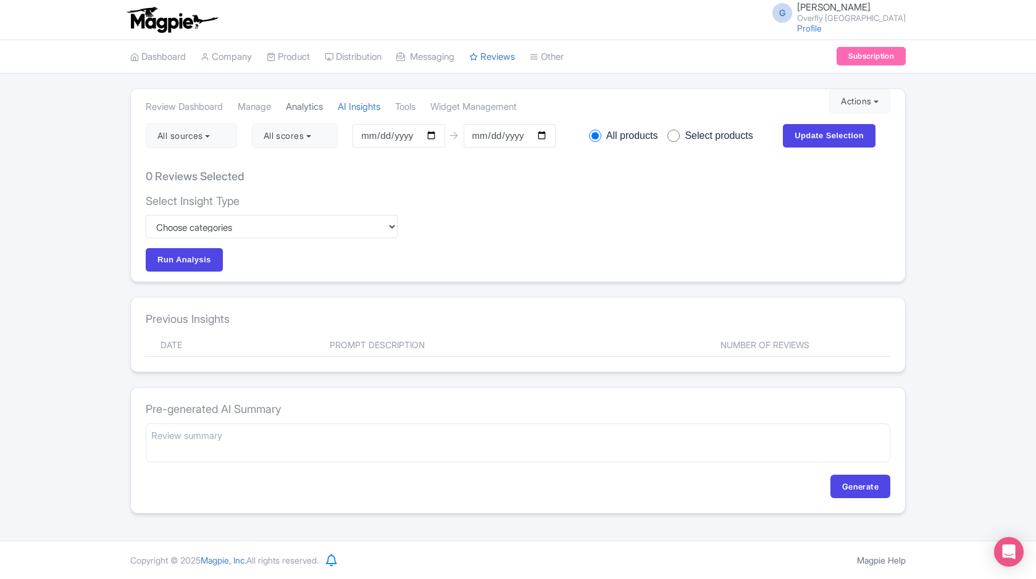
click at [320, 107] on link "Analytics" at bounding box center [304, 107] width 37 height 34
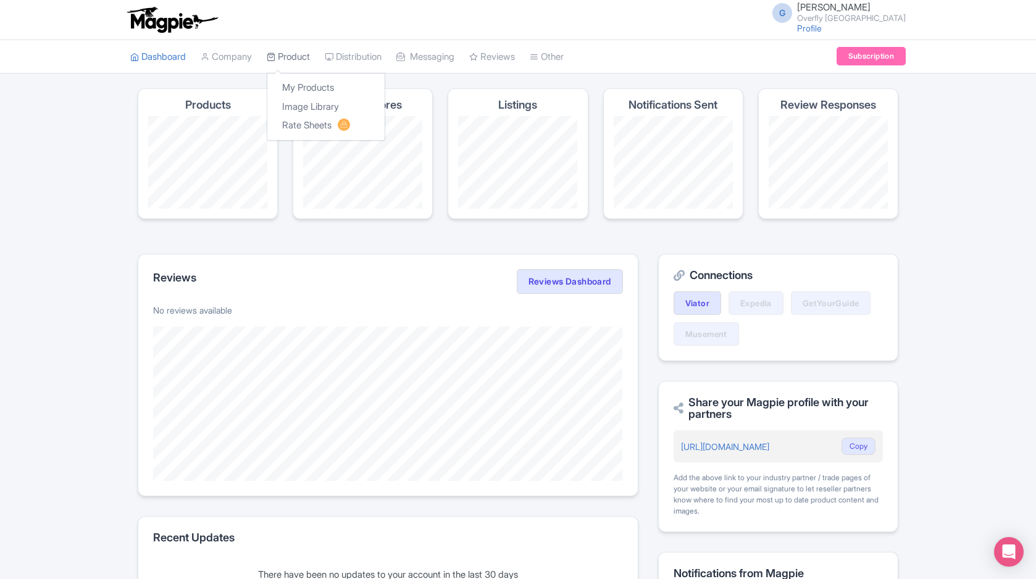
click at [290, 54] on link "Product" at bounding box center [288, 57] width 43 height 34
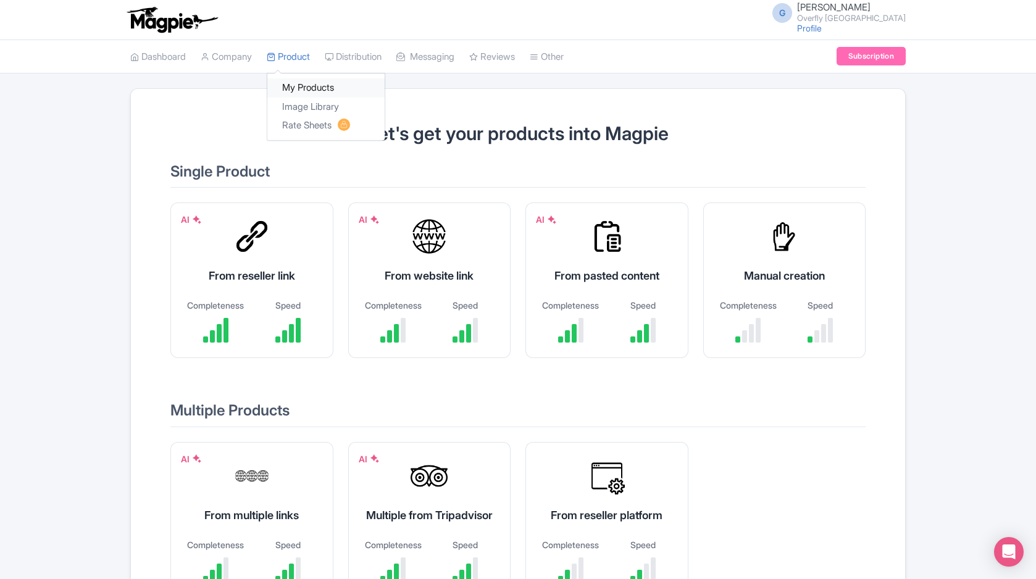
click at [314, 90] on link "My Products" at bounding box center [325, 87] width 117 height 19
click at [362, 59] on link "Distribution" at bounding box center [353, 57] width 57 height 34
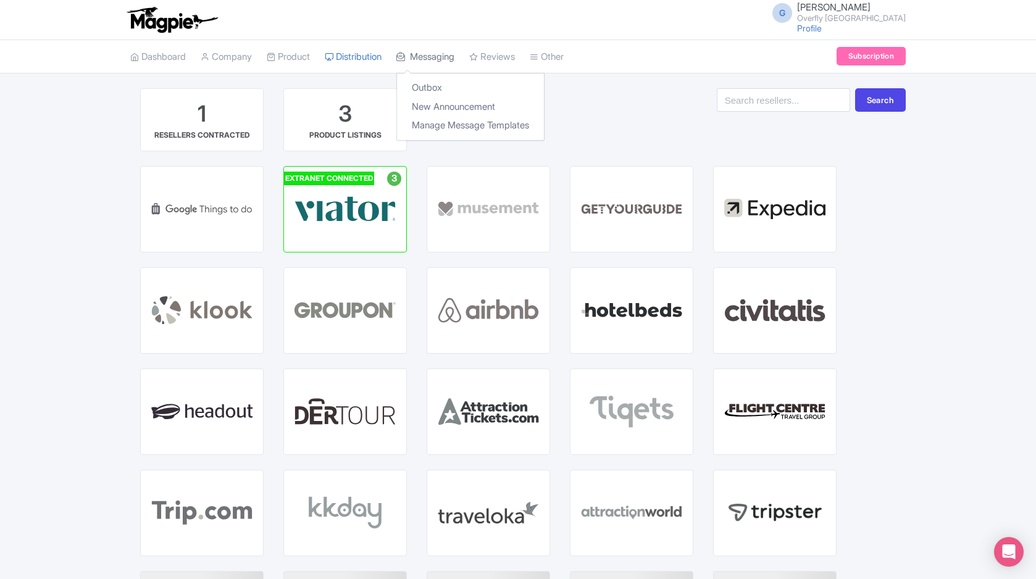
click at [455, 60] on link "Messaging" at bounding box center [425, 57] width 58 height 34
click at [515, 51] on link "Reviews" at bounding box center [492, 57] width 46 height 34
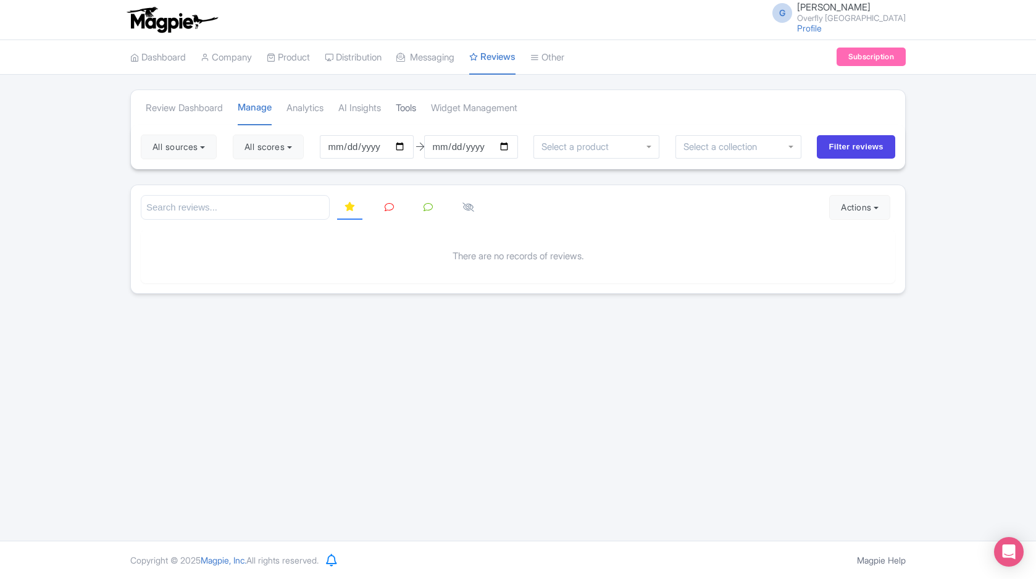
click at [416, 108] on link "Tools" at bounding box center [406, 108] width 20 height 34
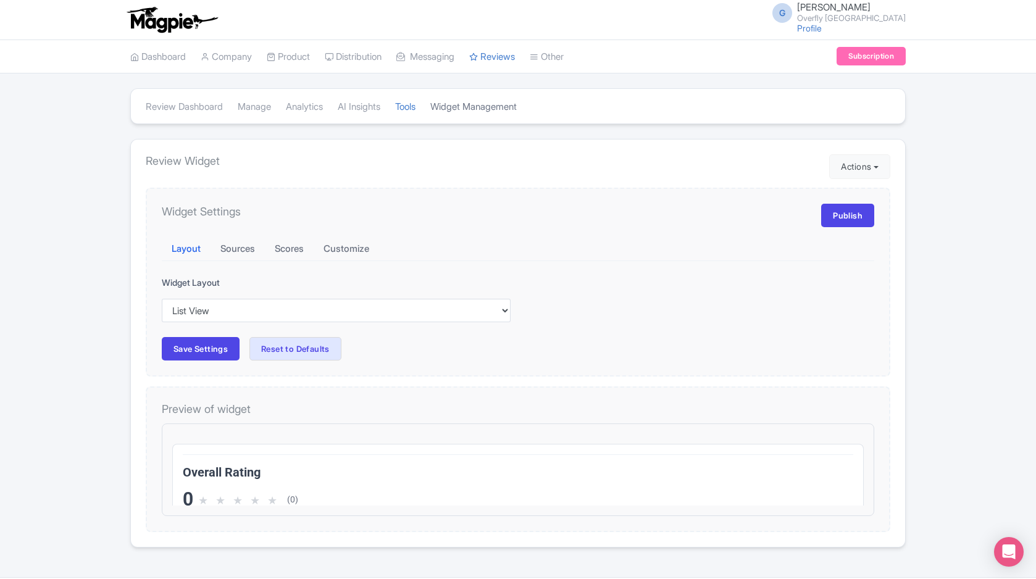
click at [482, 110] on link "Widget Management" at bounding box center [473, 107] width 86 height 34
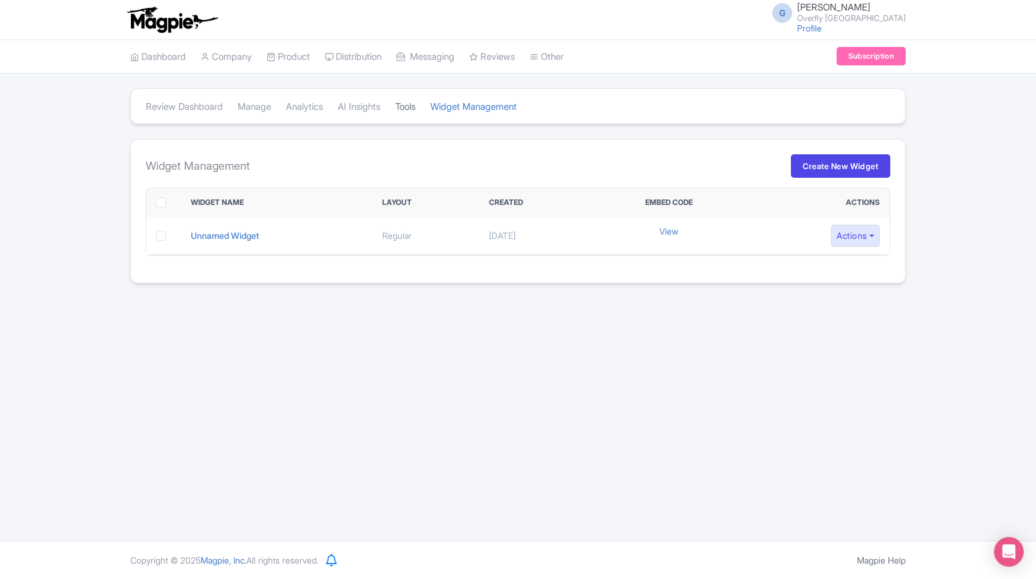
click at [413, 106] on link "Tools" at bounding box center [405, 107] width 20 height 34
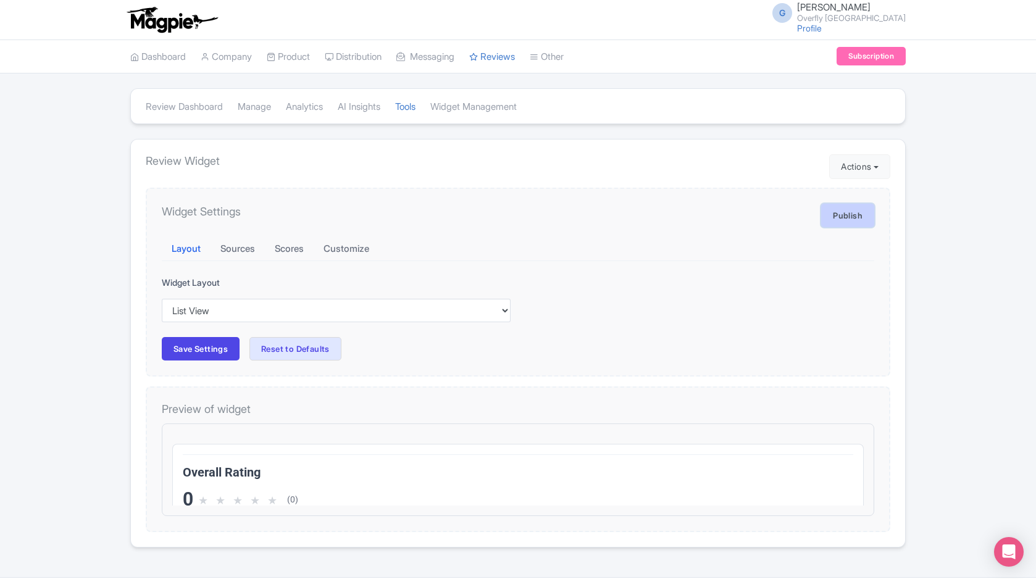
click at [832, 217] on link "Publish" at bounding box center [847, 215] width 53 height 23
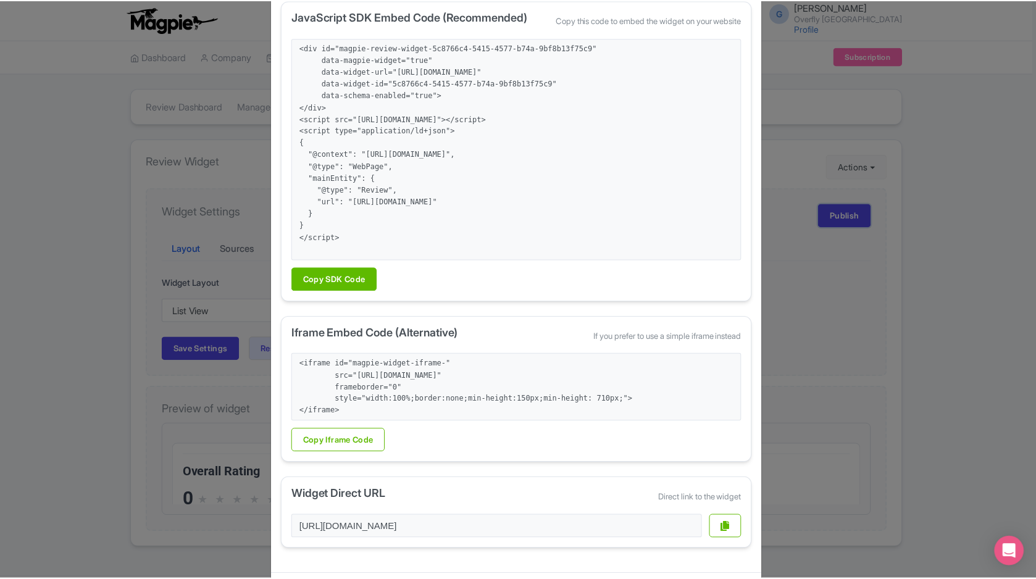
scroll to position [121, 0]
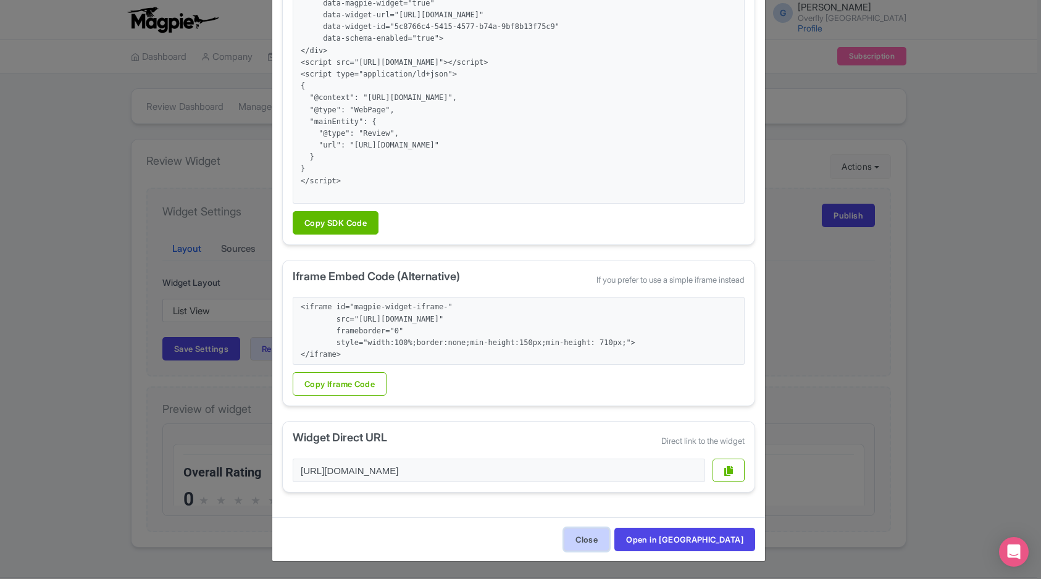
click at [610, 543] on button "Close" at bounding box center [587, 539] width 46 height 23
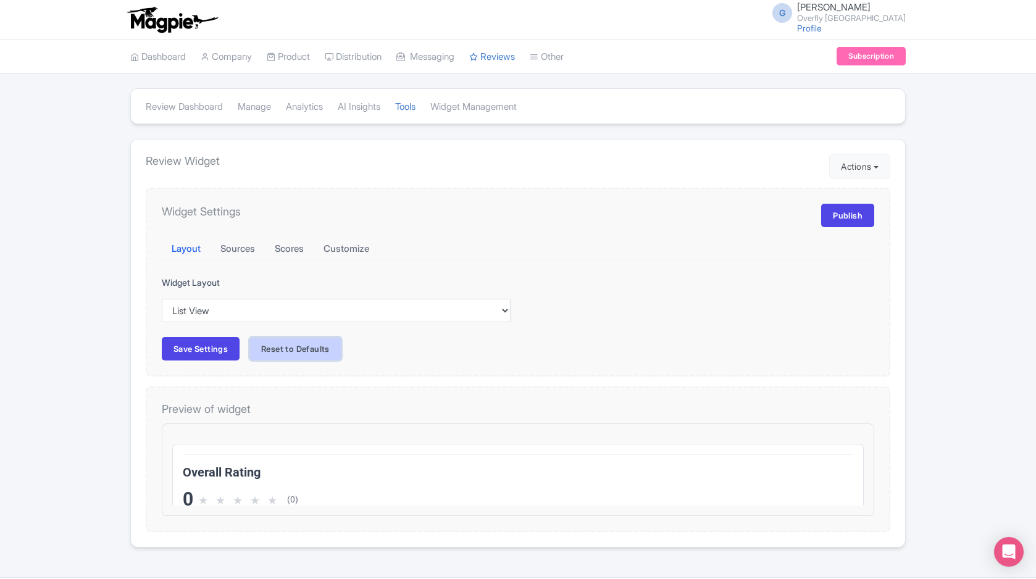
click at [312, 348] on button "Reset to Defaults" at bounding box center [296, 348] width 92 height 23
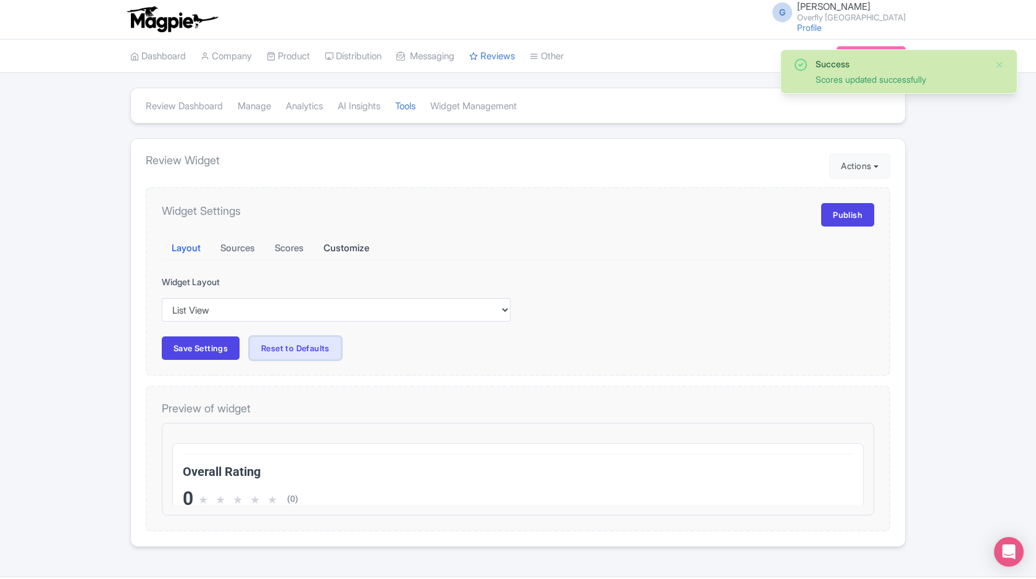
scroll to position [0, 0]
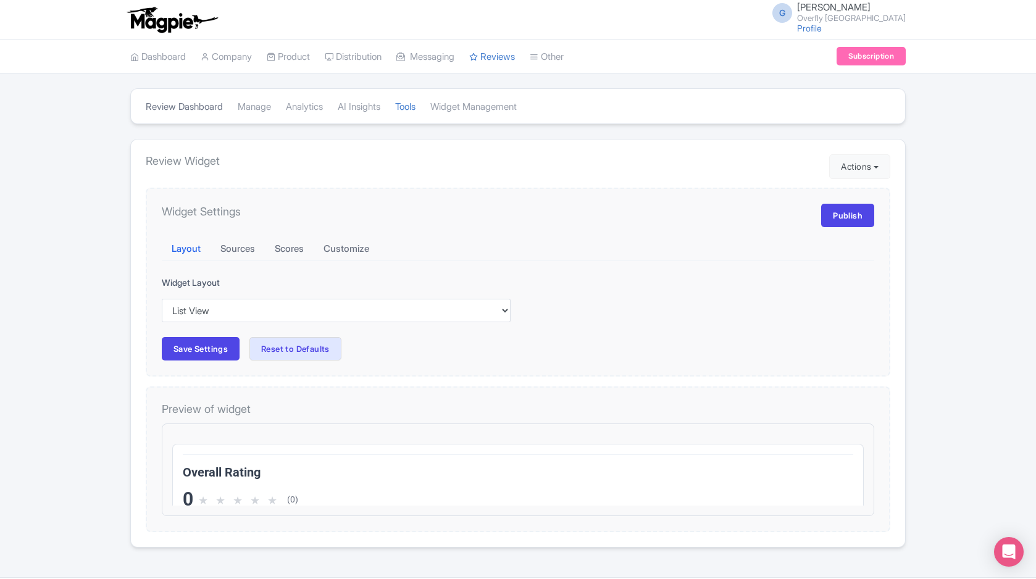
click at [223, 107] on link "Review Dashboard" at bounding box center [184, 107] width 77 height 34
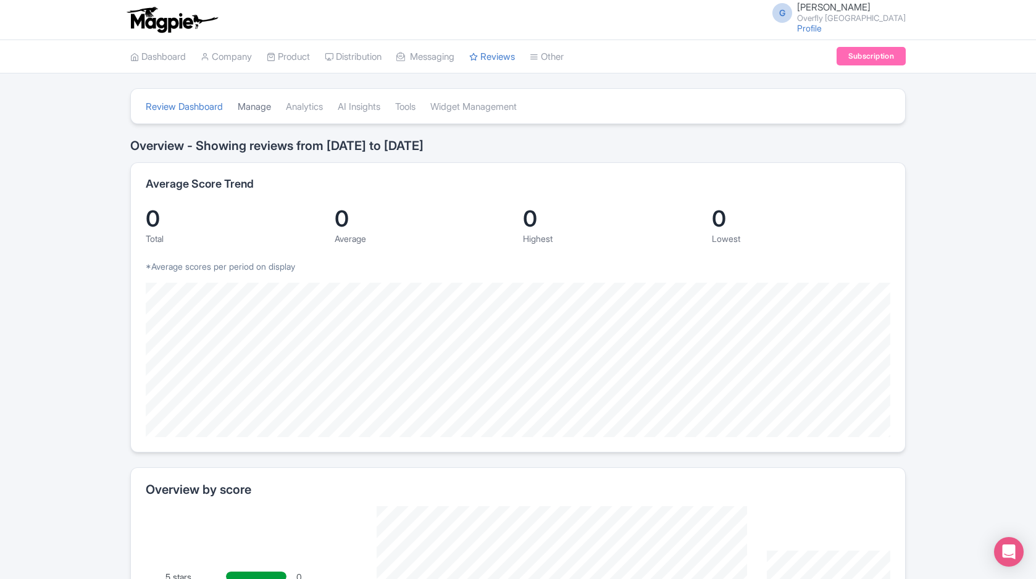
click at [245, 107] on link "Manage" at bounding box center [254, 107] width 33 height 34
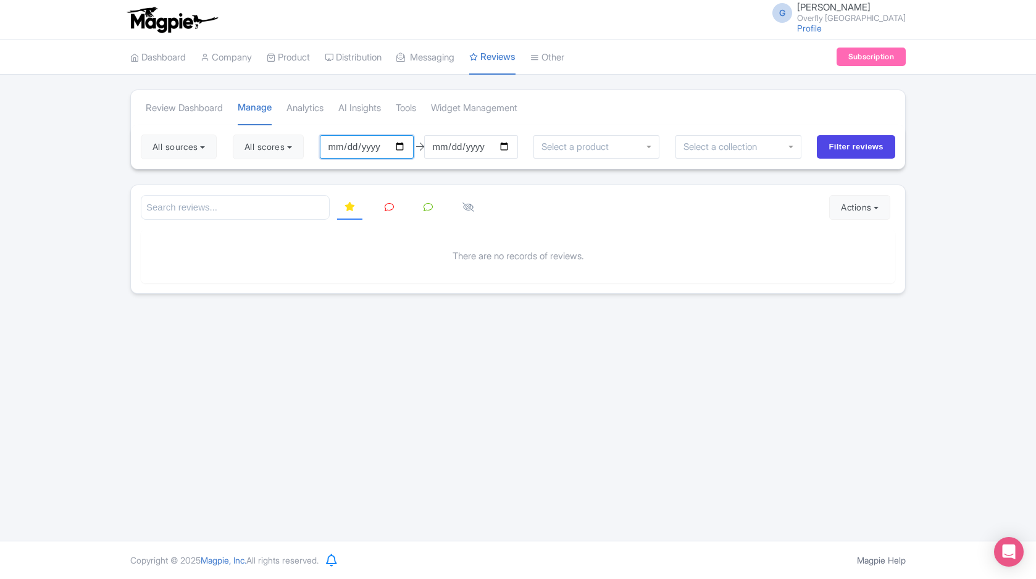
click at [406, 147] on input "2024-10-02" at bounding box center [367, 146] width 94 height 23
click at [440, 124] on li "Widget Management" at bounding box center [474, 108] width 101 height 35
click at [603, 150] on input "select-one" at bounding box center [579, 146] width 74 height 11
click at [657, 149] on div at bounding box center [597, 146] width 126 height 23
click at [657, 148] on div at bounding box center [597, 146] width 126 height 23
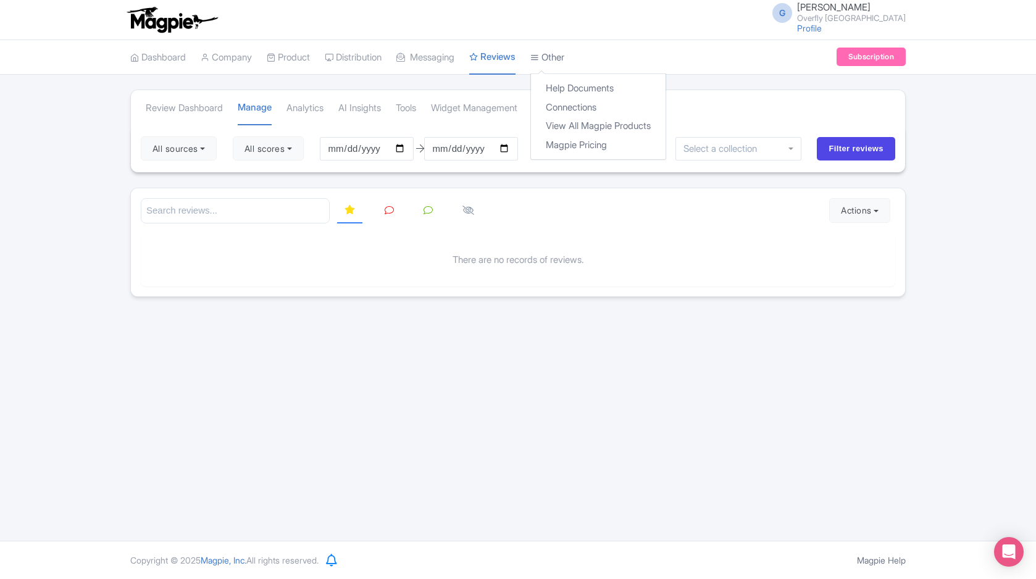
click at [539, 61] on icon at bounding box center [535, 57] width 9 height 9
click at [597, 122] on link "View All Magpie Products" at bounding box center [598, 126] width 135 height 19
click at [568, 107] on link "Connections" at bounding box center [598, 107] width 135 height 19
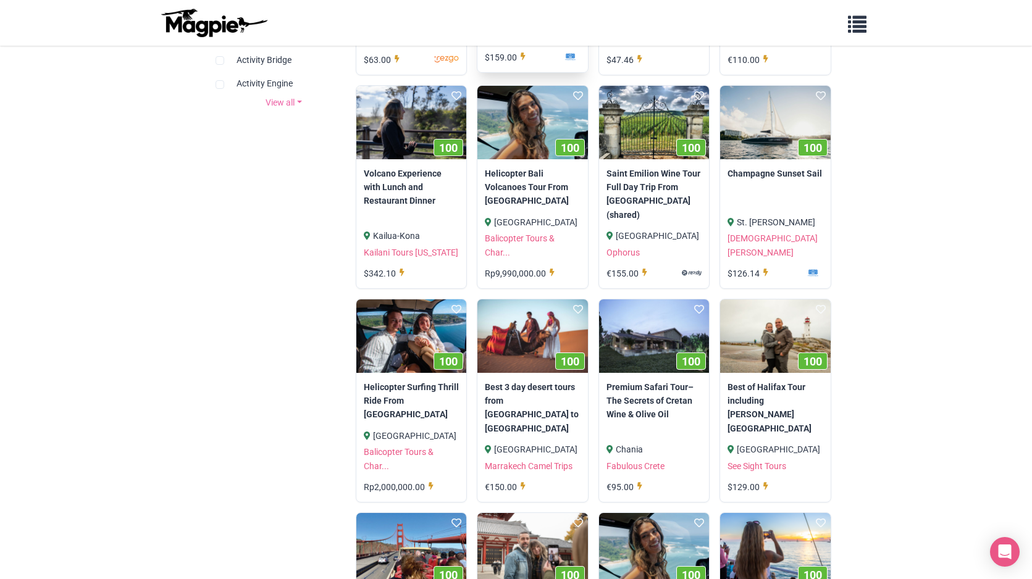
scroll to position [522, 0]
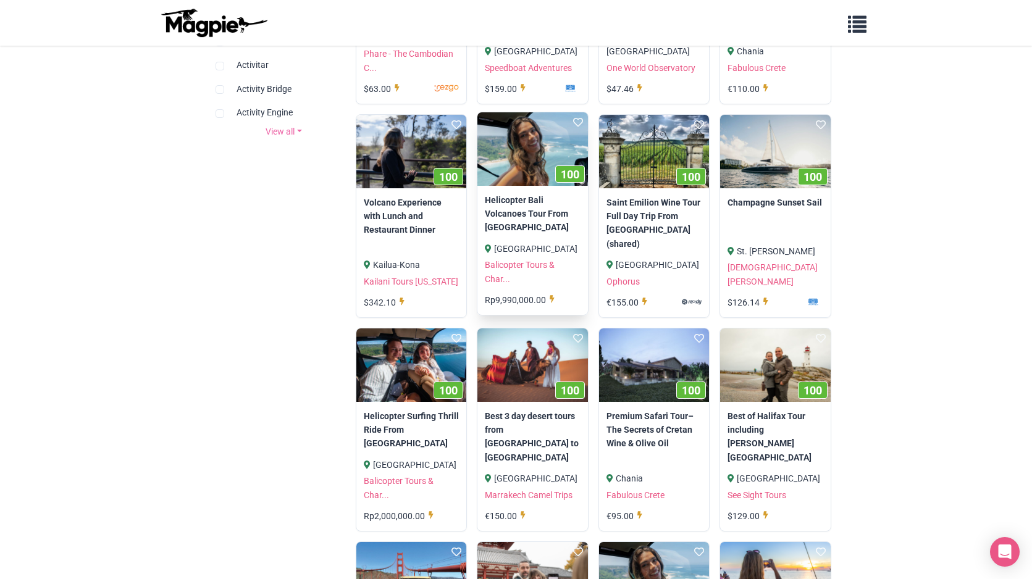
click at [535, 175] on img at bounding box center [532, 148] width 110 height 73
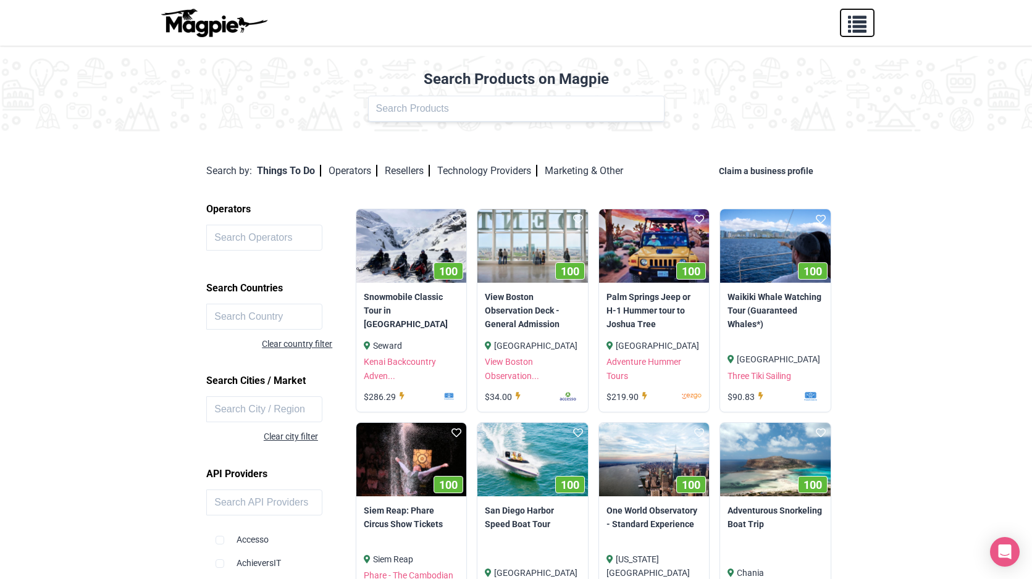
click at [863, 22] on span "button" at bounding box center [857, 21] width 19 height 19
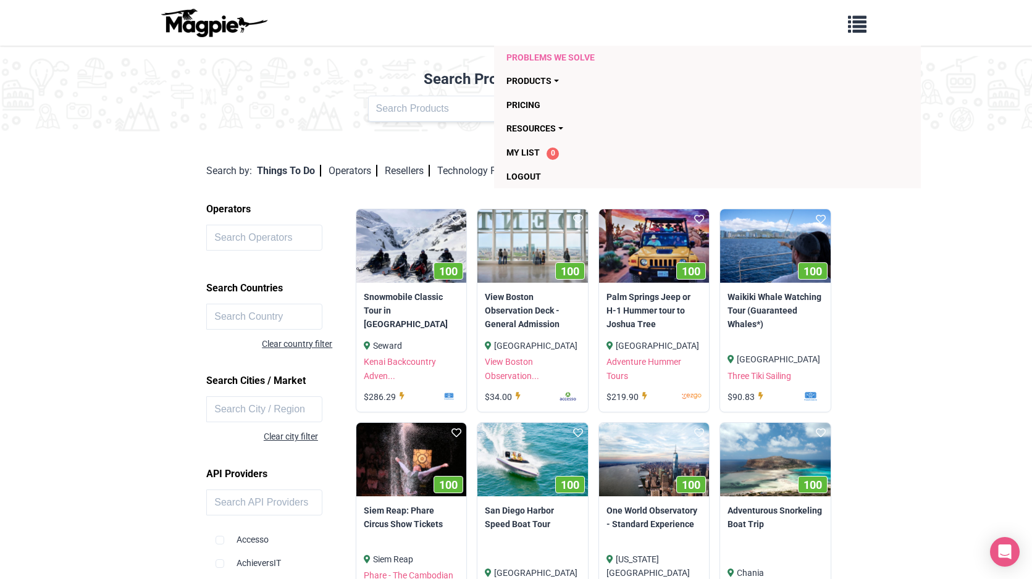
click at [553, 57] on link "Problems we solve" at bounding box center [636, 57] width 260 height 23
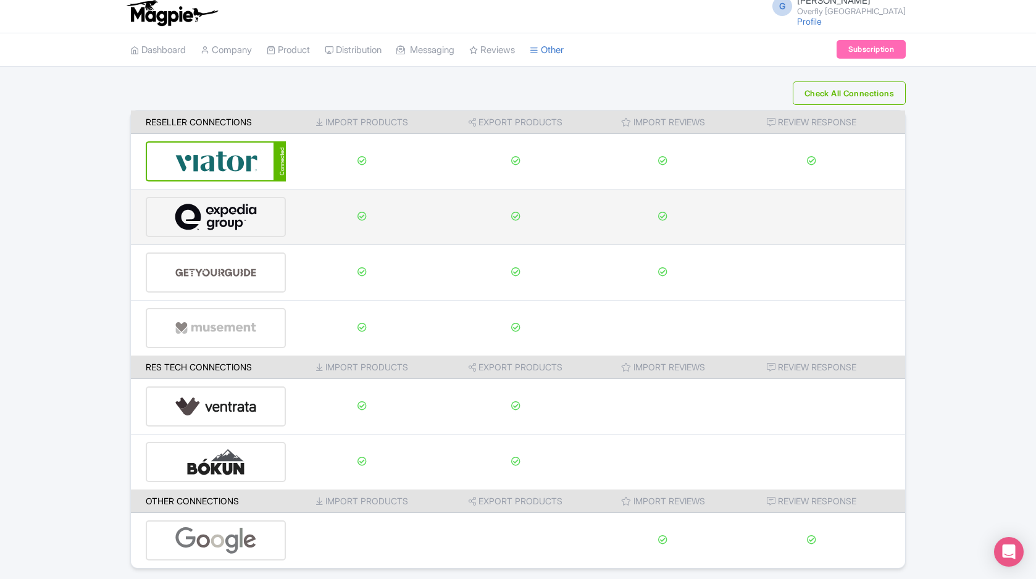
scroll to position [49, 0]
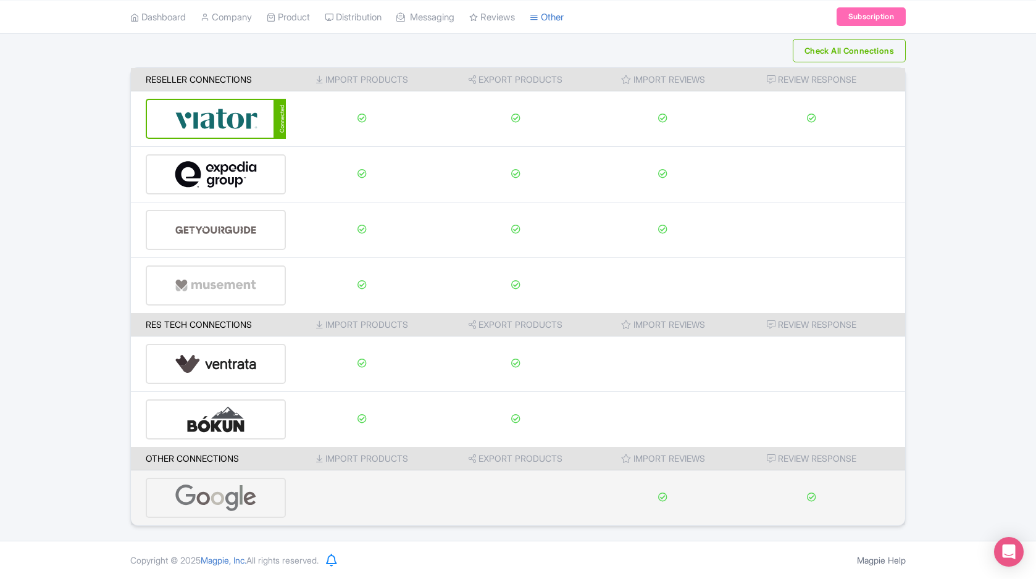
click at [208, 498] on img at bounding box center [216, 498] width 83 height 38
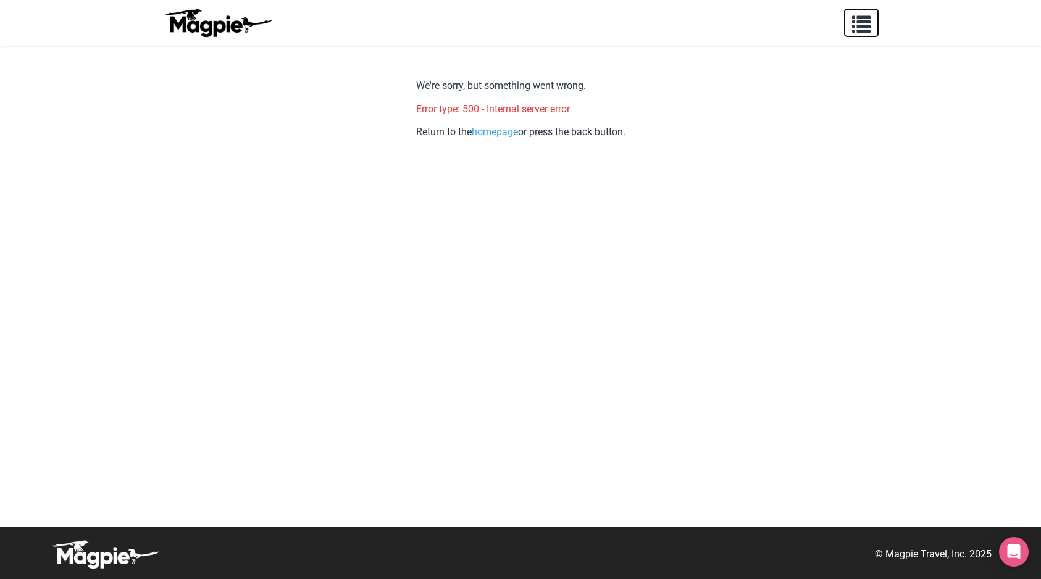
click at [861, 16] on span "button" at bounding box center [861, 21] width 19 height 19
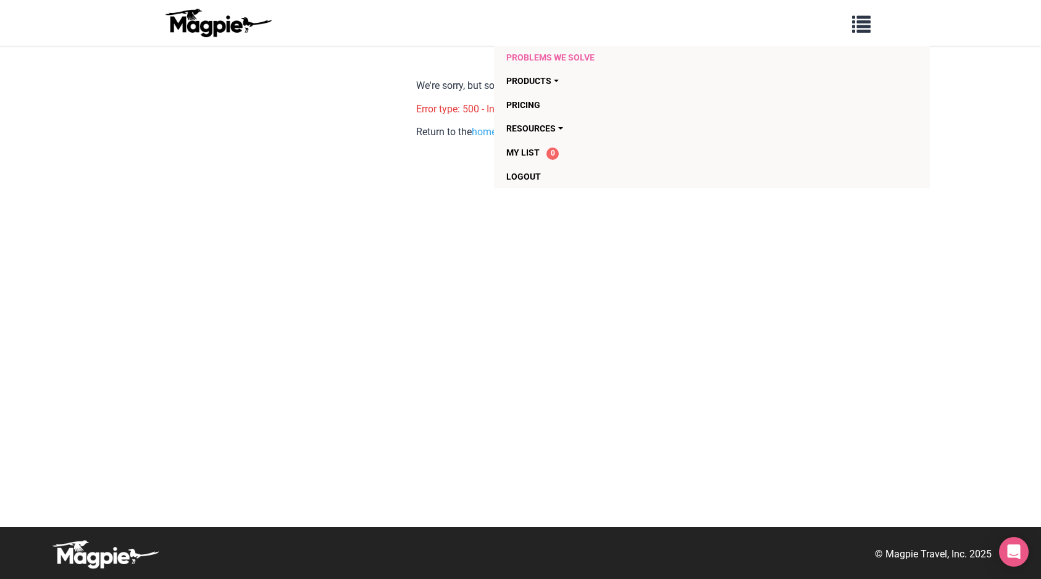
click at [598, 54] on link "Problems we solve" at bounding box center [640, 57] width 269 height 23
click at [416, 79] on p "We're sorry, but something went wrong." at bounding box center [520, 86] width 209 height 16
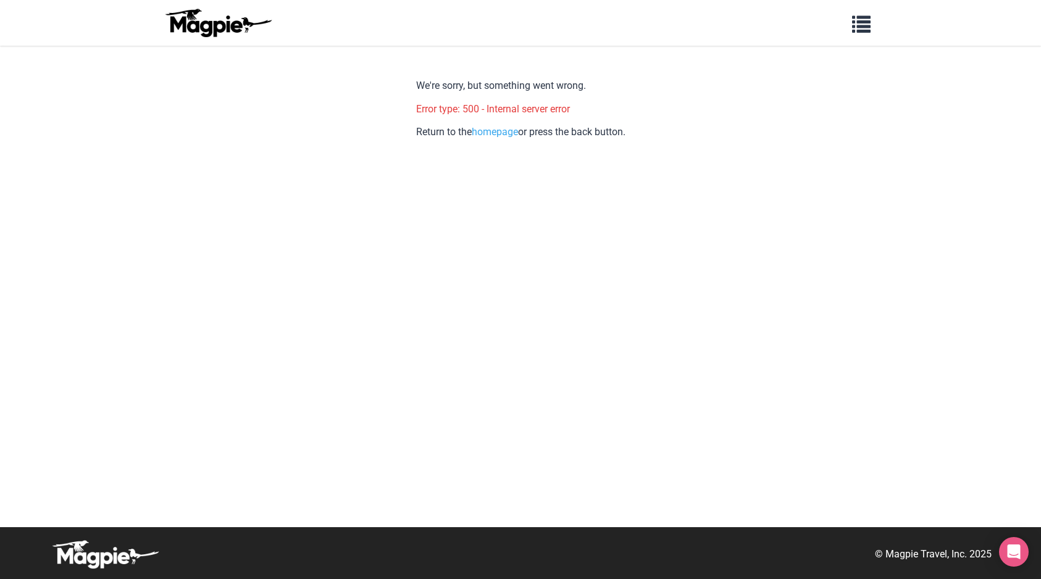
click at [197, 27] on img at bounding box center [217, 23] width 111 height 30
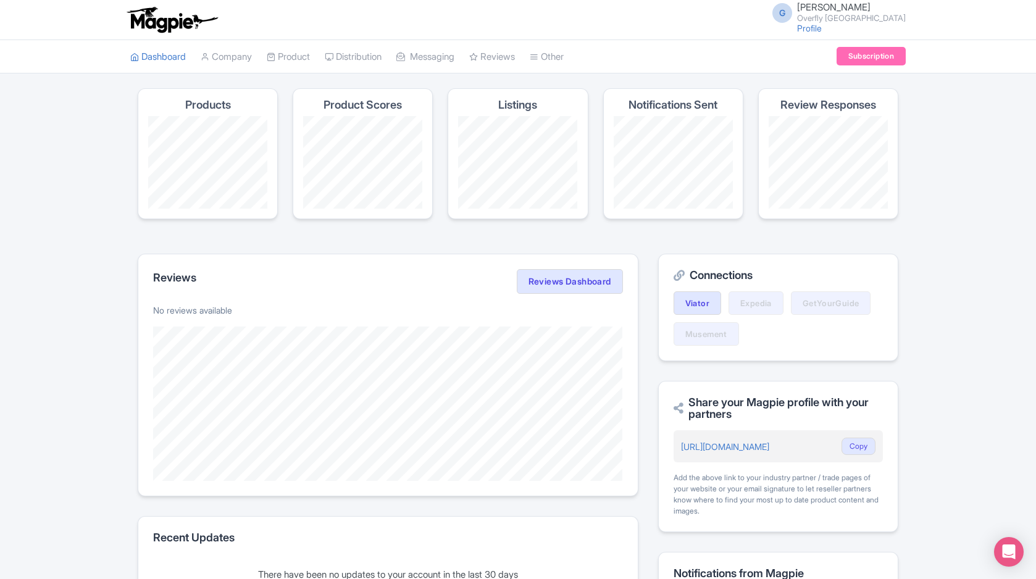
click at [835, 14] on small "Overfly [GEOGRAPHIC_DATA]" at bounding box center [851, 18] width 109 height 8
click at [539, 59] on icon at bounding box center [534, 56] width 9 height 9
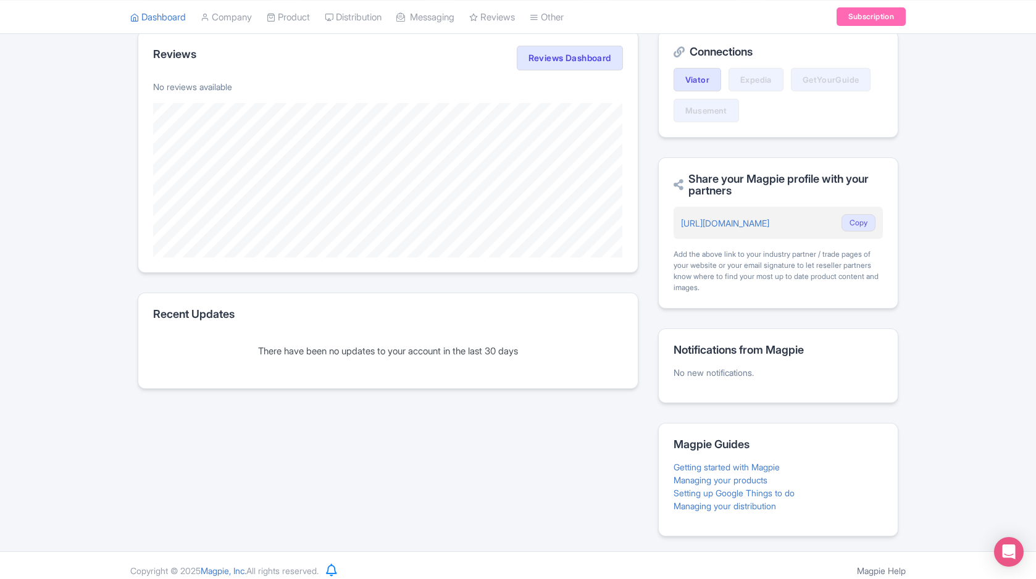
scroll to position [234, 0]
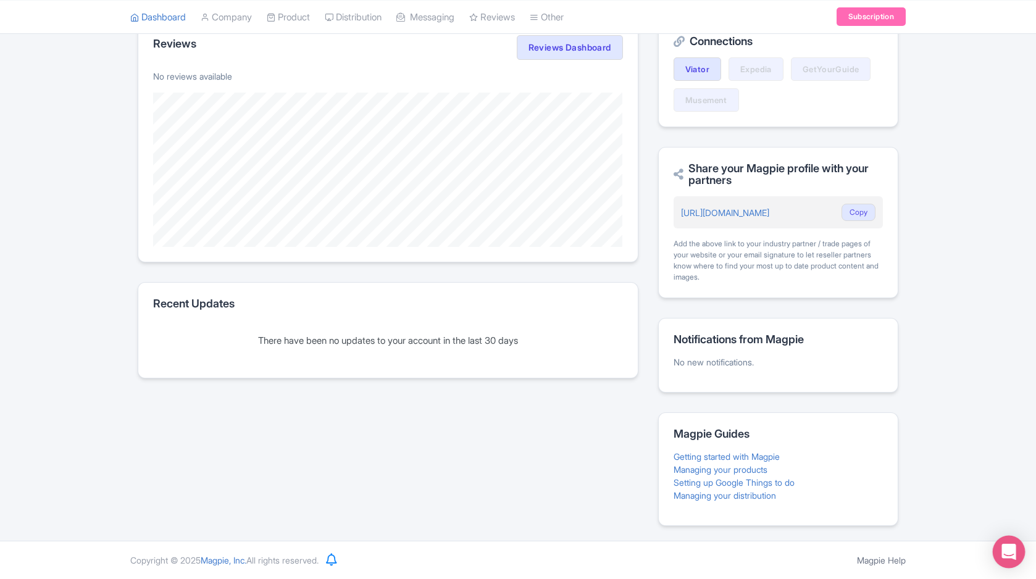
click at [999, 547] on div "Open Intercom Messenger" at bounding box center [1009, 552] width 33 height 33
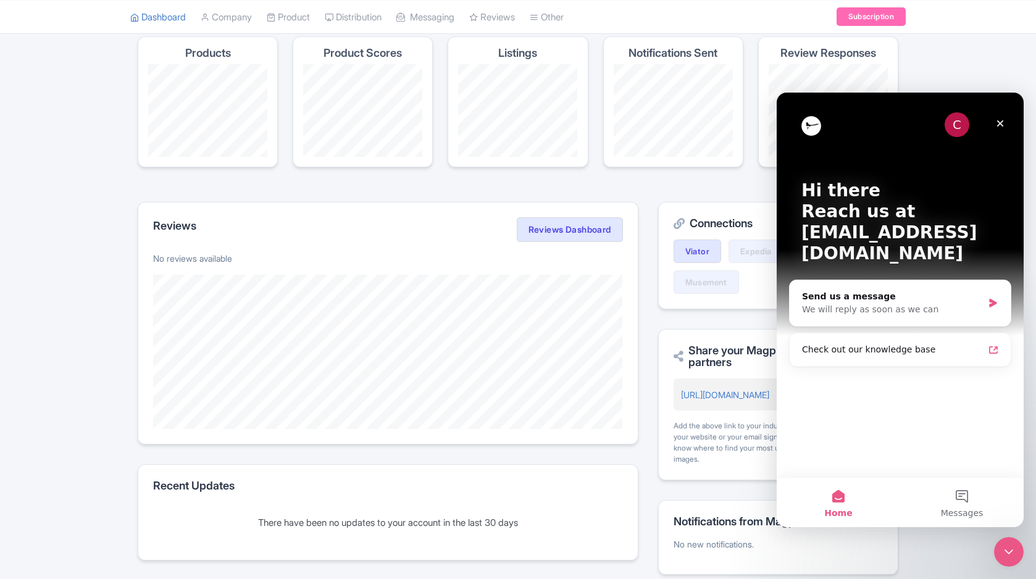
scroll to position [0, 0]
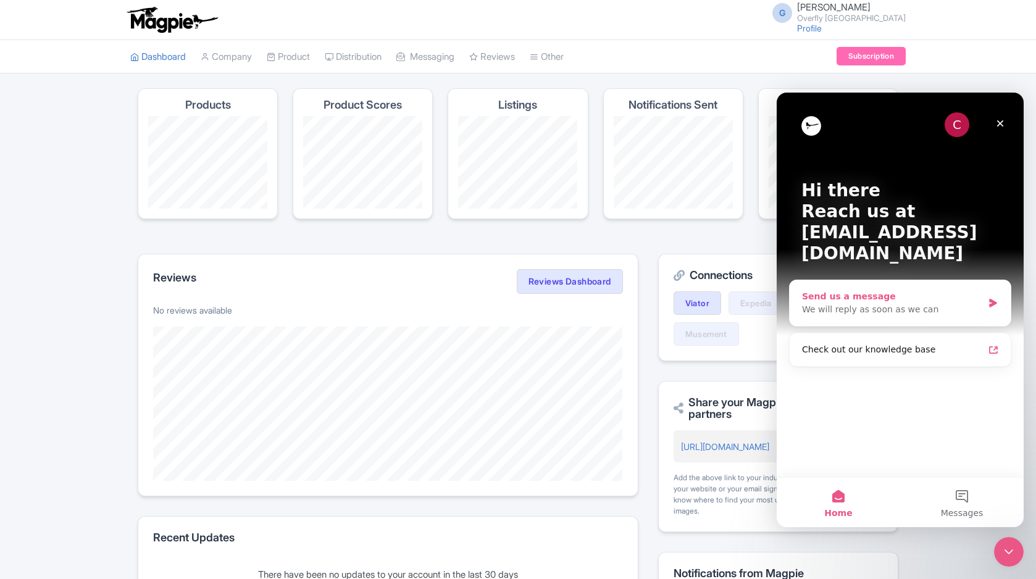
click at [912, 303] on div "We will reply as soon as we can" at bounding box center [892, 309] width 181 height 13
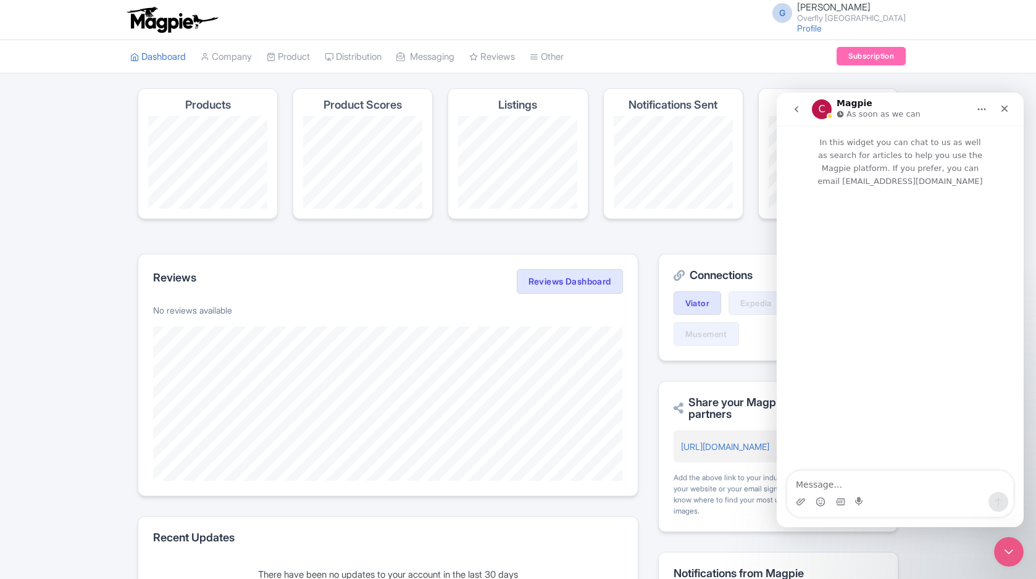
click at [891, 490] on textarea "Message…" at bounding box center [900, 481] width 226 height 21
type textarea "Hi"
drag, startPoint x: 905, startPoint y: 170, endPoint x: 1005, endPoint y: 173, distance: 99.5
click at [1005, 173] on p "In this widget you can chat to us as well as search for articles to help you us…" at bounding box center [900, 157] width 247 height 62
copy p "[EMAIL_ADDRESS][DOMAIN_NAME]"
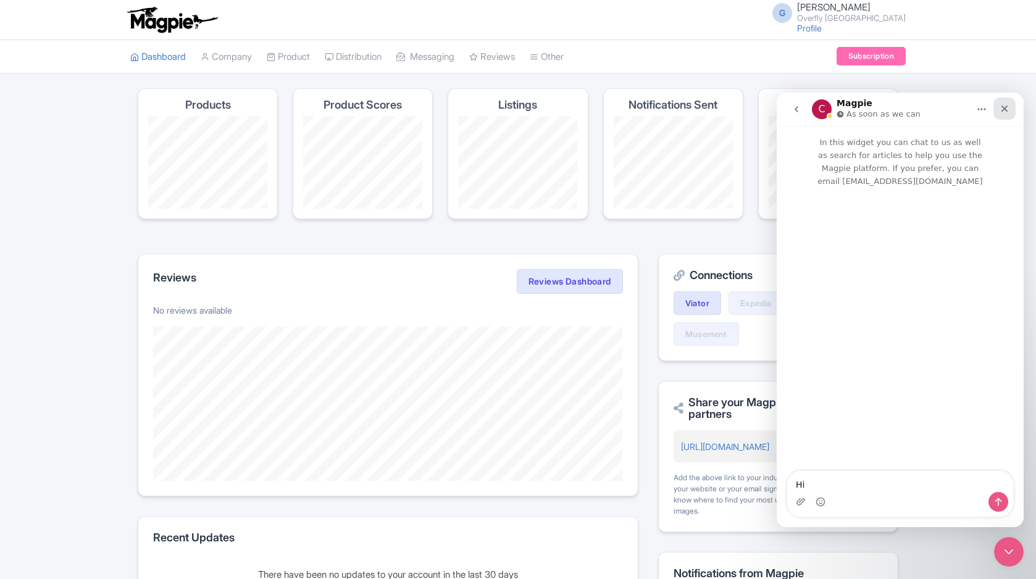
click at [1003, 115] on div "Close" at bounding box center [1005, 109] width 22 height 22
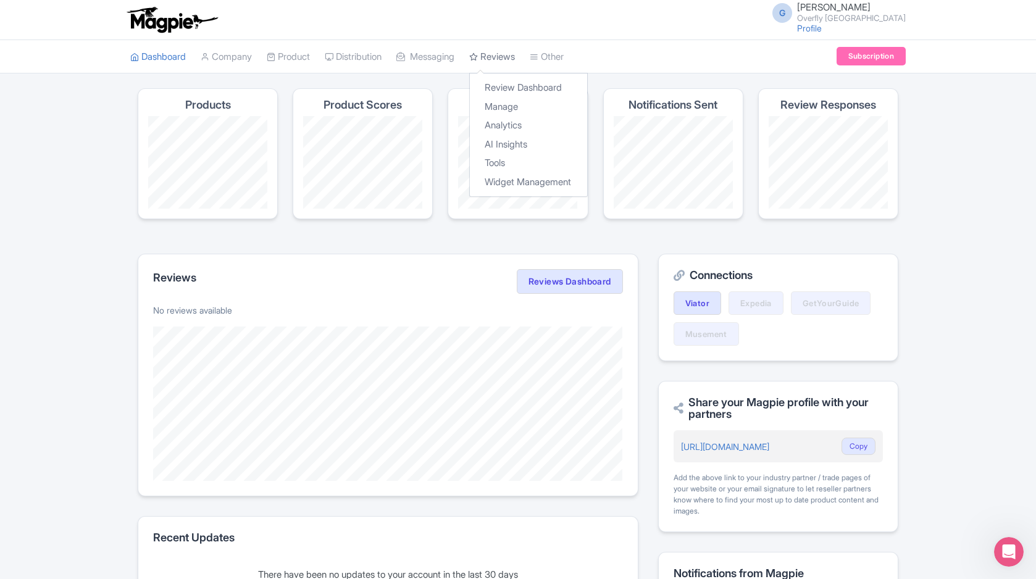
click at [513, 57] on link "Reviews" at bounding box center [492, 57] width 46 height 34
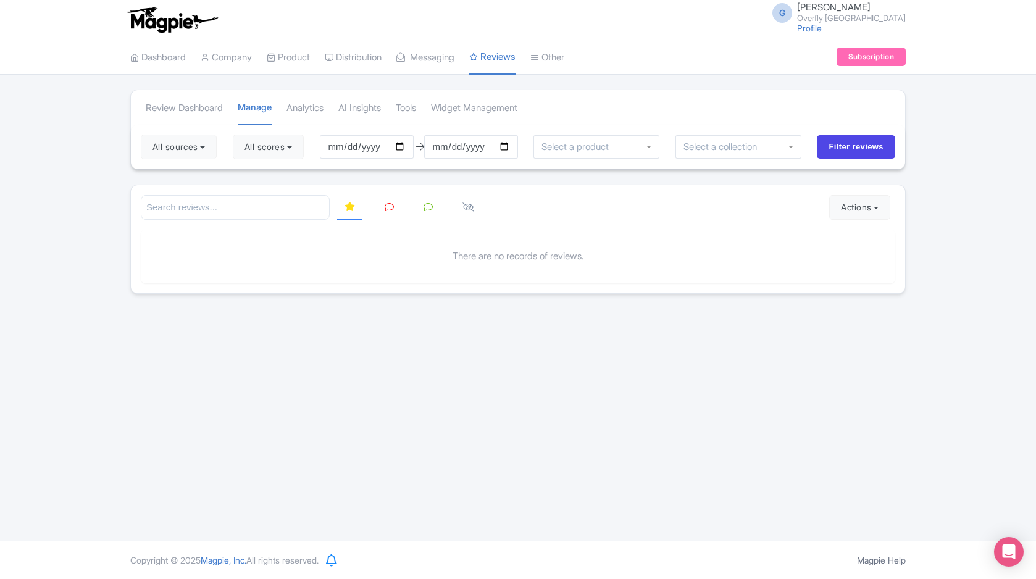
click at [395, 208] on link at bounding box center [389, 208] width 24 height 24
click at [416, 208] on link at bounding box center [428, 208] width 24 height 24
click at [470, 208] on icon at bounding box center [469, 207] width 12 height 9
click at [469, 208] on icon at bounding box center [469, 206] width 12 height 9
click at [469, 206] on icon at bounding box center [469, 206] width 12 height 9
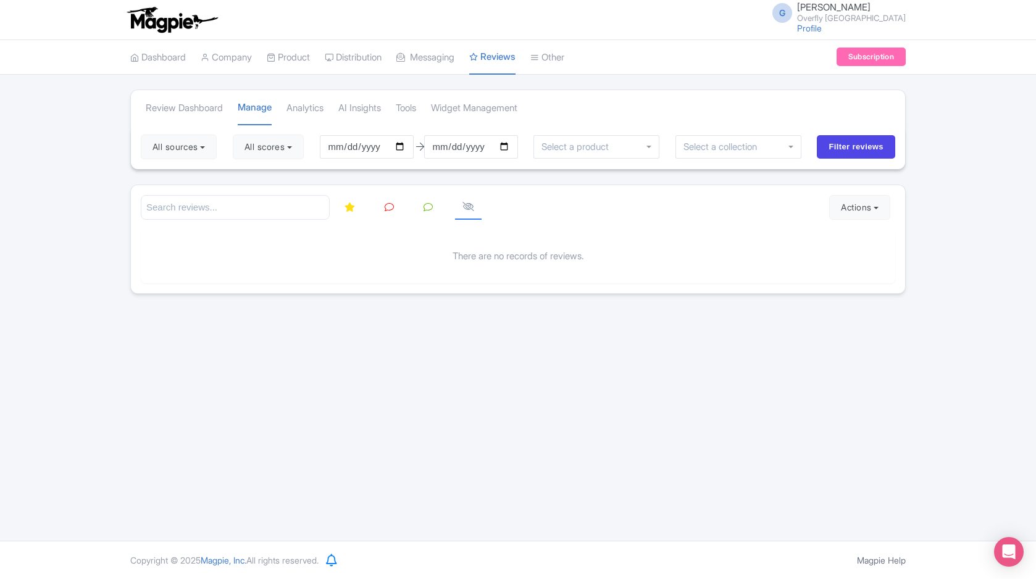
click at [350, 209] on icon at bounding box center [350, 207] width 10 height 9
click at [840, 211] on button "Actions" at bounding box center [859, 207] width 61 height 25
click at [869, 257] on link "Download Reviews" at bounding box center [902, 259] width 145 height 19
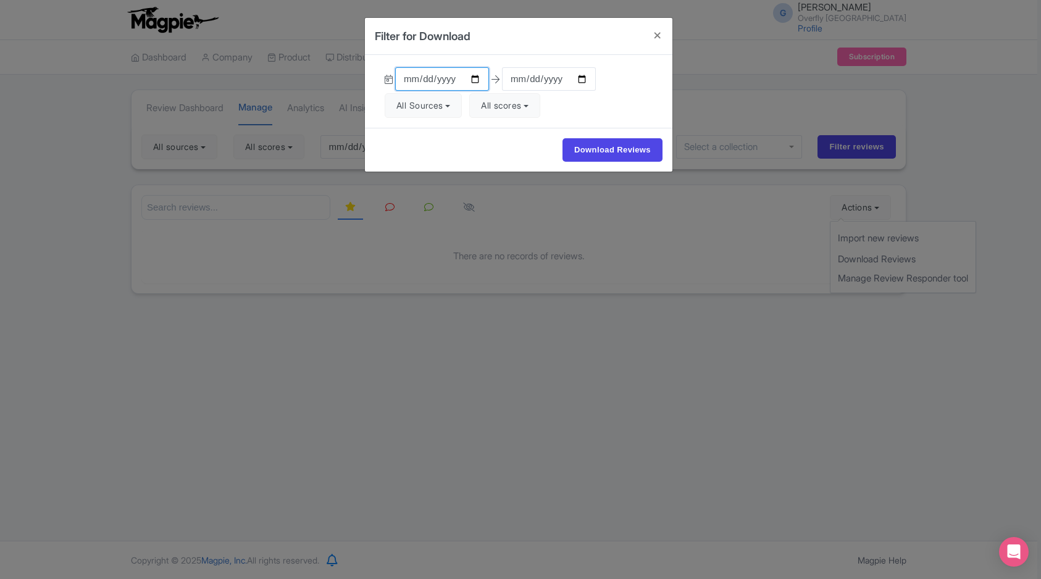
click at [416, 82] on input "2025-07-03" at bounding box center [442, 78] width 94 height 23
click at [453, 78] on input "2025-07-03" at bounding box center [442, 78] width 94 height 23
click at [478, 79] on input "2025-07-03" at bounding box center [442, 78] width 94 height 23
type input "2025-01-03"
click at [624, 108] on div "2025-01-03 2025-10-02 All Sources Select all Deselect all Select all Deselect a…" at bounding box center [519, 91] width 308 height 73
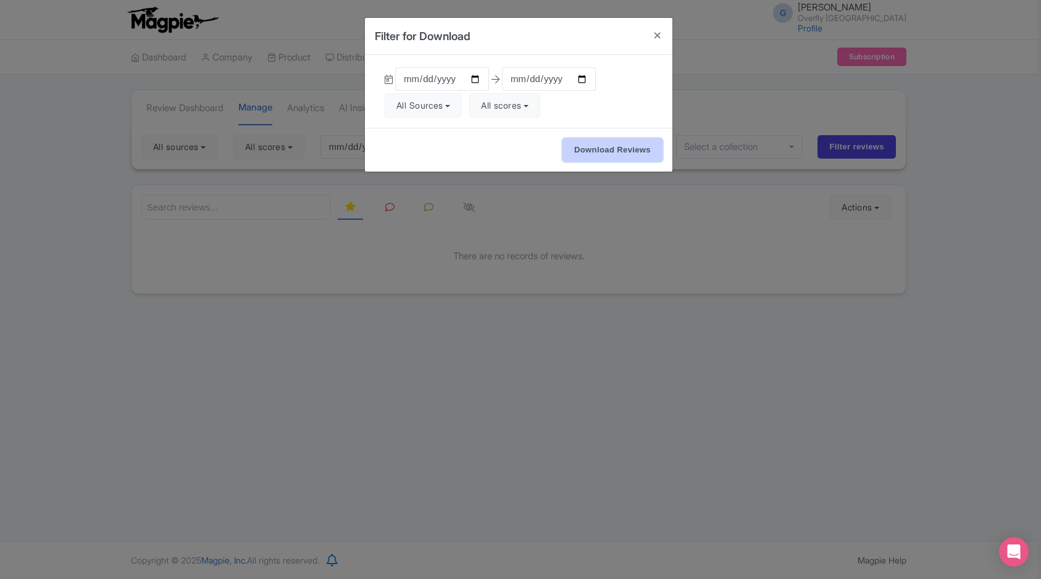
click at [623, 151] on input "Download Reviews" at bounding box center [613, 149] width 100 height 23
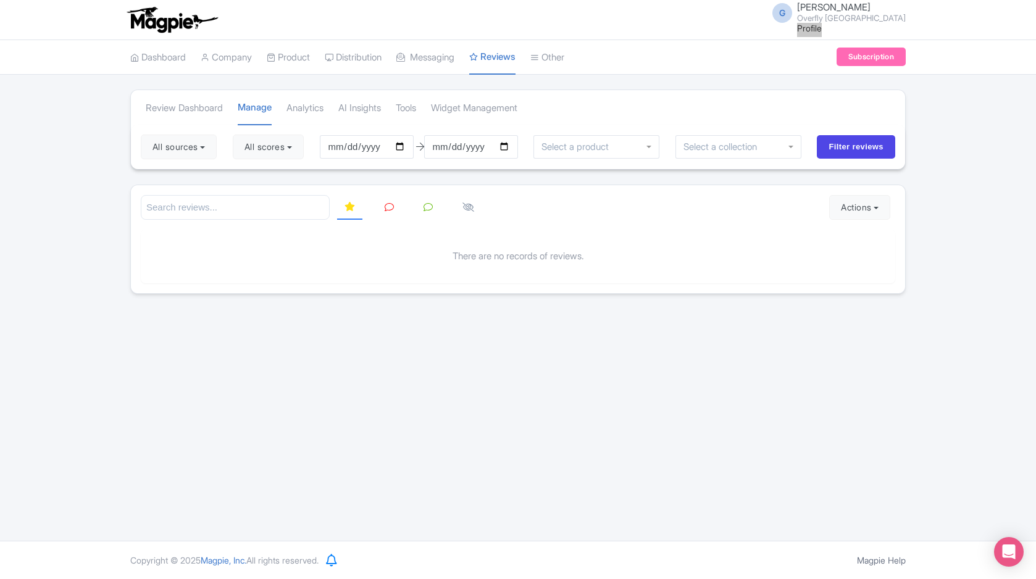
click at [720, 18] on div "G Gustavo Lezcano Moiraghi Overfly Tenerife Profile Users Settings Sign out" at bounding box center [518, 19] width 776 height 35
click at [867, 211] on button "Actions" at bounding box center [859, 207] width 61 height 25
click at [893, 273] on link "Manage Review Responder tool" at bounding box center [902, 278] width 145 height 19
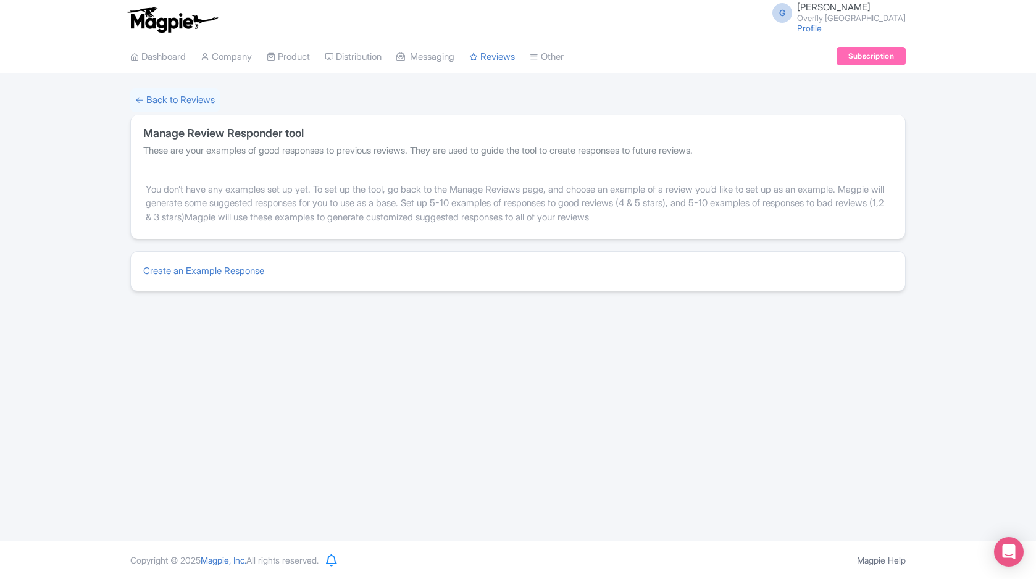
click at [114, 90] on div "← Back to Reviews Manage Review Responder tool These are your examples of good …" at bounding box center [518, 189] width 1036 height 203
click at [149, 96] on link "← Back to Reviews" at bounding box center [175, 100] width 90 height 24
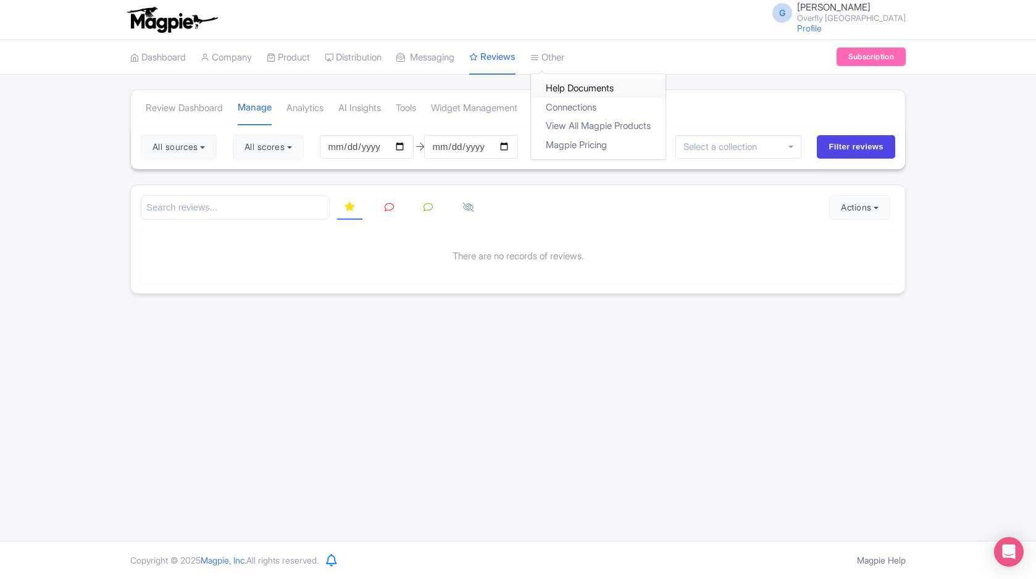
click at [593, 90] on link "Help Documents" at bounding box center [598, 88] width 135 height 19
click at [172, 61] on link "Dashboard" at bounding box center [158, 58] width 56 height 34
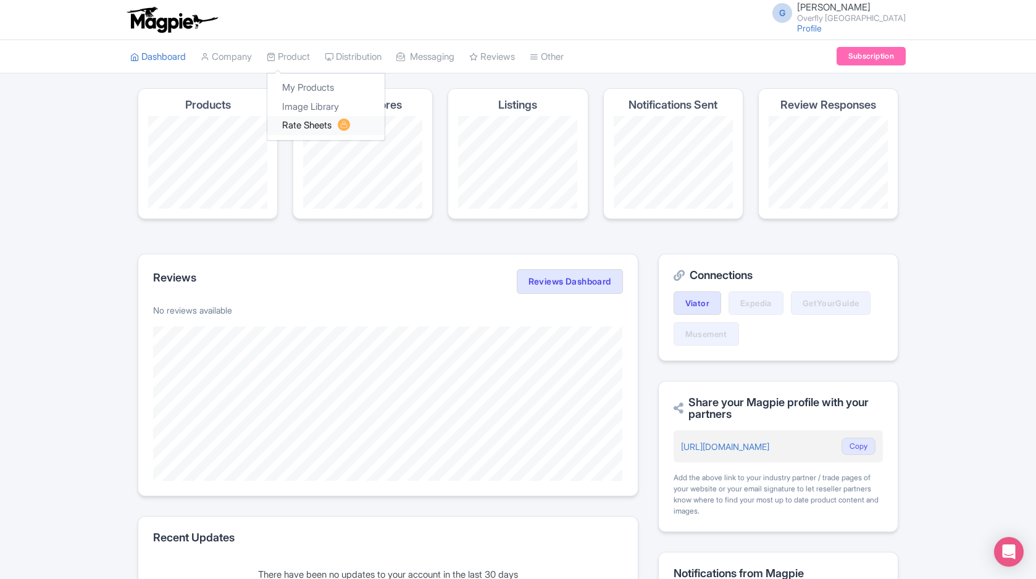
click at [309, 125] on link "Rate Sheets" at bounding box center [325, 125] width 117 height 19
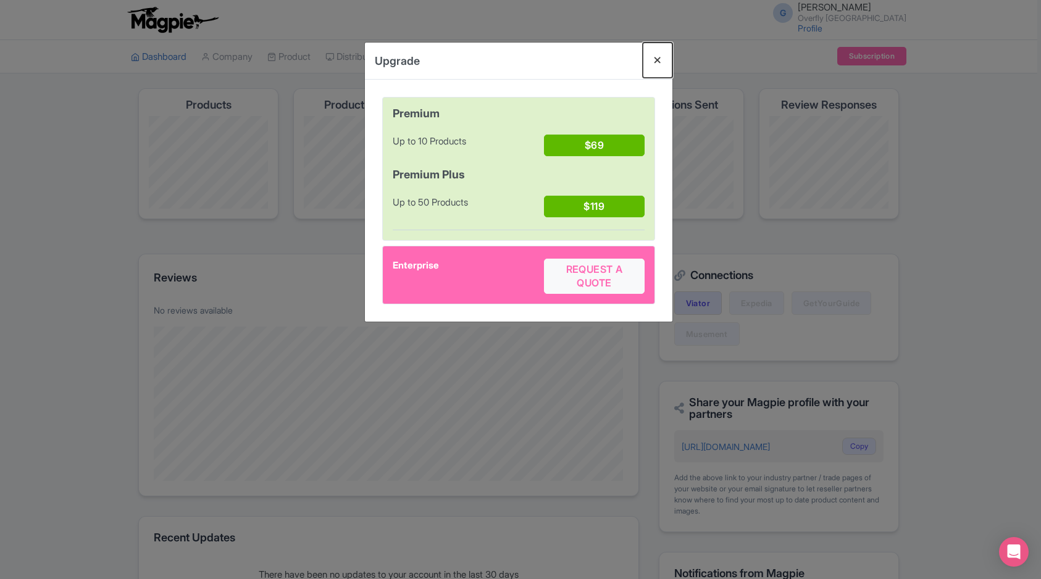
click at [661, 61] on button "Close" at bounding box center [658, 60] width 30 height 35
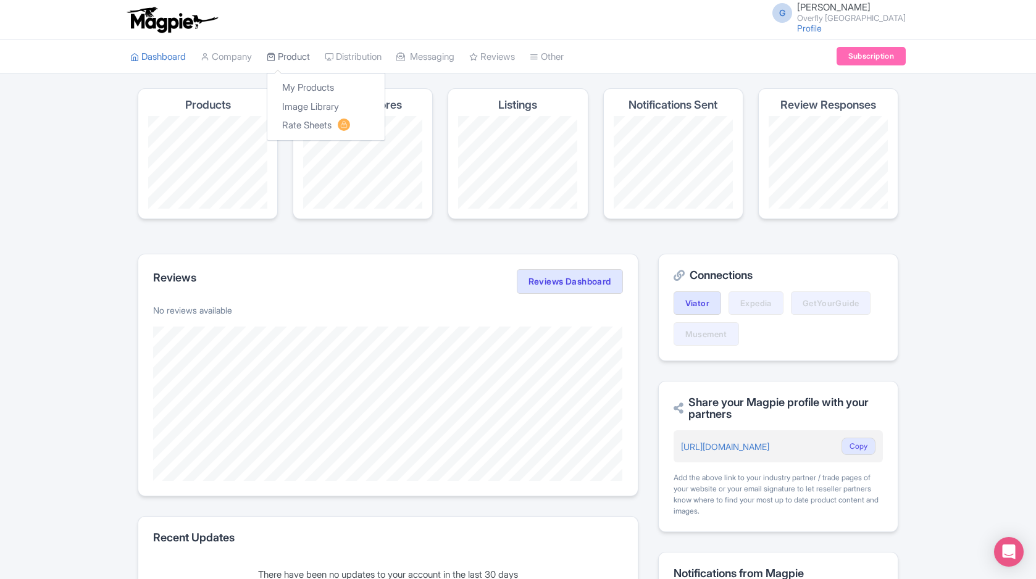
click at [304, 56] on link "Product" at bounding box center [288, 57] width 43 height 34
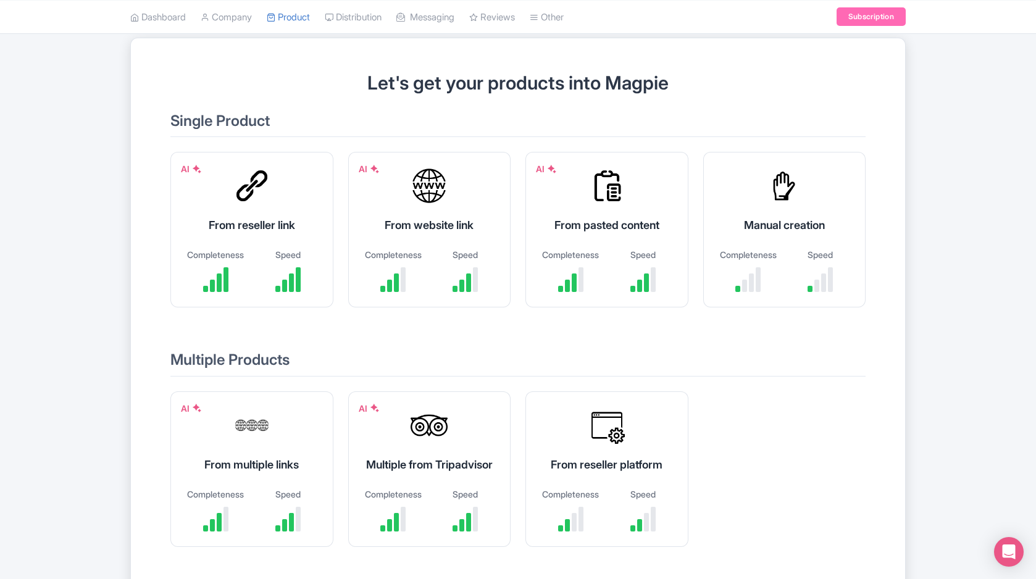
scroll to position [102, 0]
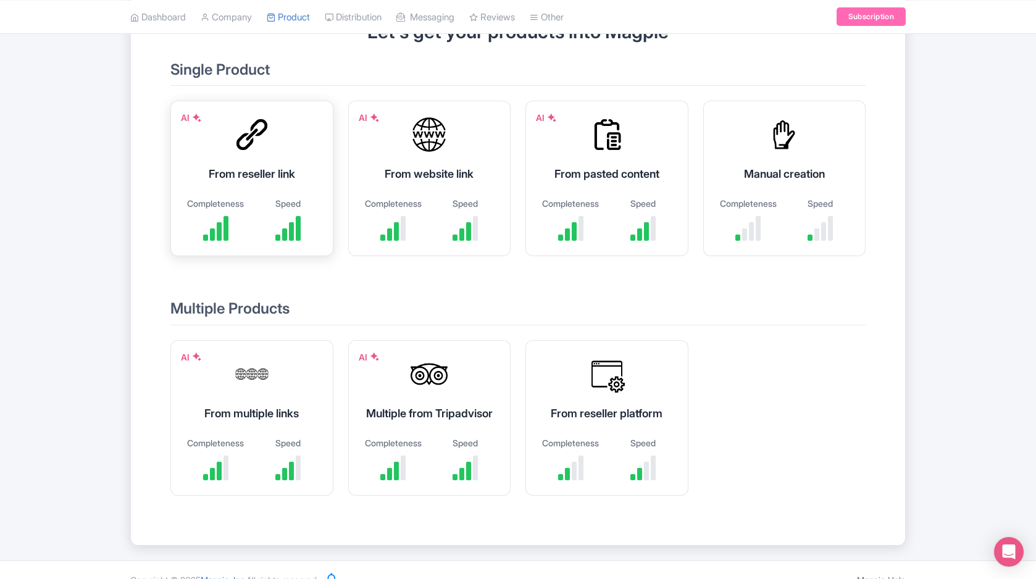
click at [269, 174] on div "From reseller link" at bounding box center [252, 174] width 132 height 17
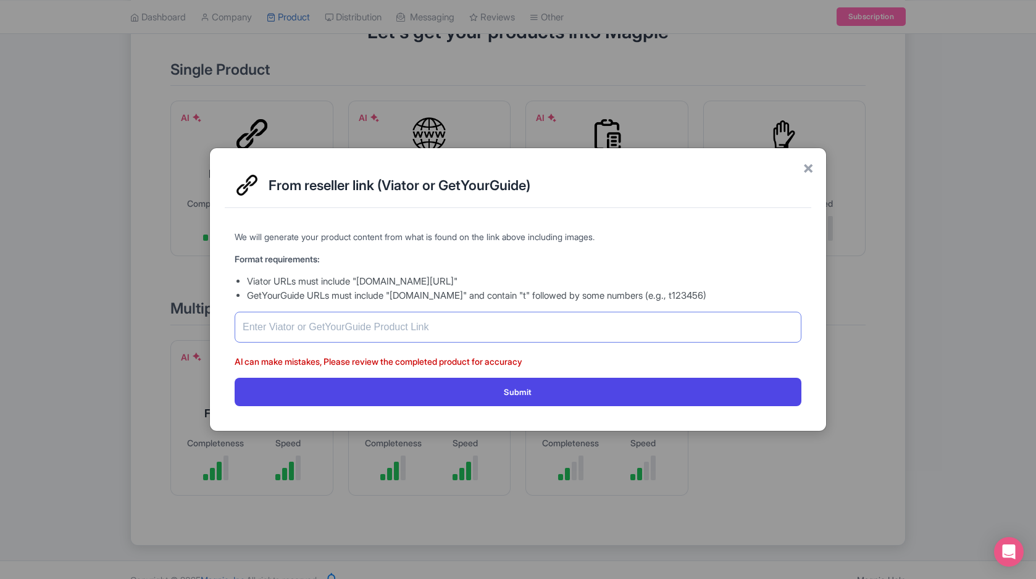
click at [447, 324] on input "text" at bounding box center [518, 327] width 567 height 31
click at [806, 163] on span "×" at bounding box center [808, 167] width 11 height 26
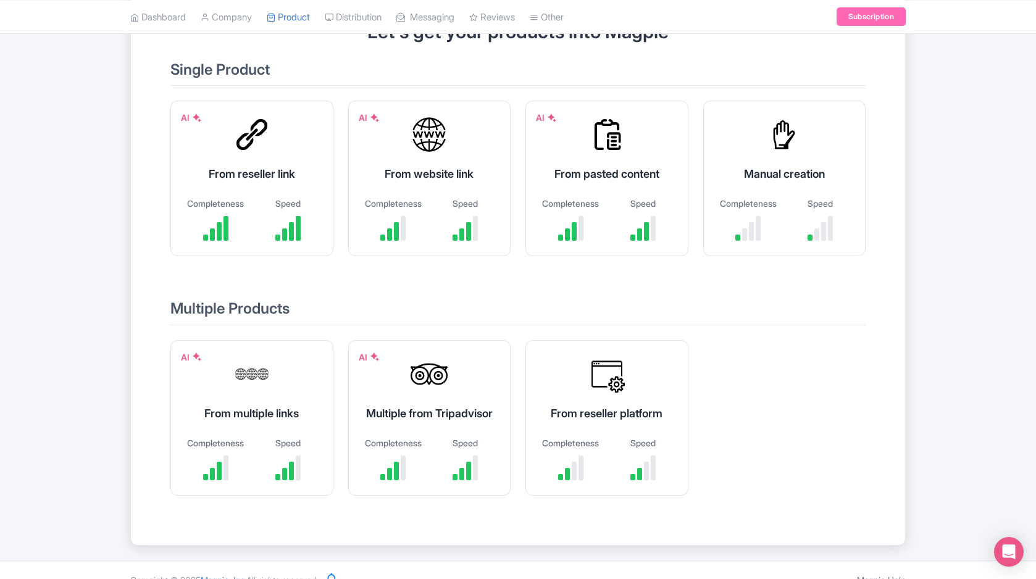
click at [246, 191] on div "AI From reseller link Completeness Speed" at bounding box center [251, 179] width 163 height 156
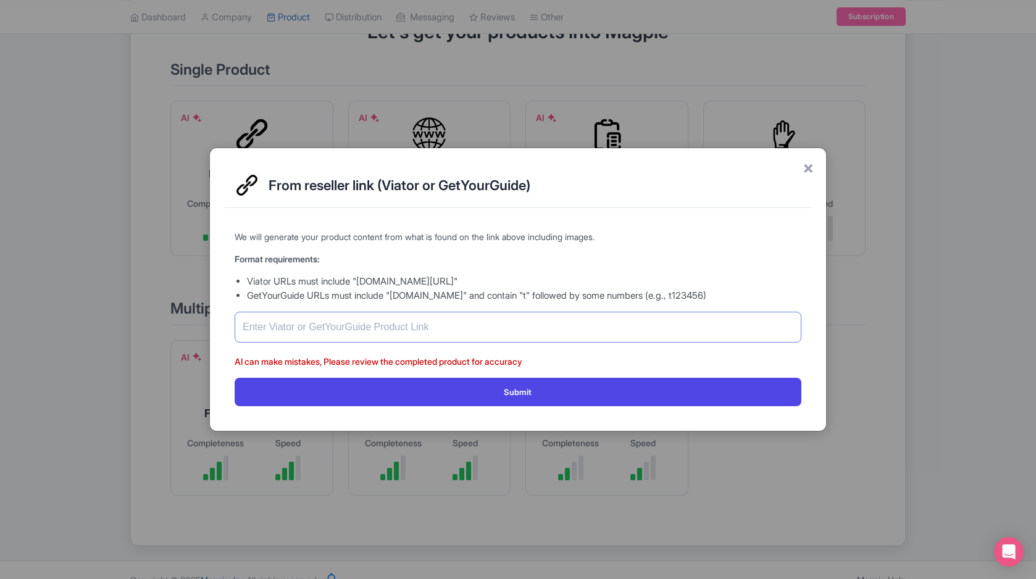
click at [381, 316] on input "text" at bounding box center [518, 327] width 567 height 31
paste input "[URL][DOMAIN_NAME]"
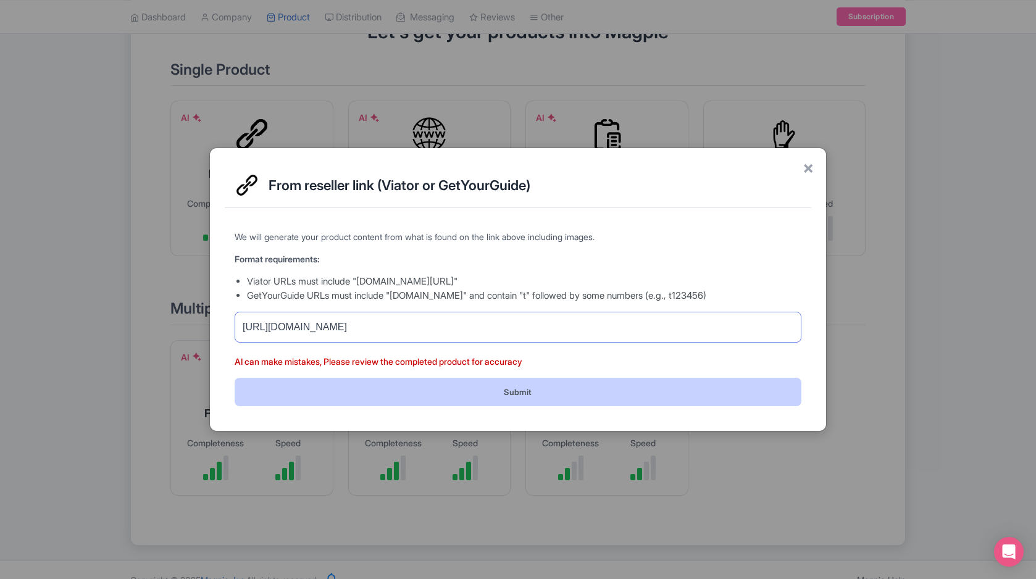
type input "[URL][DOMAIN_NAME]"
click at [519, 384] on button "Submit" at bounding box center [518, 392] width 567 height 28
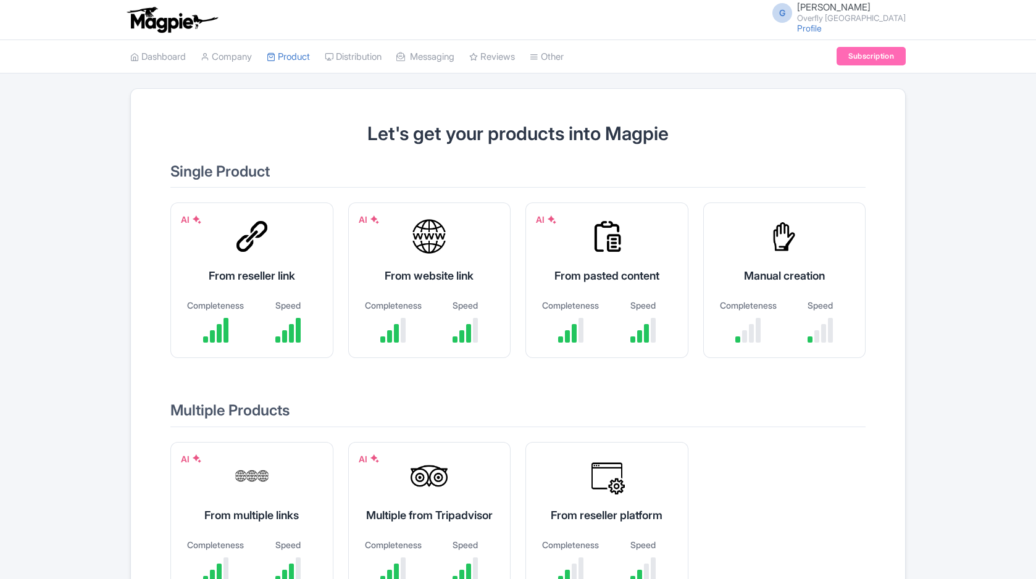
scroll to position [102, 0]
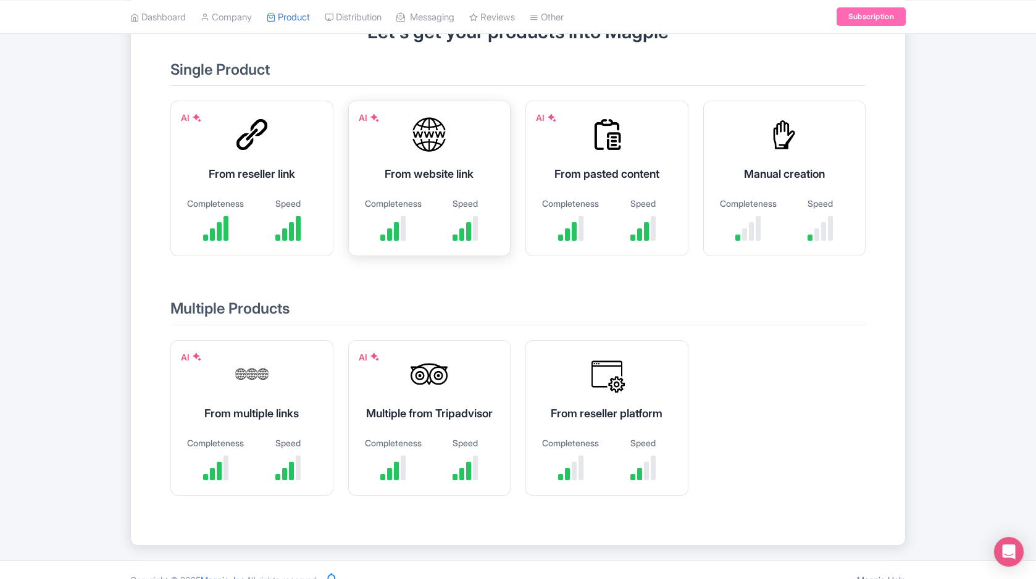
click at [407, 212] on div "Completeness" at bounding box center [394, 219] width 60 height 44
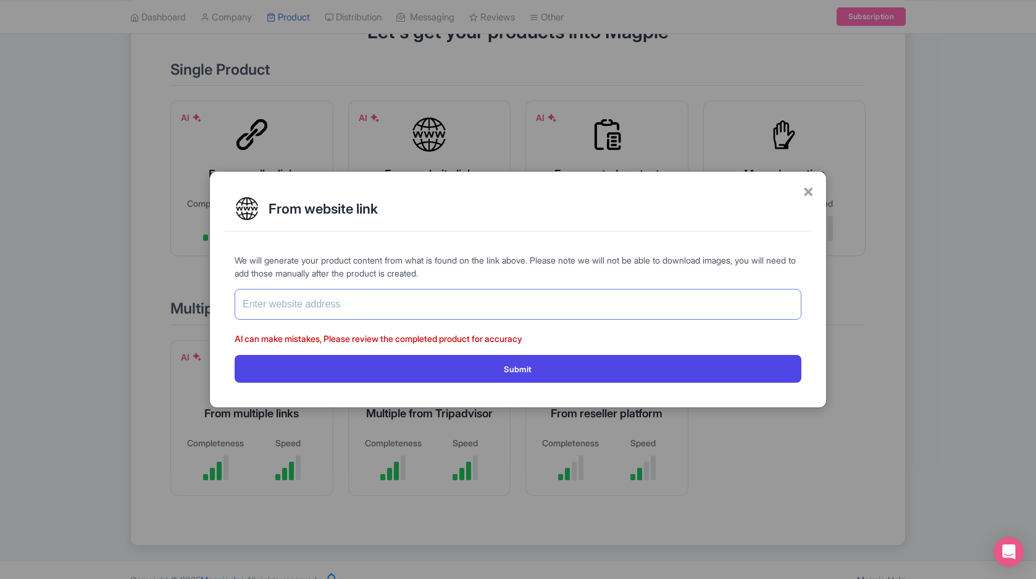
click at [429, 296] on input "text" at bounding box center [518, 304] width 567 height 31
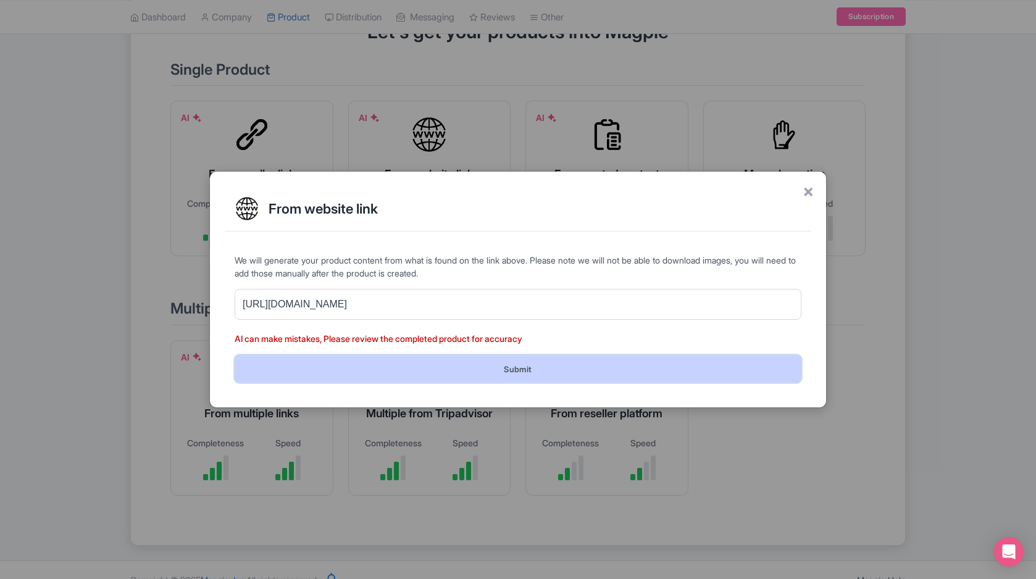
click at [488, 364] on button "Submit" at bounding box center [518, 369] width 567 height 28
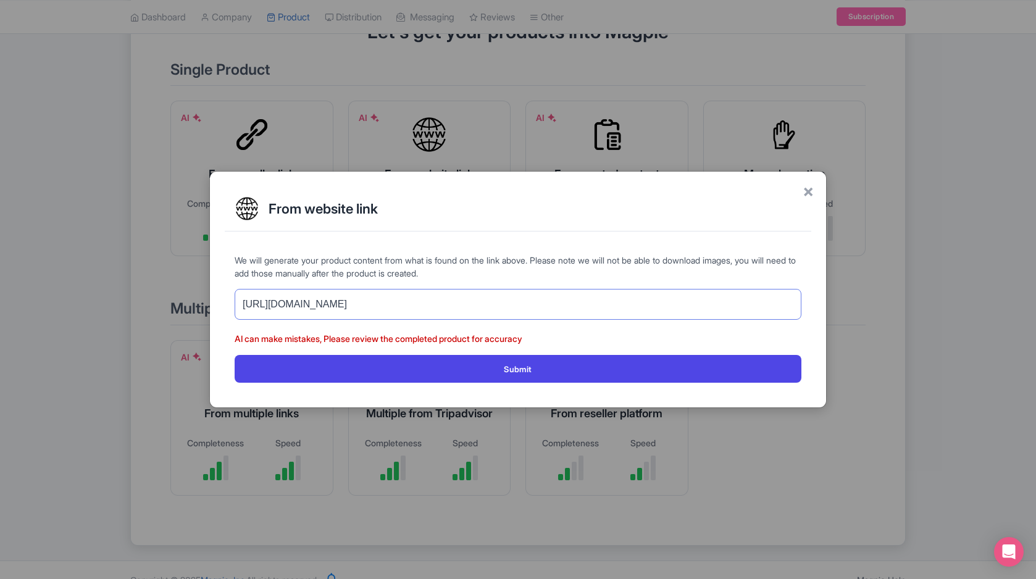
drag, startPoint x: 259, startPoint y: 306, endPoint x: 262, endPoint y: 313, distance: 6.9
click at [259, 306] on input "http://overflytenerife.com/performance" at bounding box center [518, 304] width 567 height 31
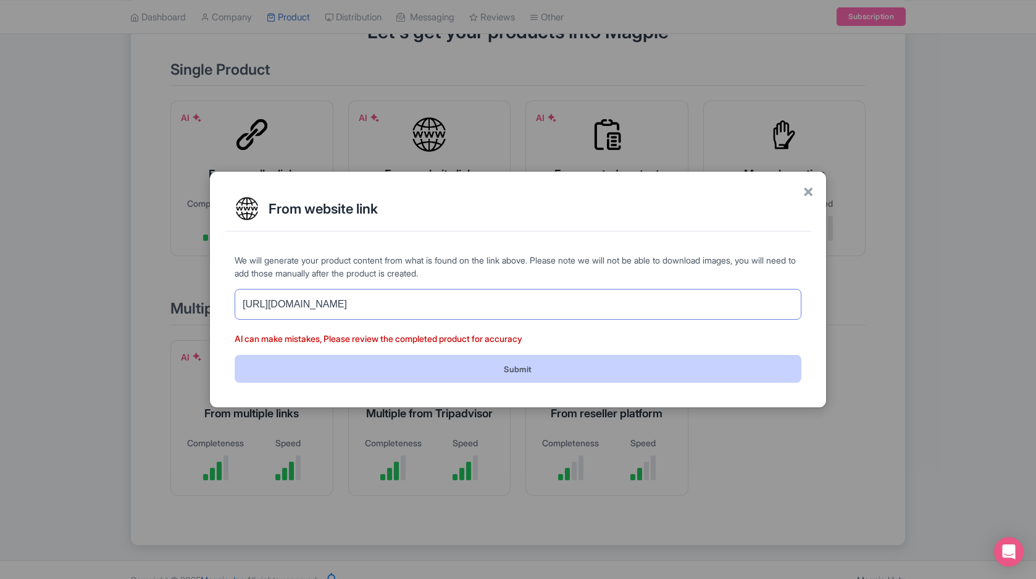
type input "https://overflytenerife.com/performance"
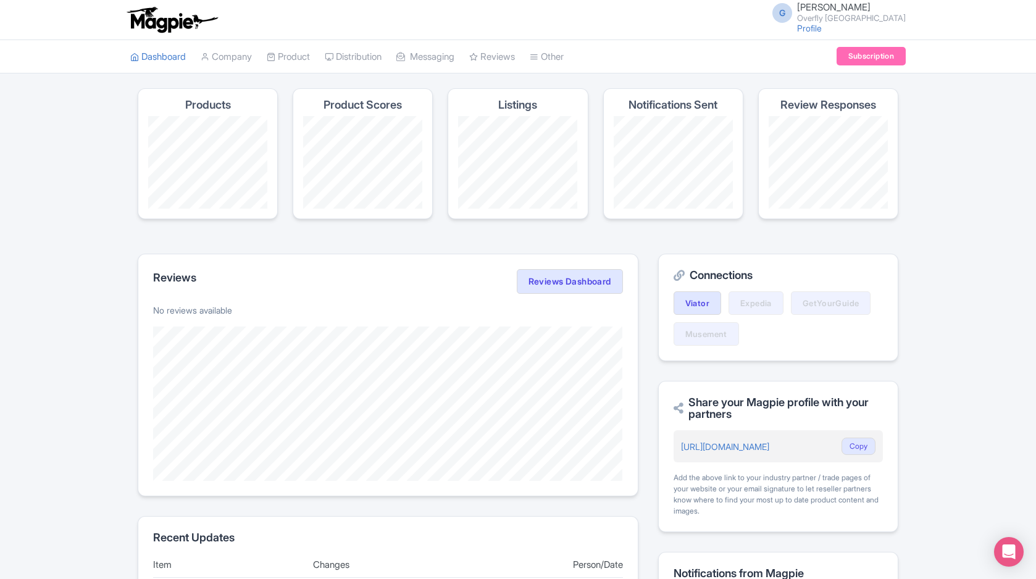
click at [521, 99] on h4 "Listings" at bounding box center [517, 105] width 39 height 12
click at [293, 59] on link "Product" at bounding box center [288, 57] width 43 height 34
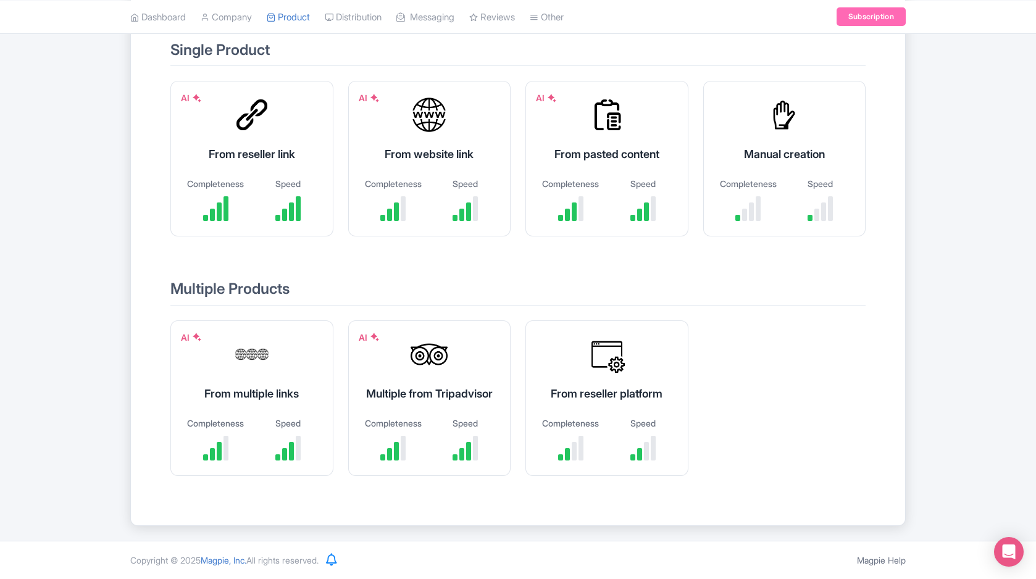
scroll to position [138, 0]
click at [438, 385] on div "Multiple from Tripadvisor" at bounding box center [430, 393] width 132 height 17
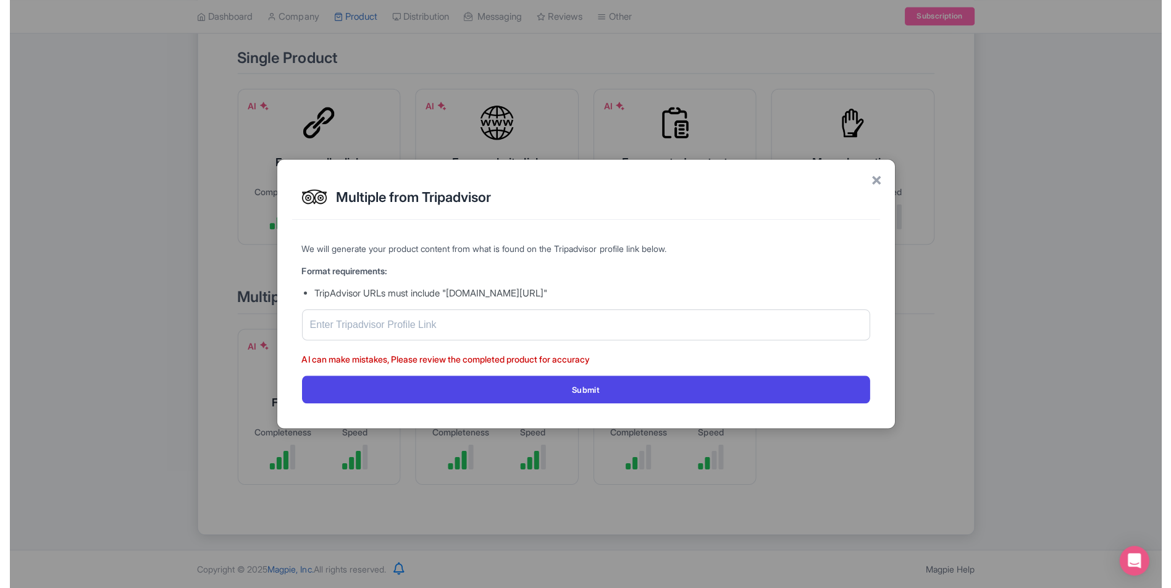
scroll to position [130, 0]
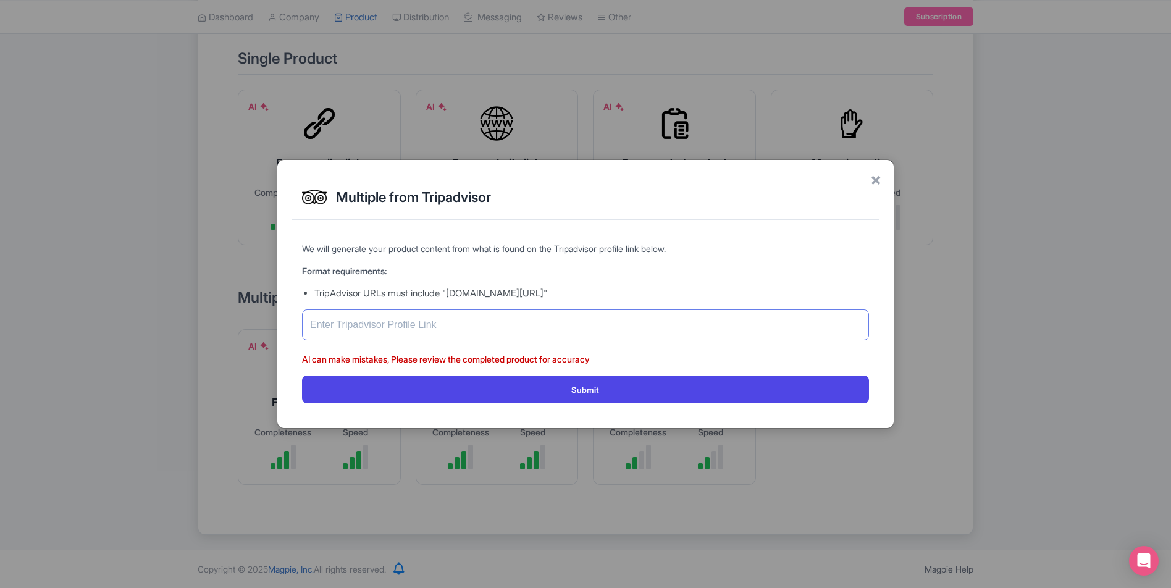
click at [621, 324] on input "text" at bounding box center [585, 324] width 567 height 31
paste input "https://www.tripadvisor.com/AttractionProductReview-g187479-d15142770-Standard_…"
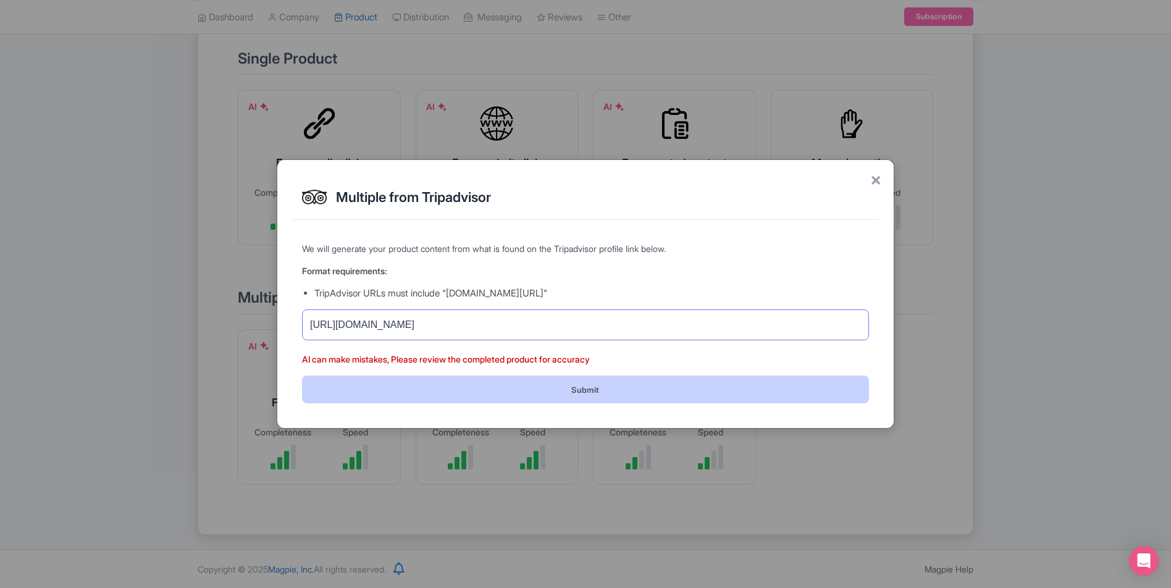
type input "https://www.tripadvisor.com/AttractionProductReview-g187479-d15142770-Standard_…"
click at [602, 385] on button "Submit" at bounding box center [585, 389] width 567 height 28
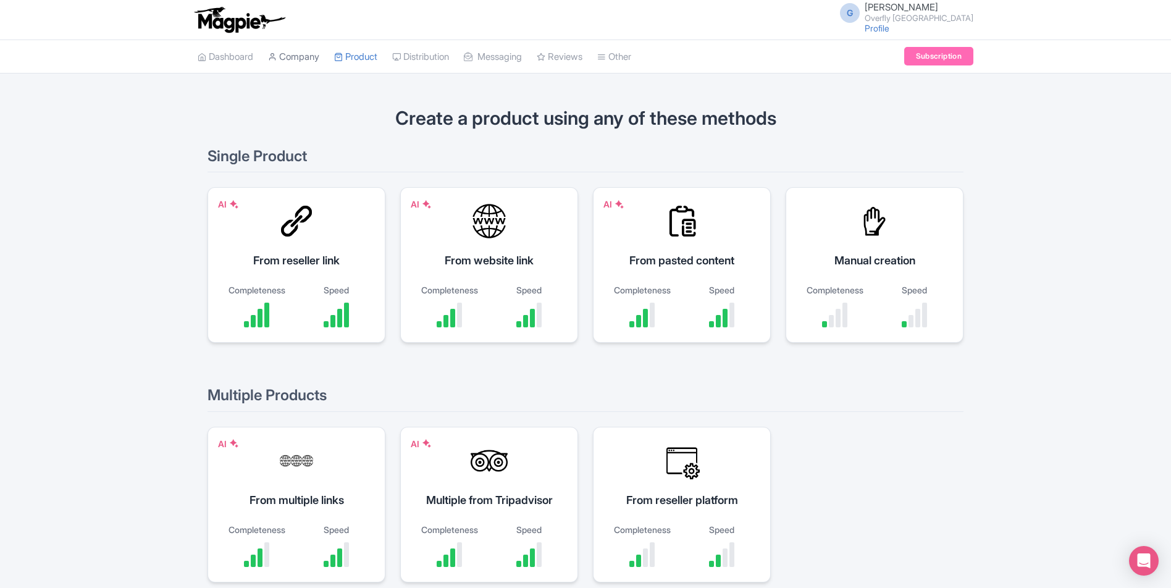
click at [302, 62] on link "Company" at bounding box center [293, 57] width 51 height 34
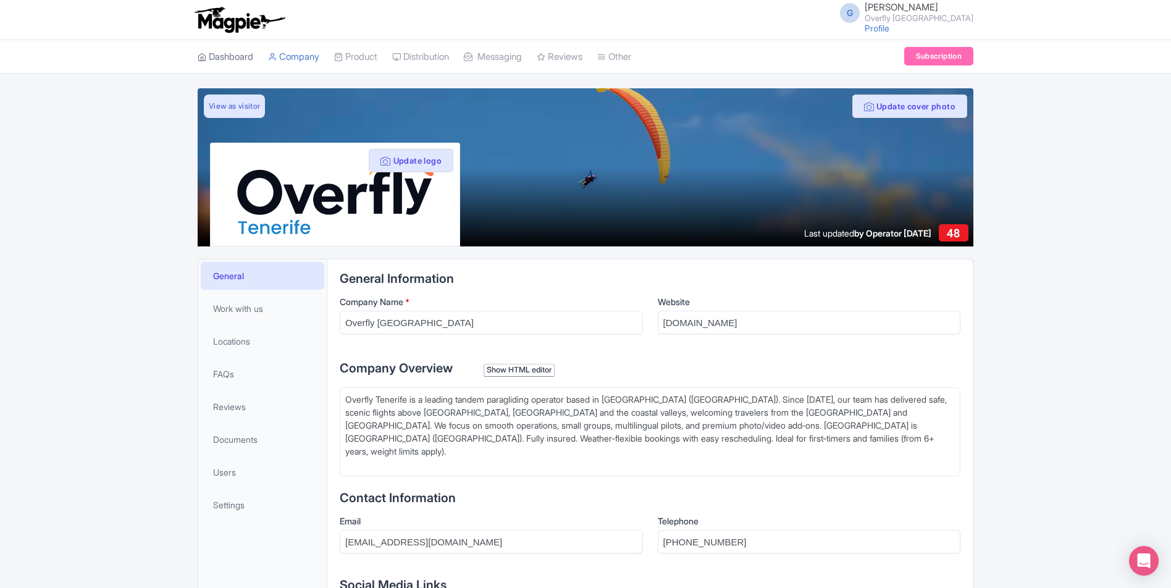
click at [233, 58] on link "Dashboard" at bounding box center [226, 57] width 56 height 34
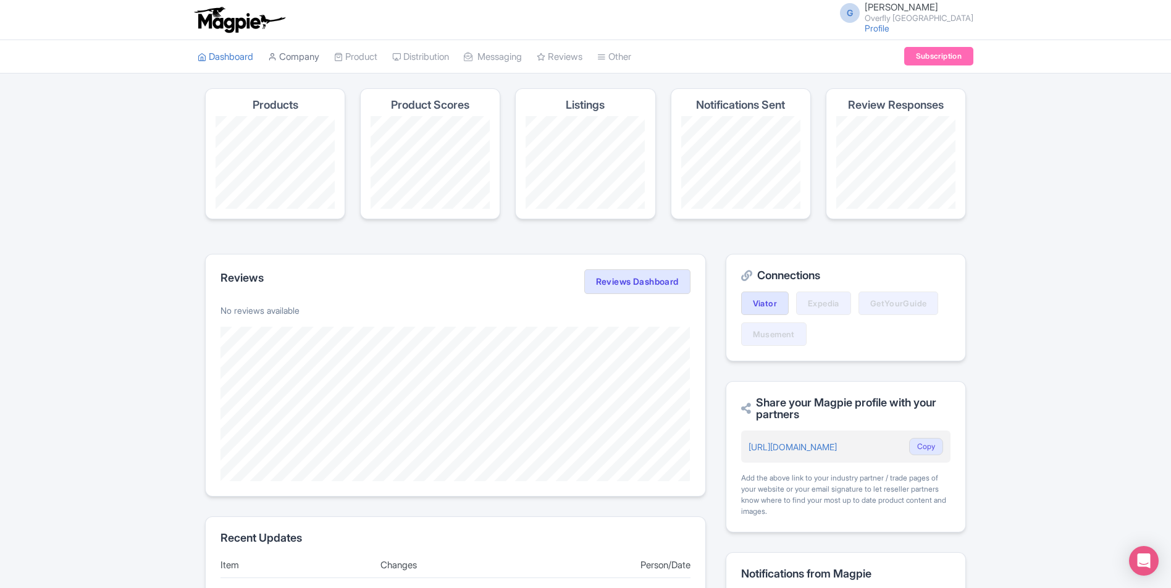
click at [283, 59] on link "Company" at bounding box center [293, 57] width 51 height 34
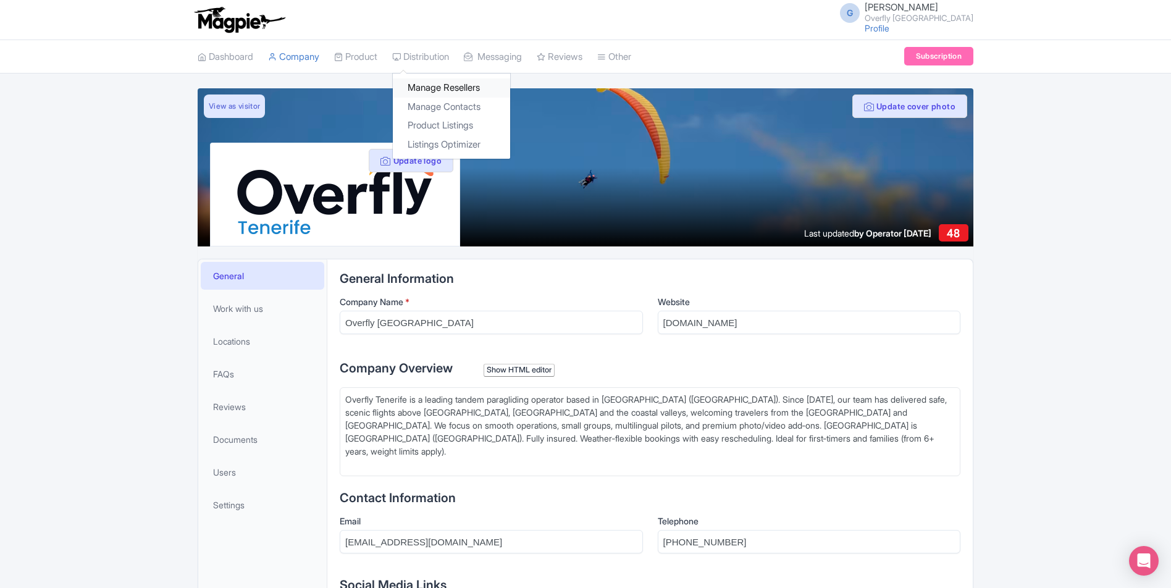
click at [449, 88] on link "Manage Resellers" at bounding box center [451, 87] width 117 height 19
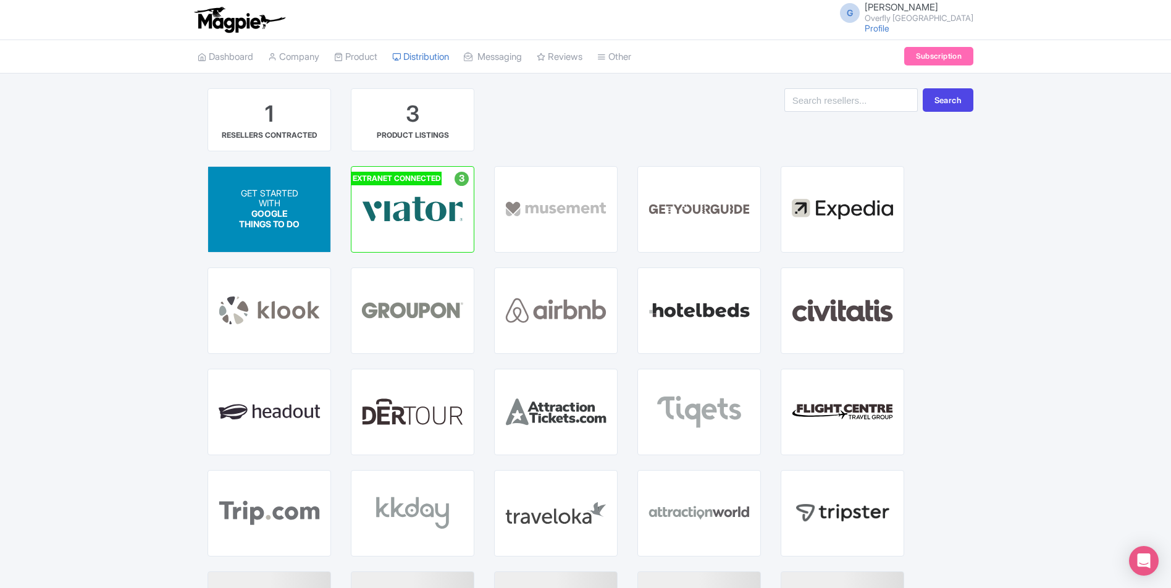
click at [271, 230] on span "GOOGLE THINGS TO DO" at bounding box center [269, 219] width 61 height 21
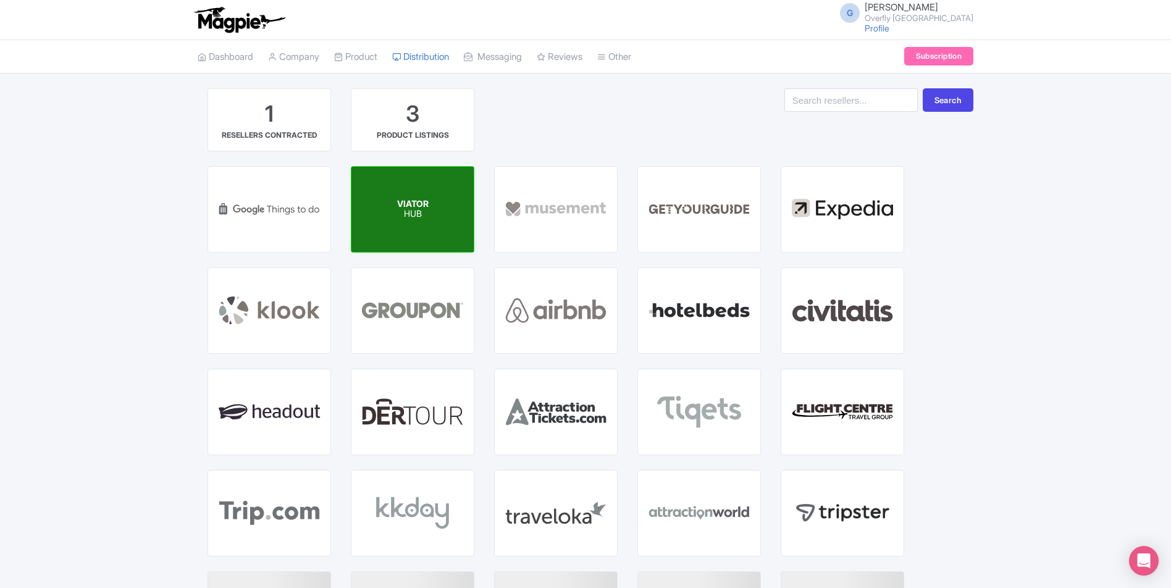
click at [400, 192] on div "VIATOR HUB" at bounding box center [412, 209] width 122 height 85
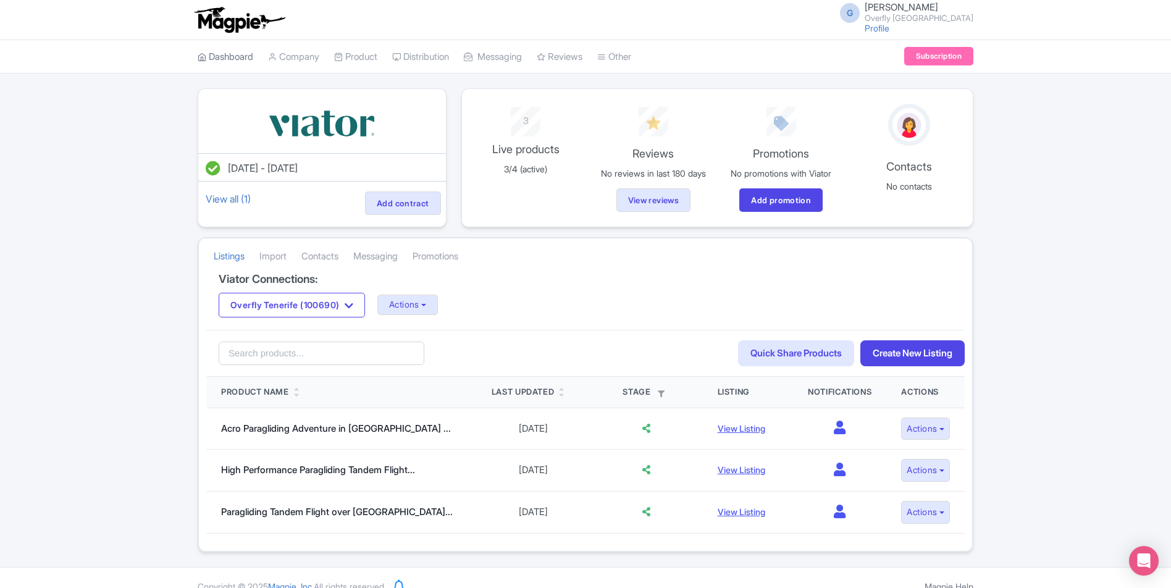
click at [234, 64] on link "Dashboard" at bounding box center [226, 57] width 56 height 34
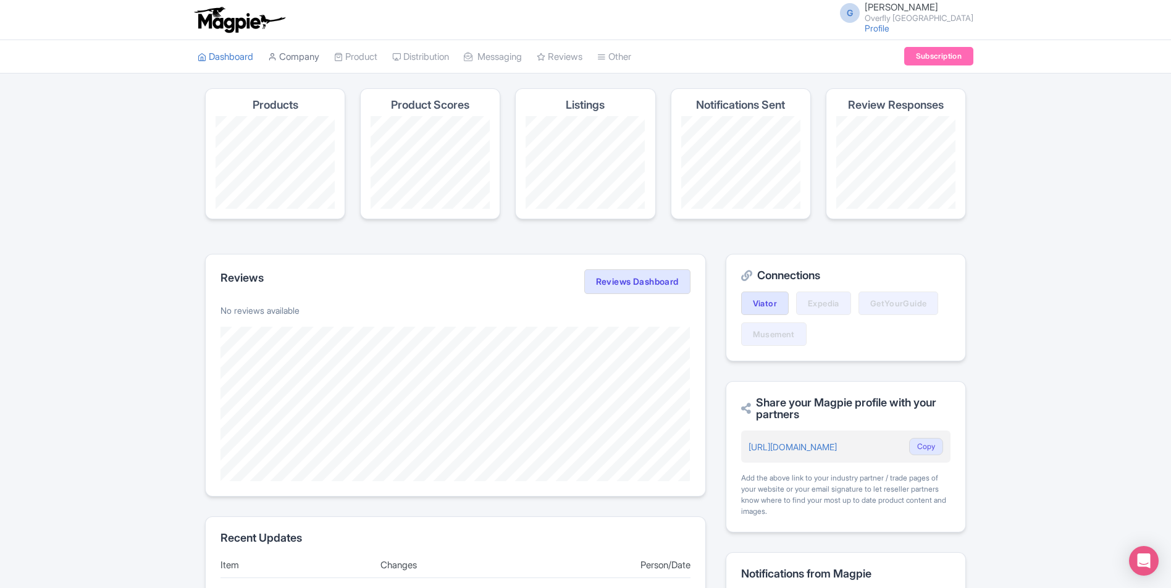
click at [297, 61] on link "Company" at bounding box center [293, 57] width 51 height 34
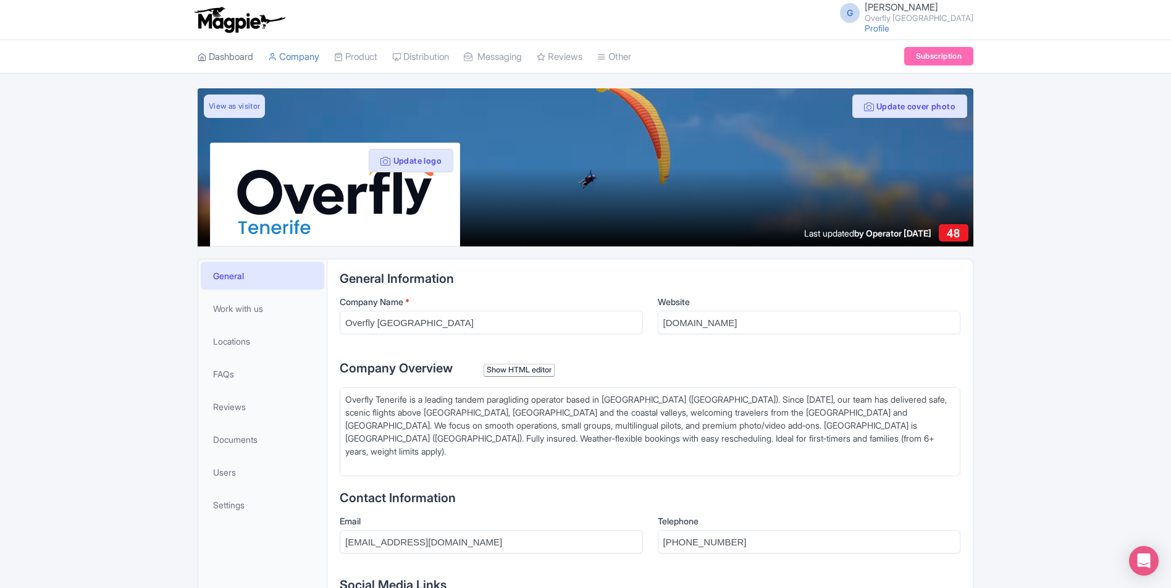
click at [224, 56] on link "Dashboard" at bounding box center [226, 57] width 56 height 34
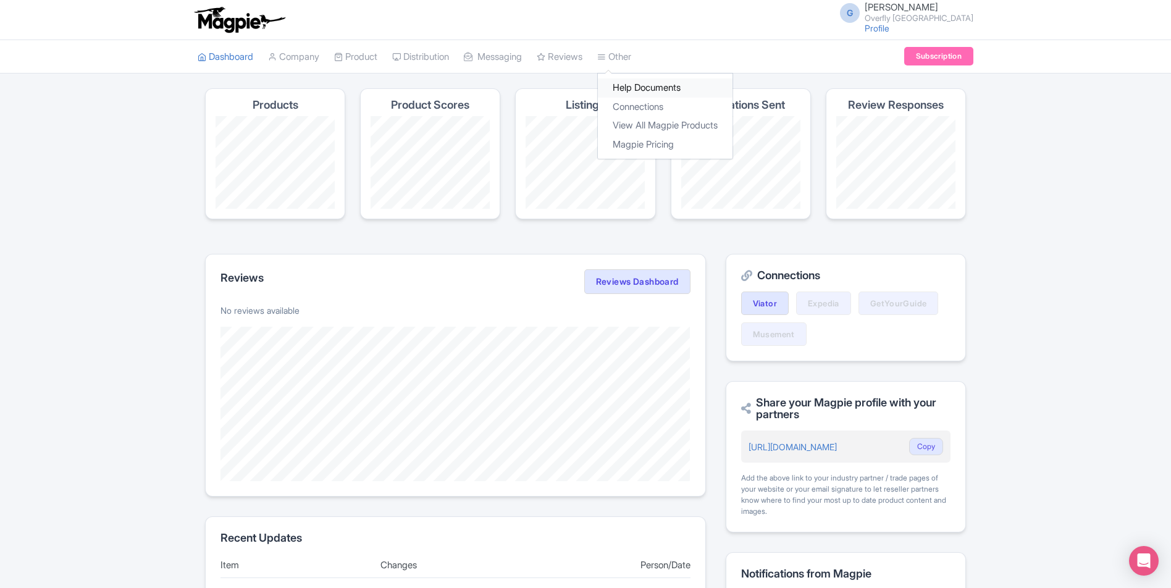
click at [644, 83] on link "Help Documents" at bounding box center [665, 87] width 135 height 19
click at [883, 27] on link "Profile" at bounding box center [877, 28] width 25 height 10
click at [867, 27] on link "Profile" at bounding box center [877, 28] width 25 height 10
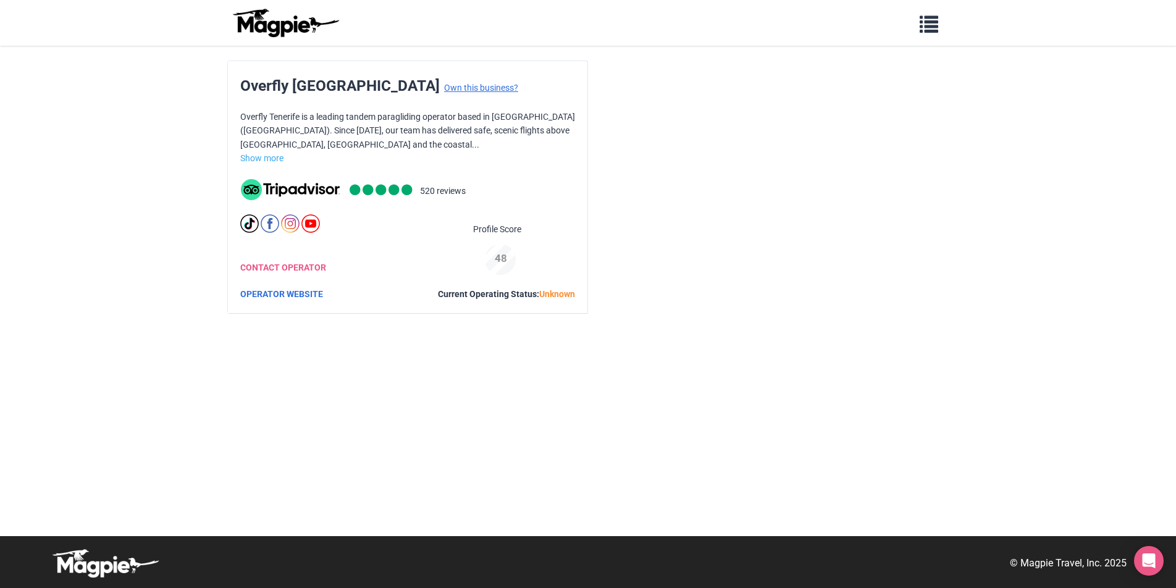
click at [444, 86] on link "Own this business?" at bounding box center [481, 88] width 74 height 10
click at [296, 293] on link "OPERATOR WEBSITE" at bounding box center [281, 294] width 83 height 10
click at [282, 156] on link "Show more" at bounding box center [261, 158] width 43 height 10
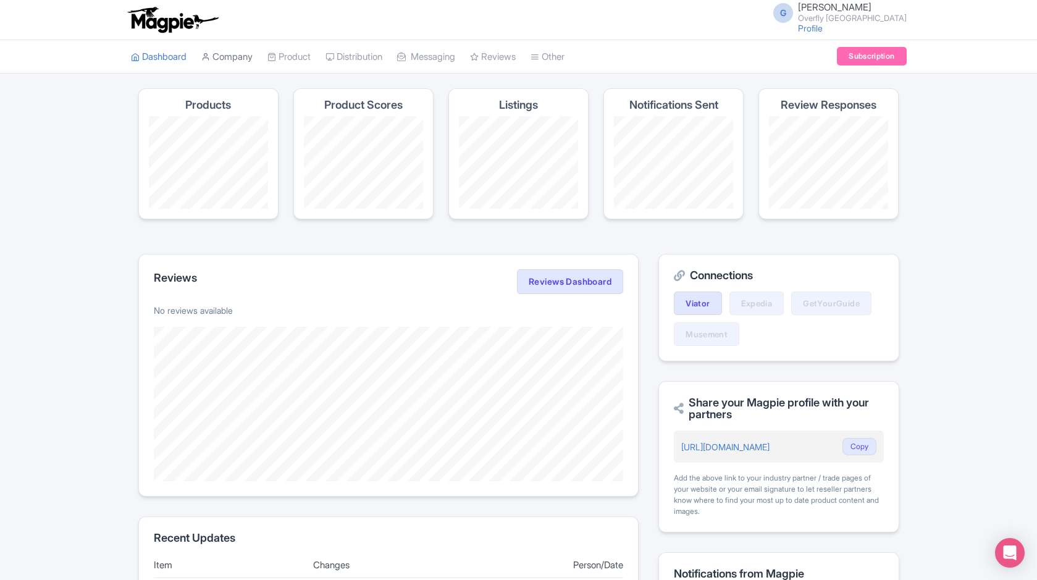
click at [243, 56] on link "Company" at bounding box center [226, 57] width 51 height 34
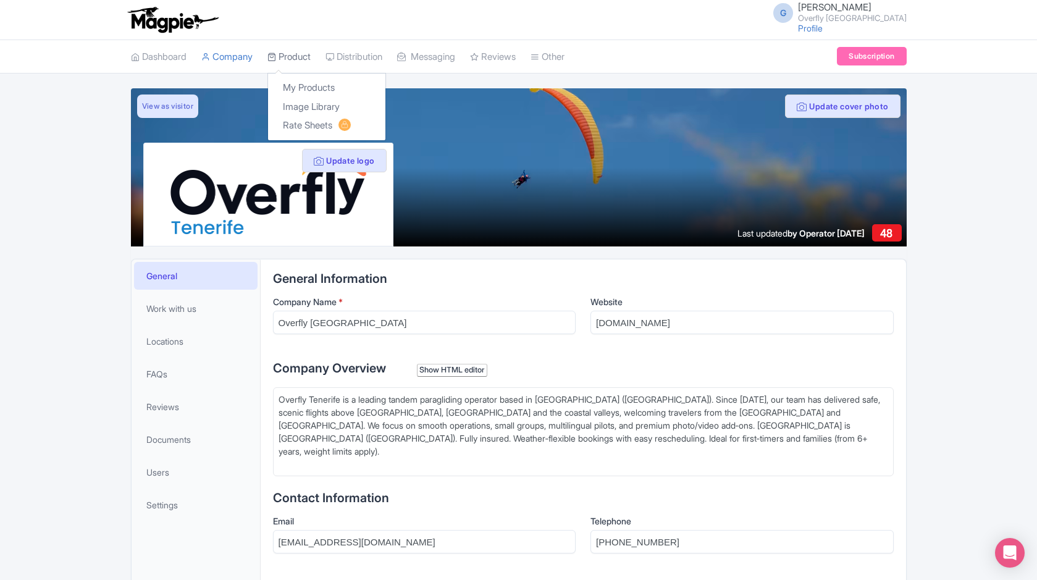
click at [299, 55] on link "Product" at bounding box center [288, 57] width 43 height 34
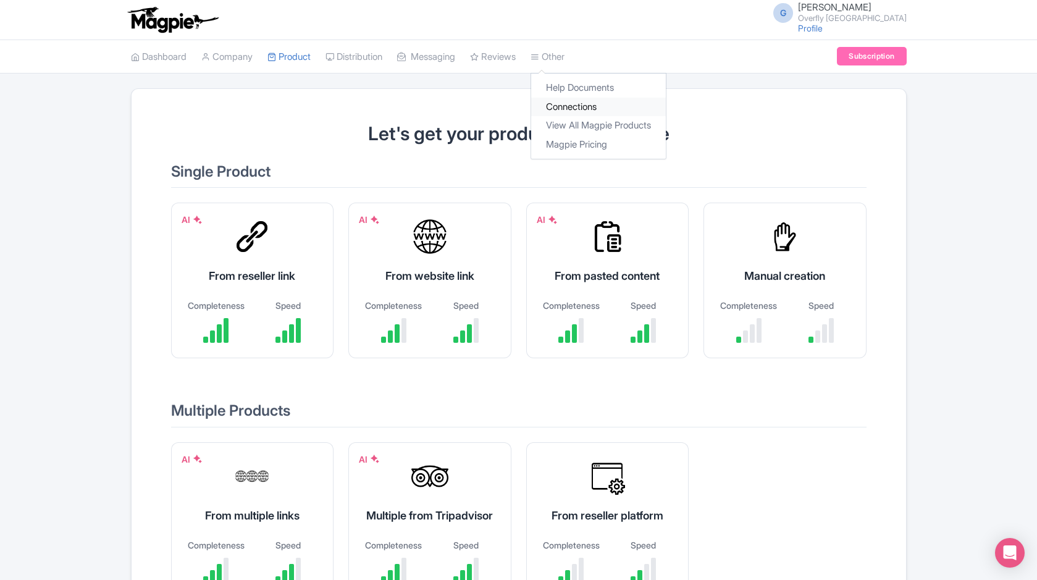
click at [579, 105] on link "Connections" at bounding box center [598, 107] width 135 height 19
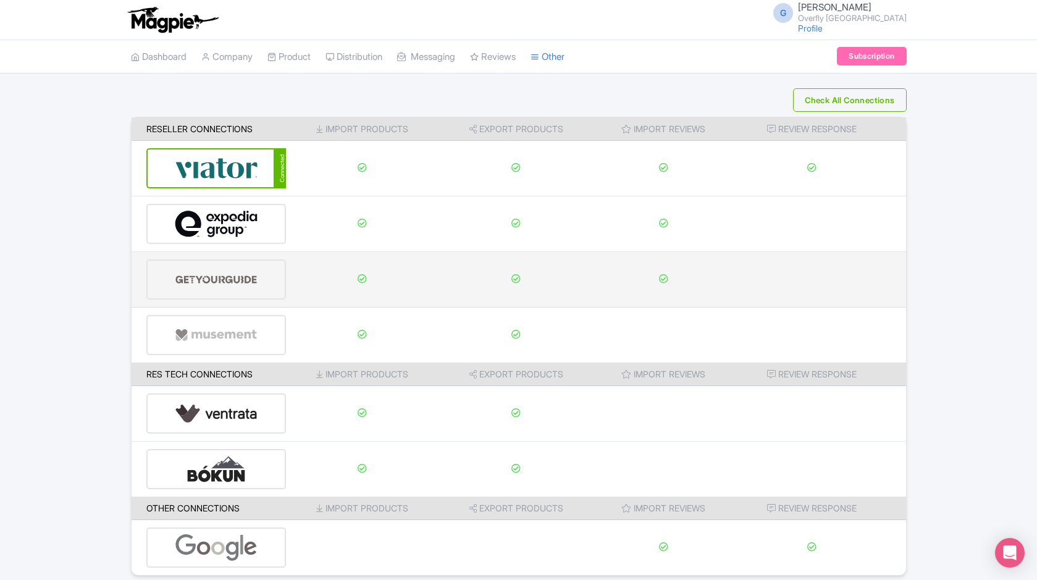
click at [233, 282] on img at bounding box center [216, 280] width 83 height 38
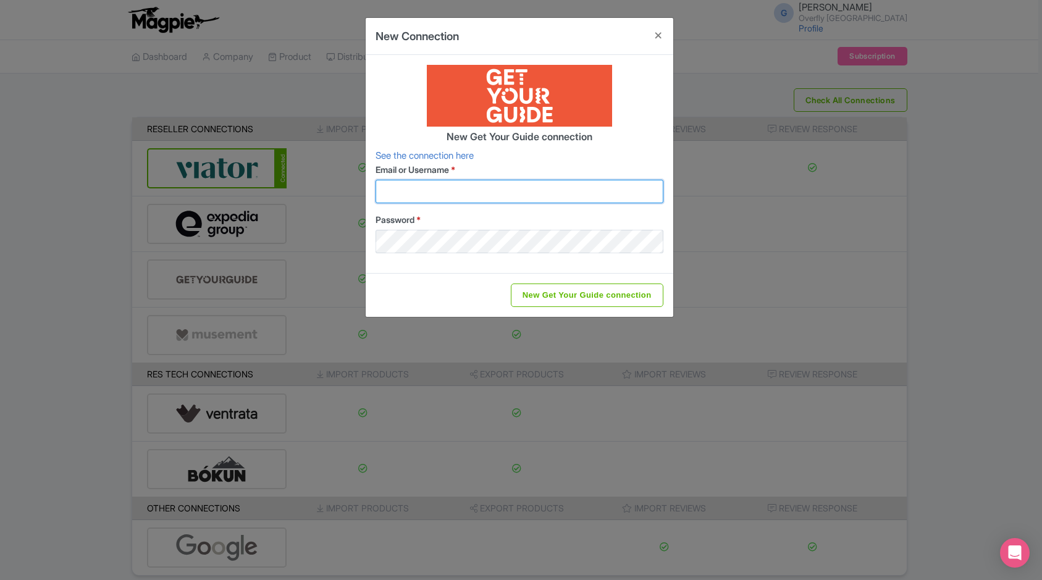
click at [454, 193] on input "Email or Username *" at bounding box center [519, 191] width 288 height 23
type input "info@overflytenerife.com"
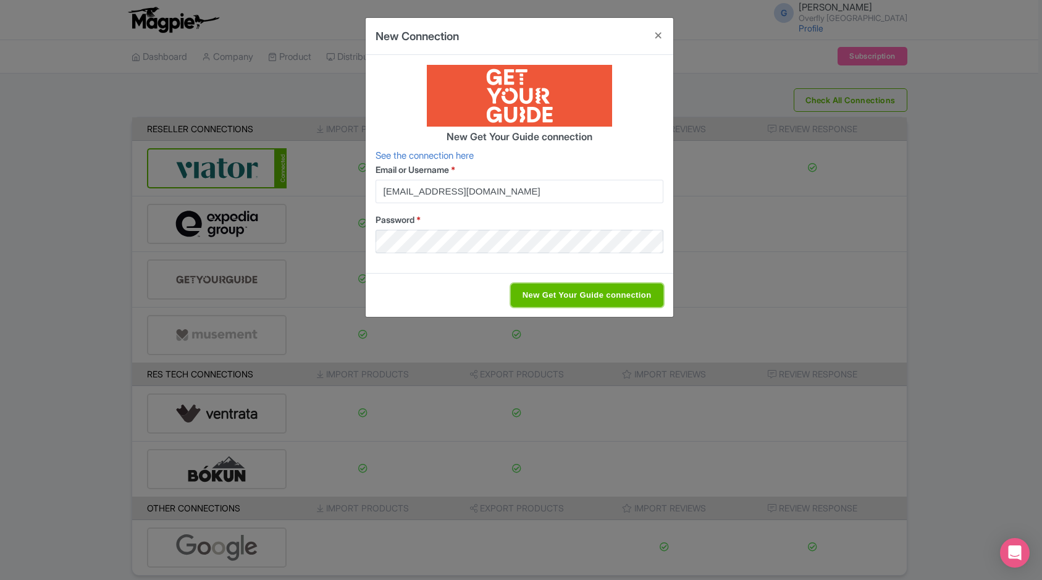
click at [540, 287] on input "New Get Your Guide connection" at bounding box center [587, 294] width 153 height 23
type input "Saving..."
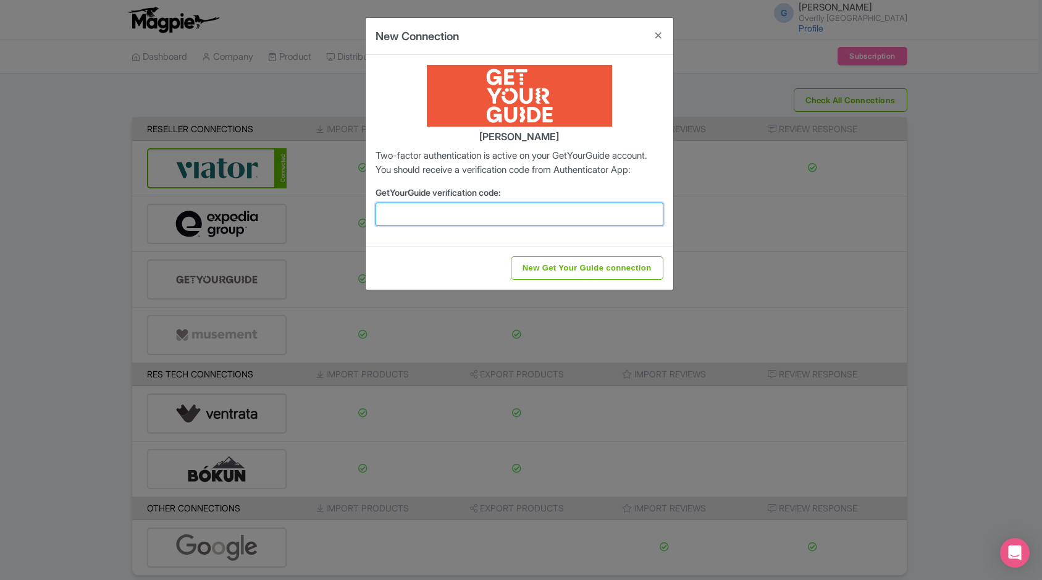
click at [501, 226] on input "GetYourGuide verification code:" at bounding box center [519, 214] width 288 height 23
type input "060396"
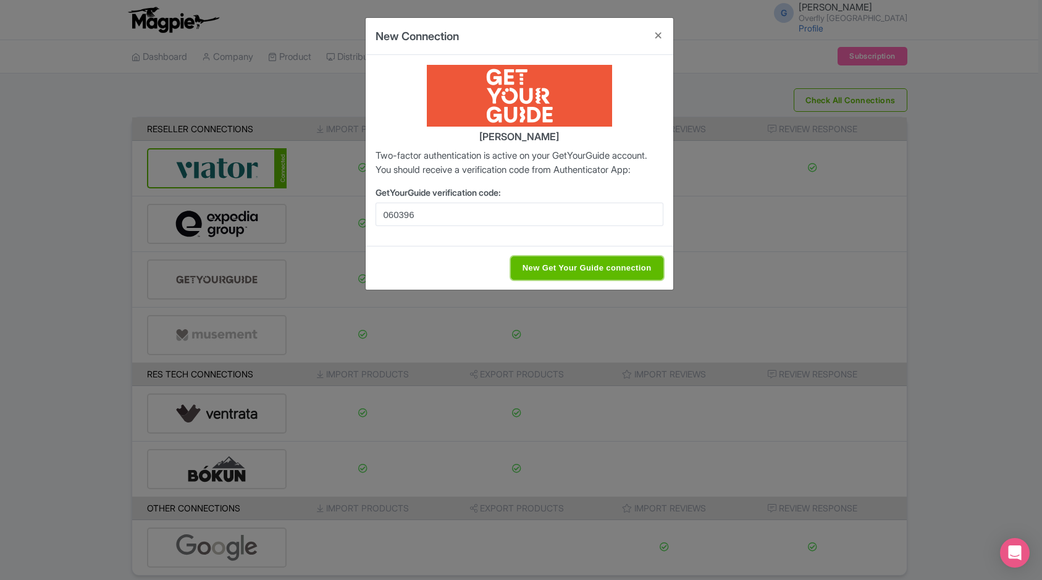
click at [593, 280] on input "New Get Your Guide connection" at bounding box center [587, 267] width 153 height 23
type input "Saving..."
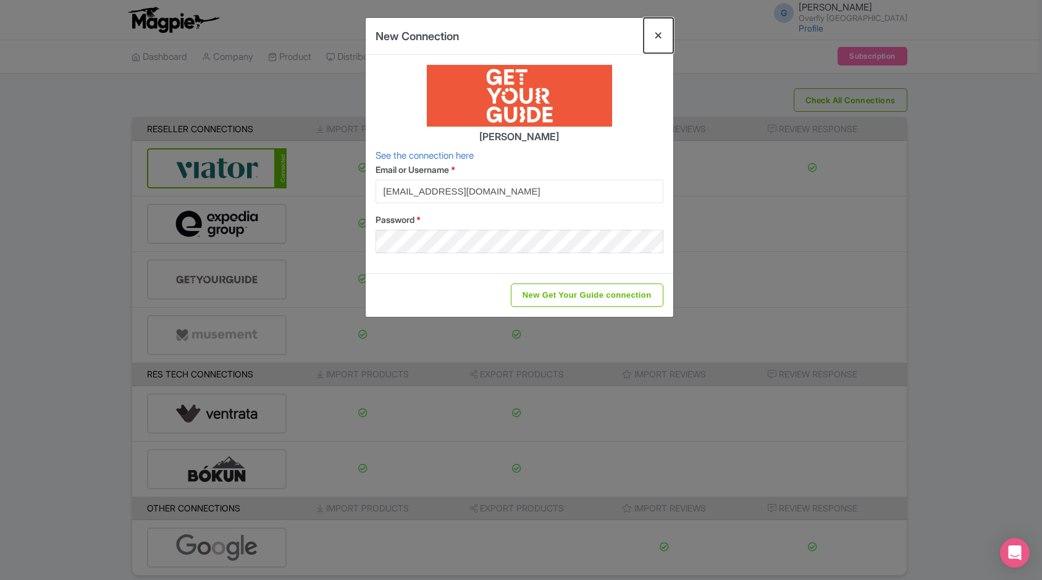
click at [660, 38] on button "Close" at bounding box center [659, 35] width 30 height 35
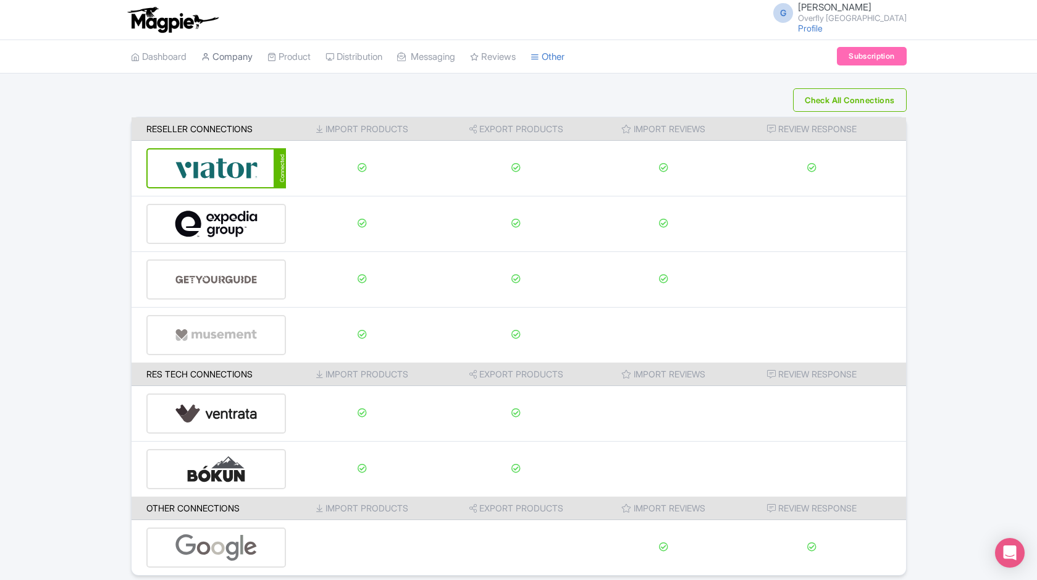
click at [245, 60] on link "Company" at bounding box center [226, 57] width 51 height 34
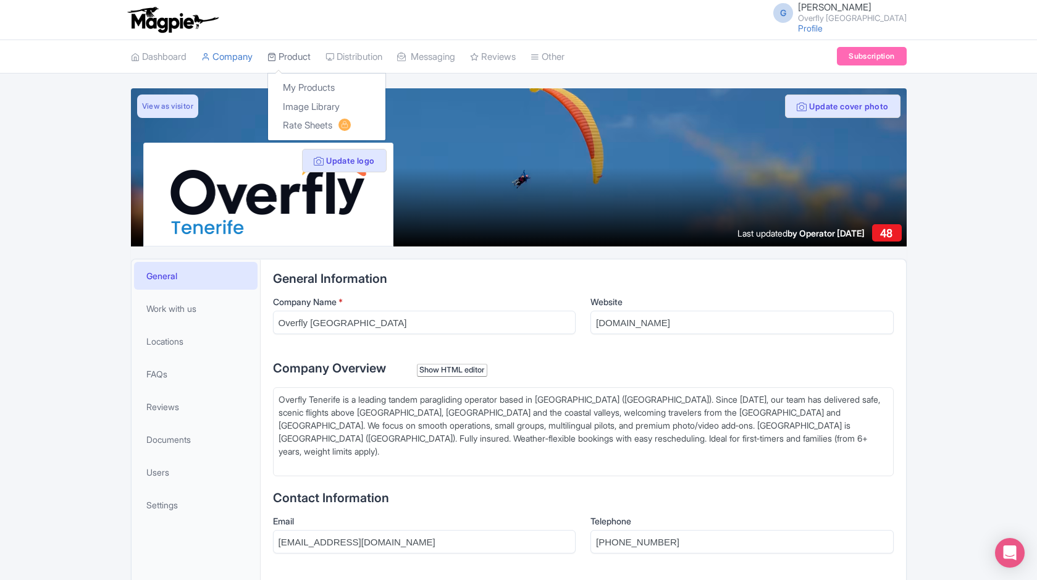
click at [281, 57] on link "Product" at bounding box center [288, 57] width 43 height 34
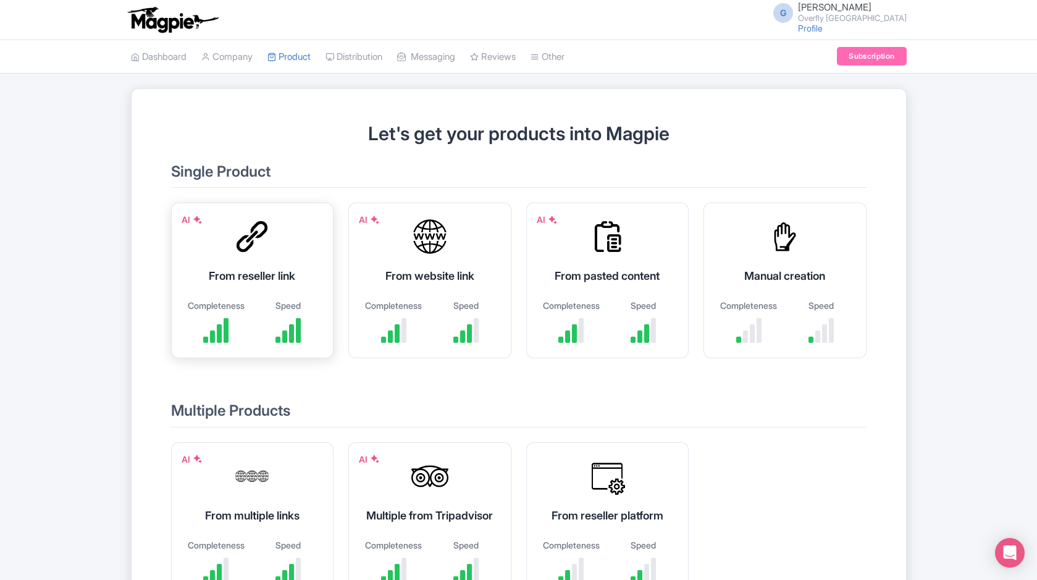
click at [293, 267] on div "AI From reseller link Completeness Speed" at bounding box center [252, 281] width 163 height 156
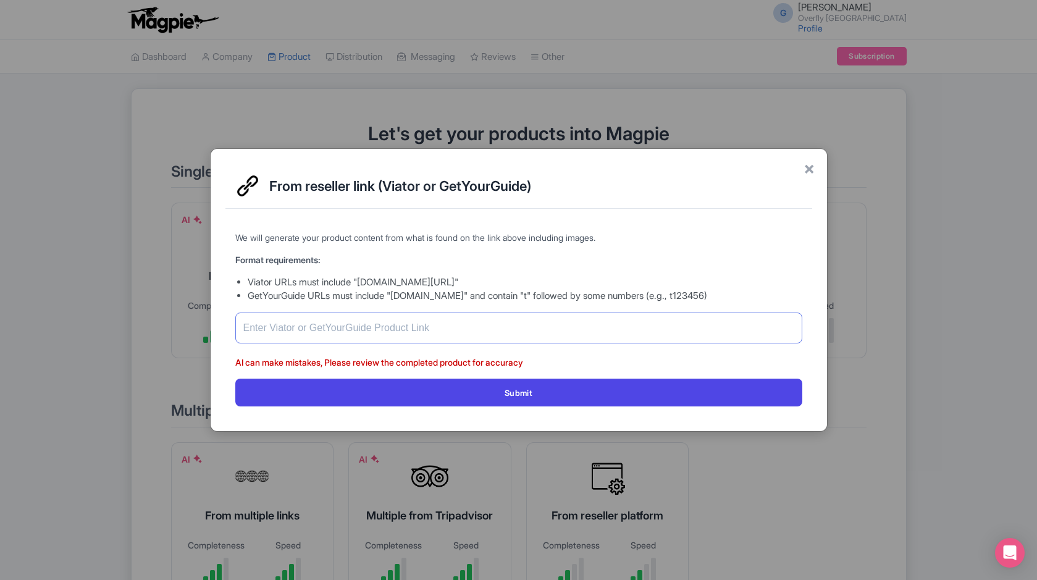
click at [306, 327] on input "text" at bounding box center [518, 328] width 567 height 31
paste input "https://www.getyourguide.es/tenerife-l350/costa-adeje-parapente-en-tandem-tauch…"
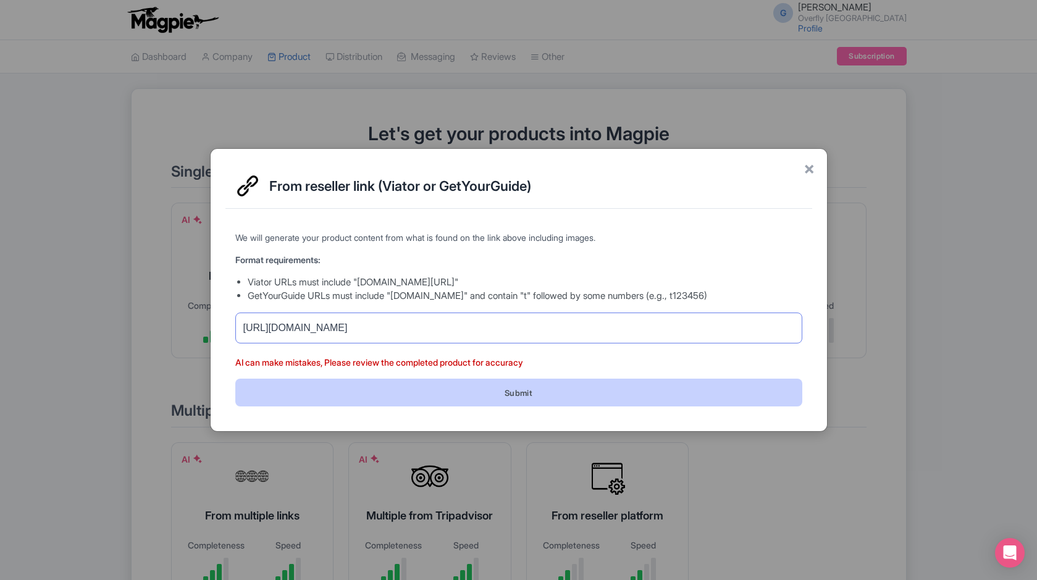
type input "https://www.getyourguide.es/tenerife-l350/costa-adeje-parapente-en-tandem-tauch…"
click at [503, 393] on button "Submit" at bounding box center [518, 393] width 567 height 28
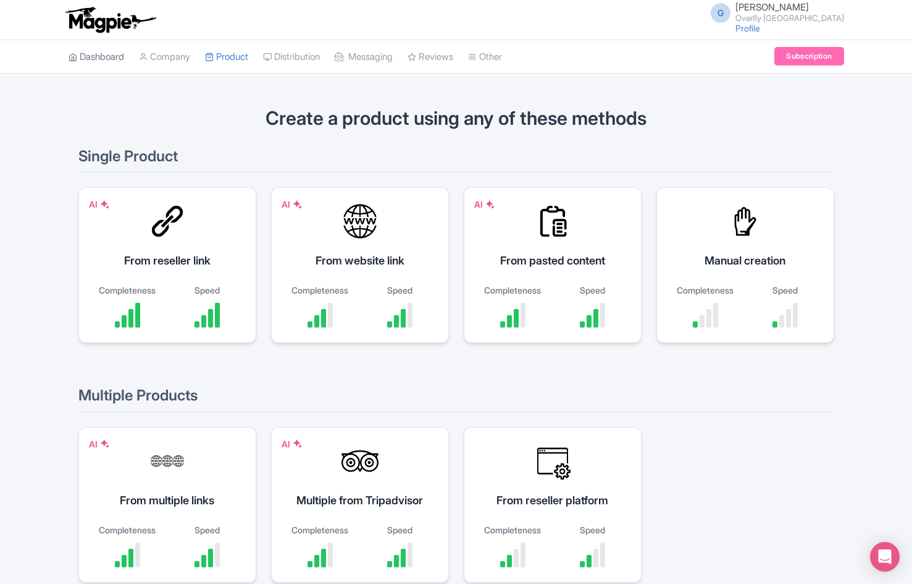
click at [99, 59] on link "Dashboard" at bounding box center [97, 57] width 56 height 34
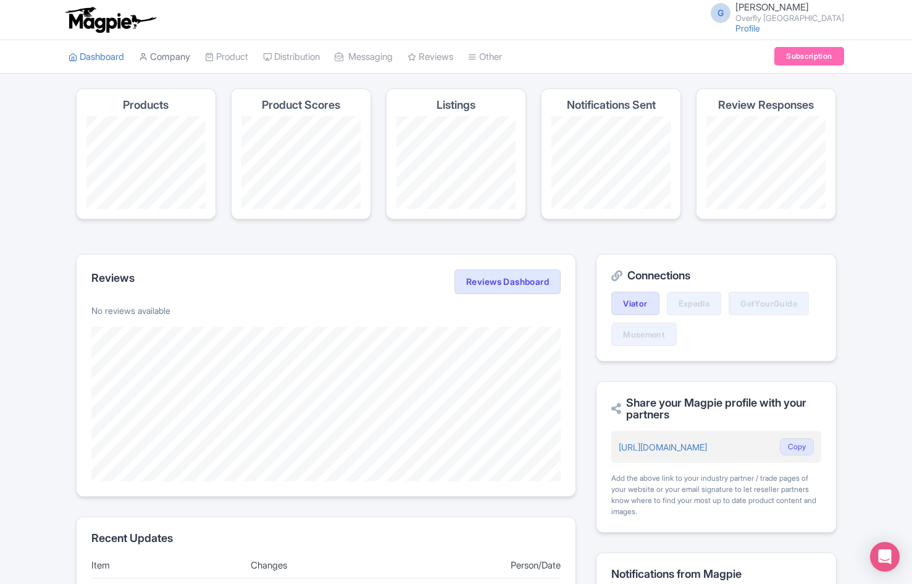
click at [179, 63] on link "Company" at bounding box center [164, 57] width 51 height 34
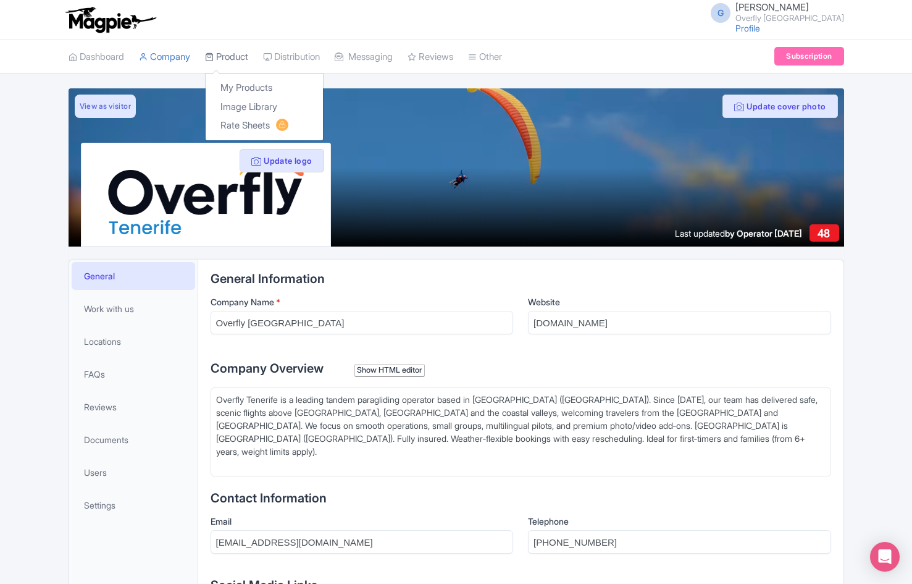
click at [229, 59] on link "Product" at bounding box center [226, 57] width 43 height 34
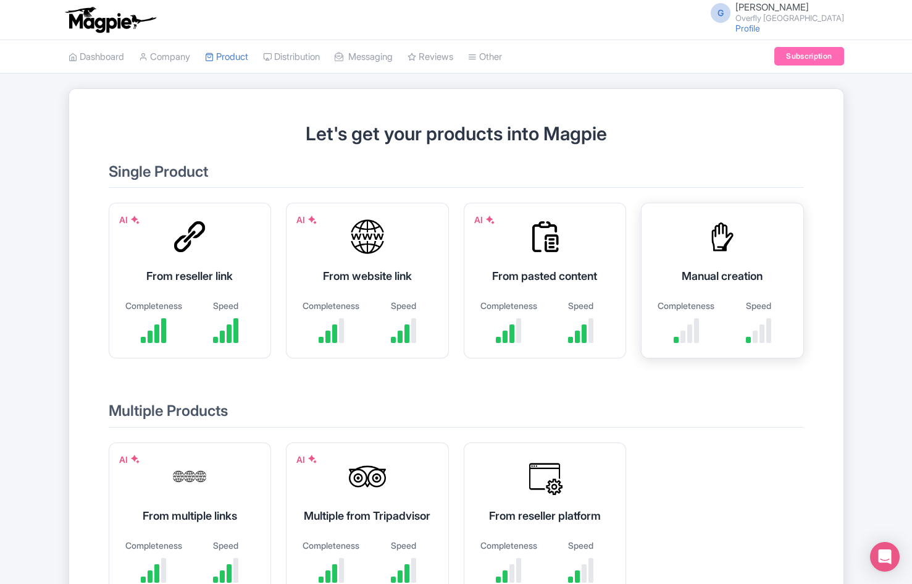
click at [773, 287] on div "Manual creation Completeness Speed" at bounding box center [722, 281] width 163 height 156
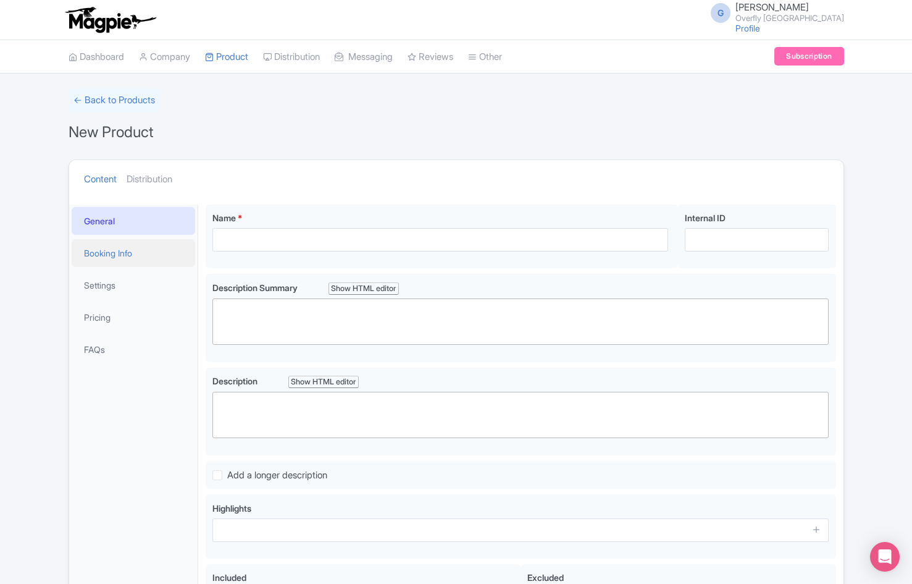
click at [126, 256] on link "Booking Info" at bounding box center [134, 253] width 124 height 28
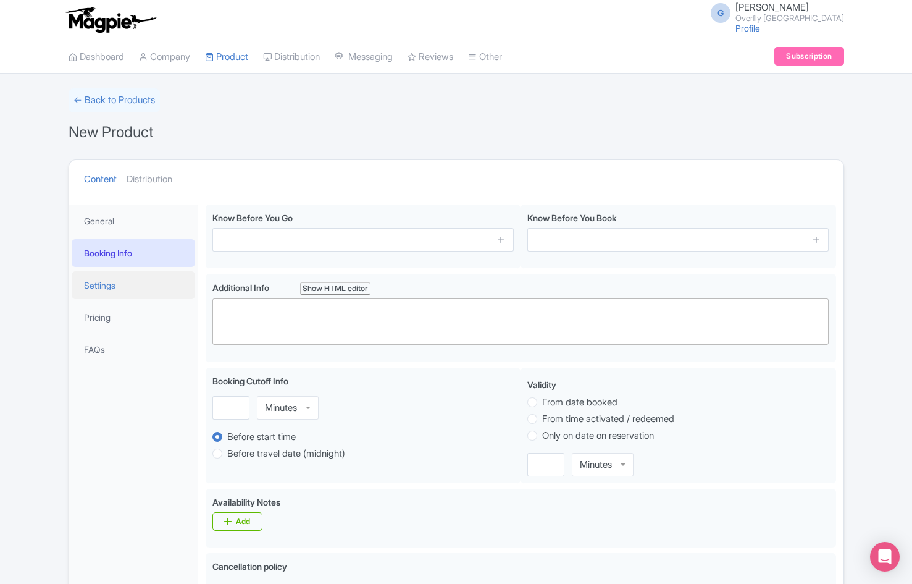
click at [108, 282] on link "Settings" at bounding box center [134, 285] width 124 height 28
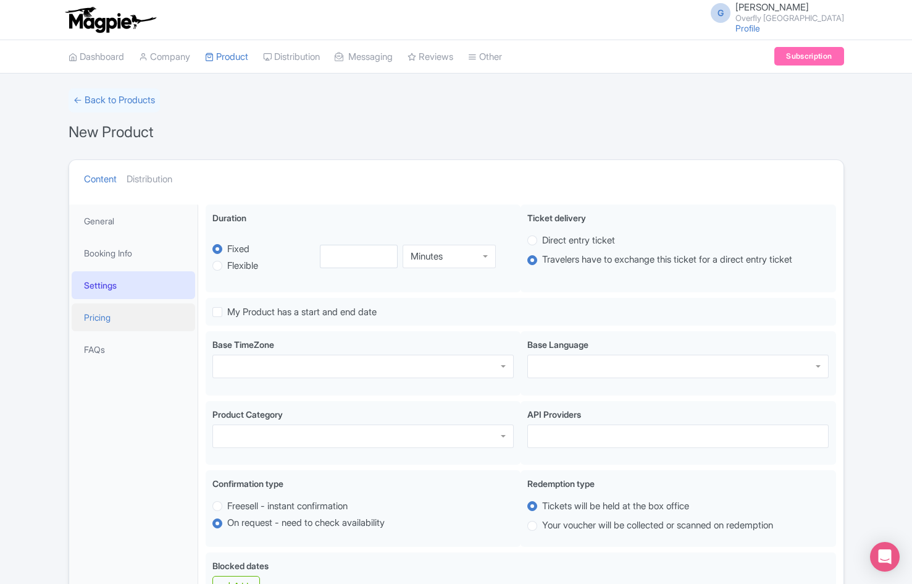
click at [112, 314] on link "Pricing" at bounding box center [134, 317] width 124 height 28
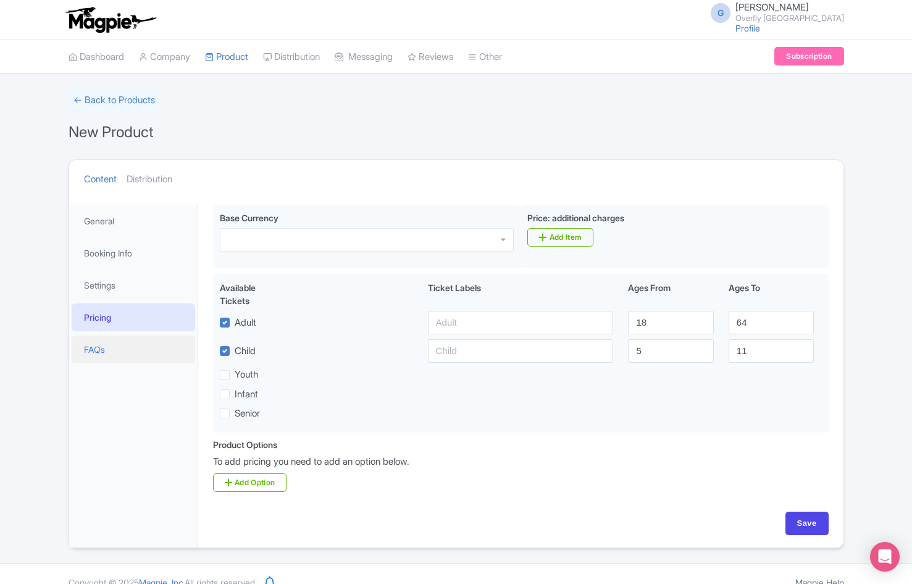
click at [94, 351] on link "FAQs" at bounding box center [134, 349] width 124 height 28
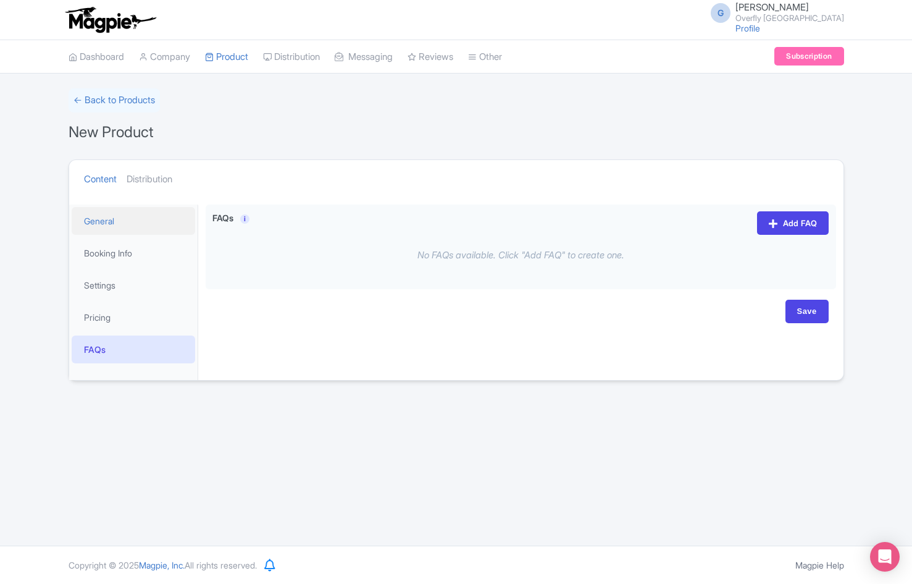
click at [119, 218] on link "General" at bounding box center [134, 221] width 124 height 28
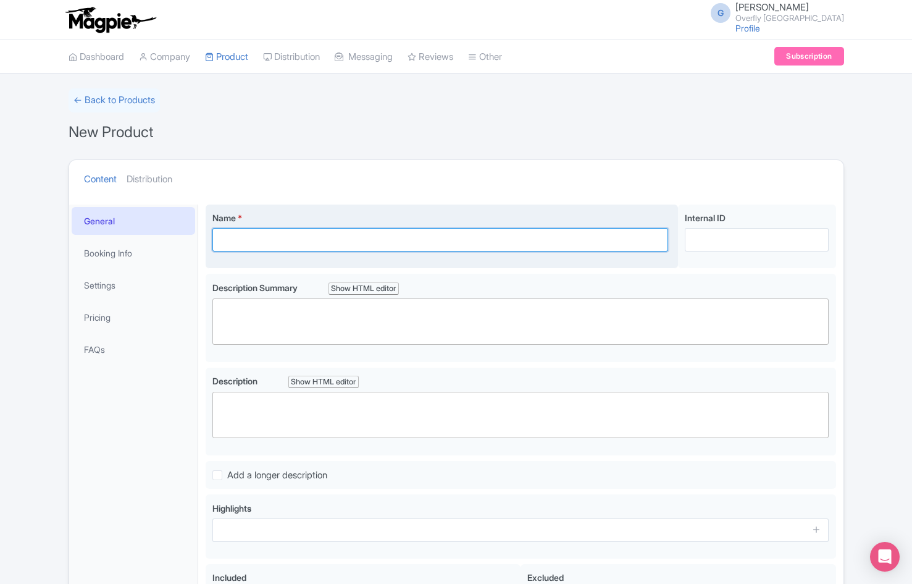
click at [271, 233] on input "Name *" at bounding box center [440, 239] width 456 height 23
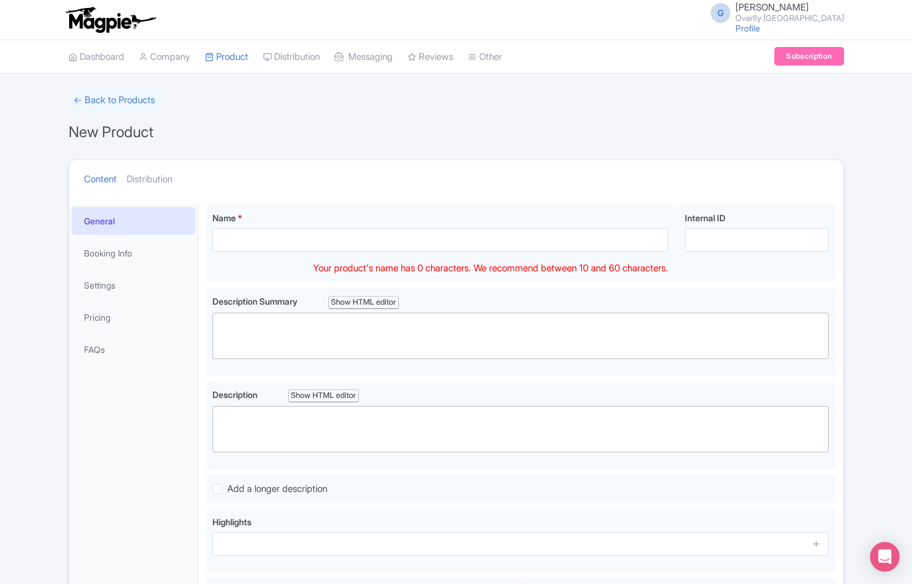
click at [196, 298] on li "Settings" at bounding box center [133, 285] width 128 height 33
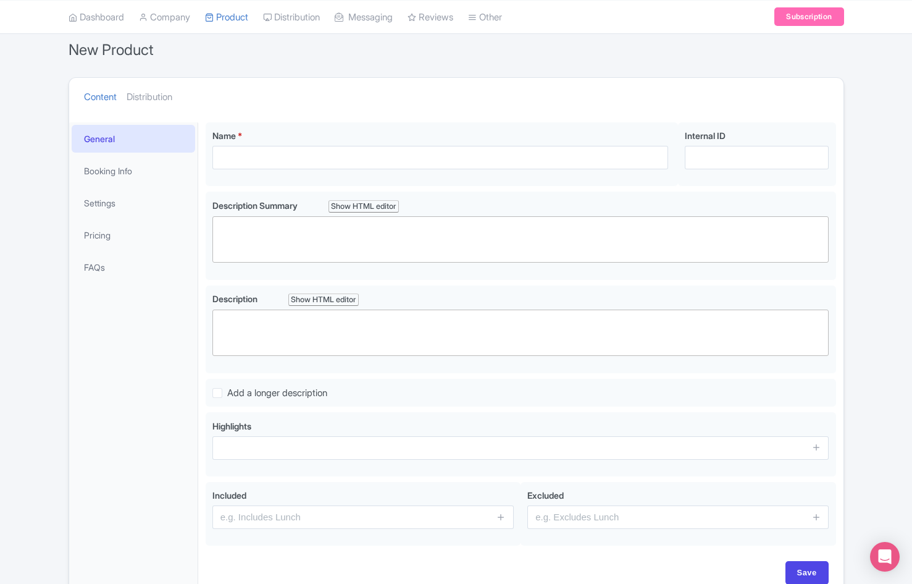
scroll to position [33, 0]
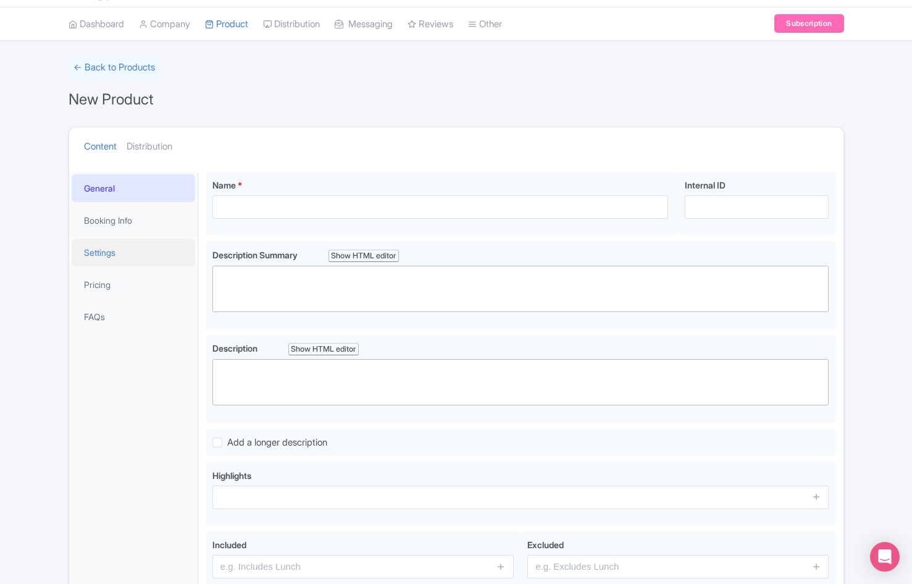
click at [112, 258] on link "Settings" at bounding box center [134, 252] width 124 height 28
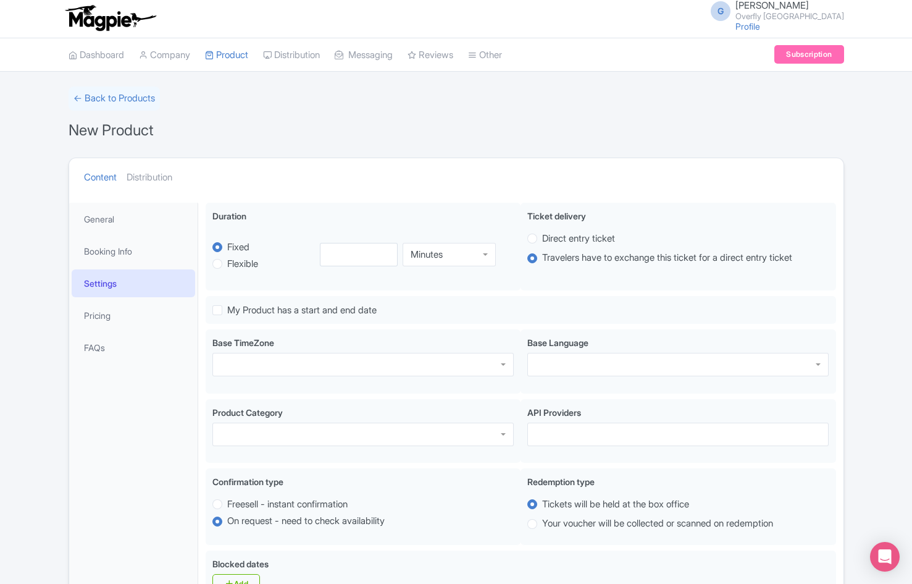
scroll to position [0, 0]
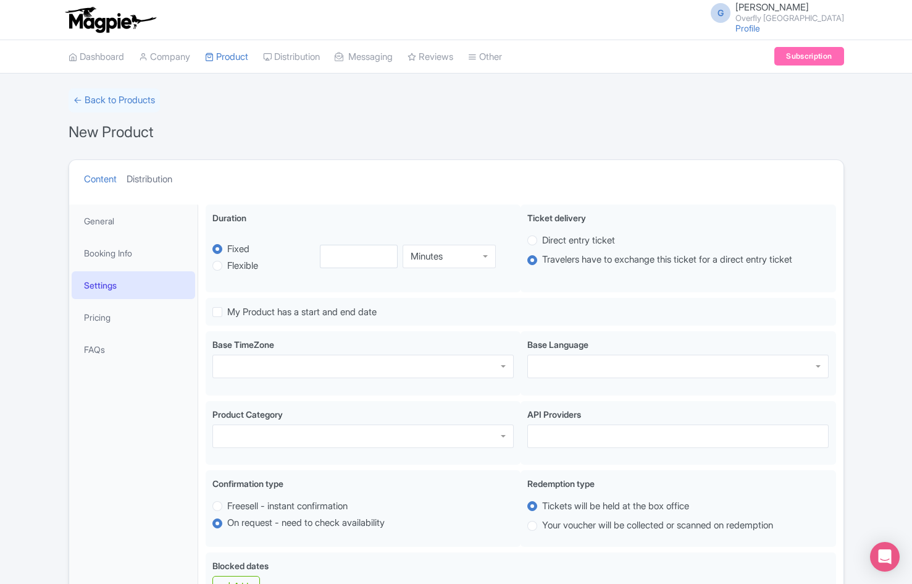
click at [154, 181] on link "Distribution" at bounding box center [150, 179] width 46 height 39
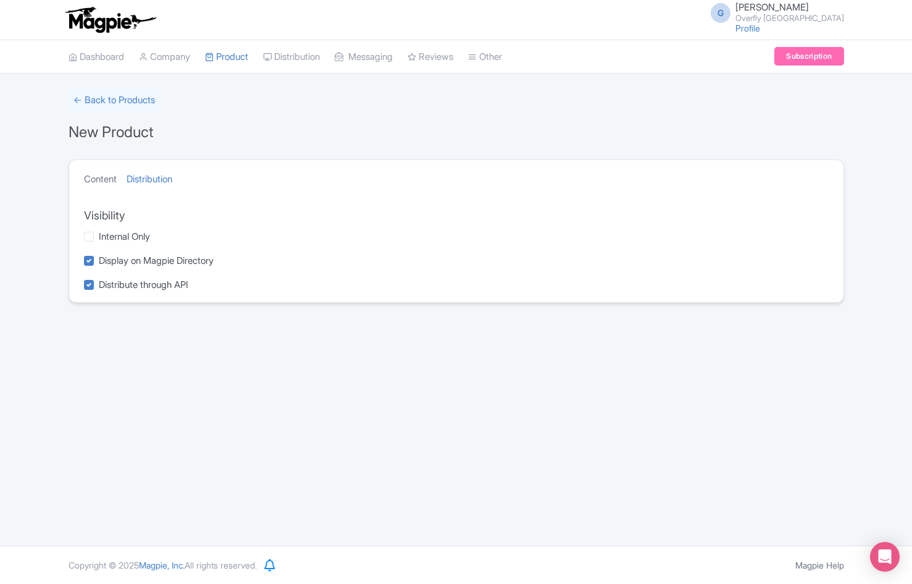
click at [102, 179] on link "Content" at bounding box center [100, 179] width 33 height 39
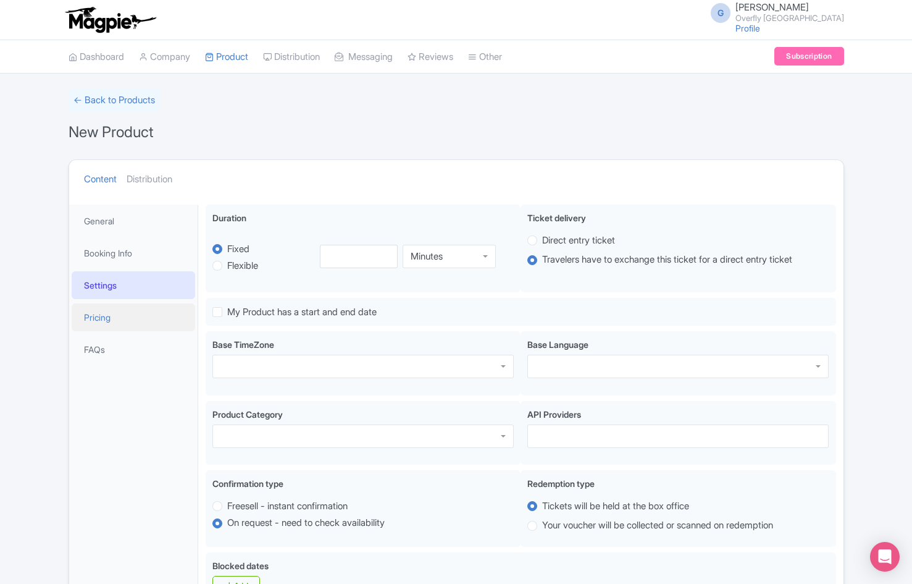
click at [126, 310] on link "Pricing" at bounding box center [134, 317] width 124 height 28
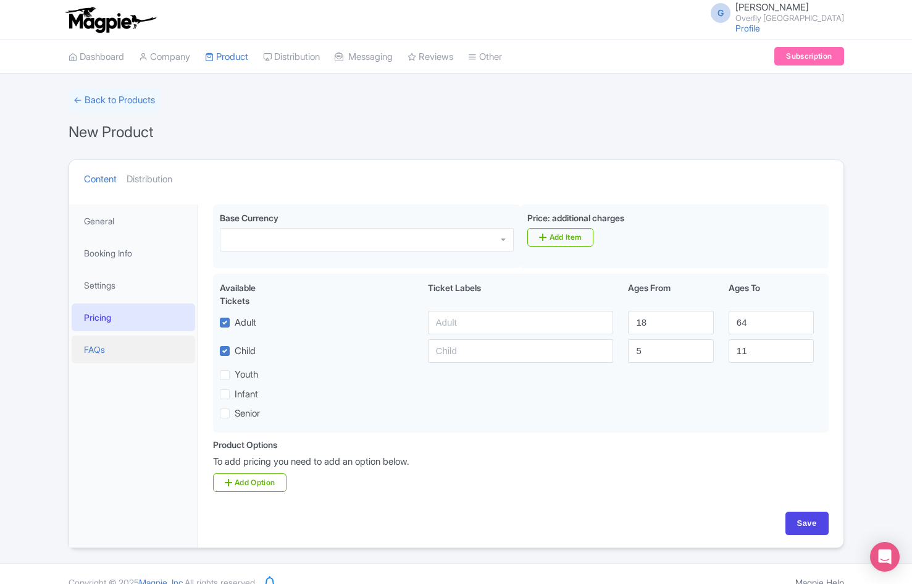
click at [109, 348] on link "FAQs" at bounding box center [134, 349] width 124 height 28
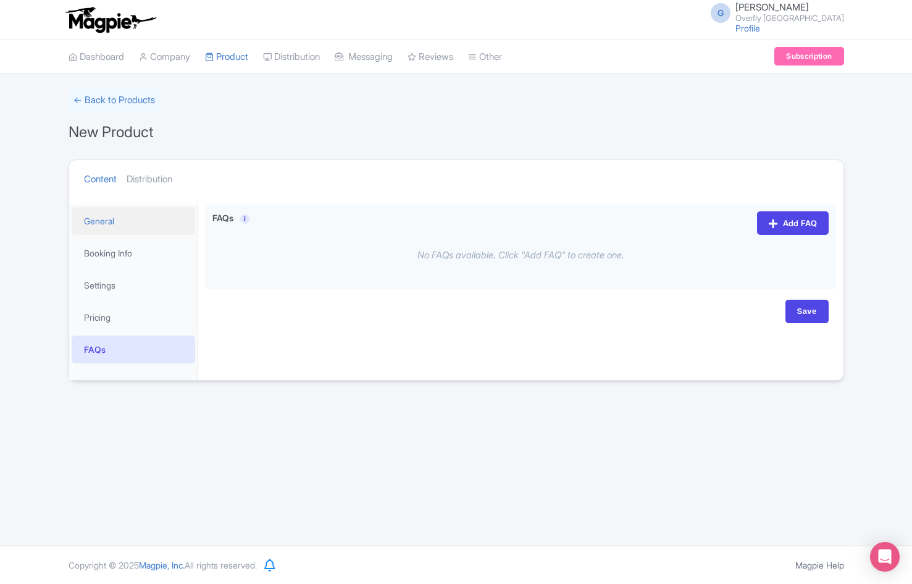
click at [115, 222] on link "General" at bounding box center [134, 221] width 124 height 28
